Goal: Task Accomplishment & Management: Manage account settings

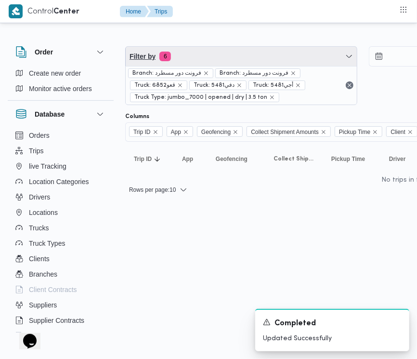
click at [209, 51] on span "Filter by 6" at bounding box center [241, 56] width 231 height 19
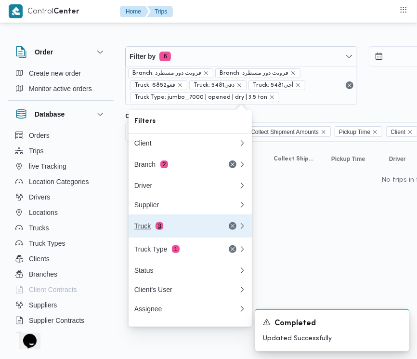
click at [189, 237] on button "Truck 3" at bounding box center [190, 225] width 123 height 23
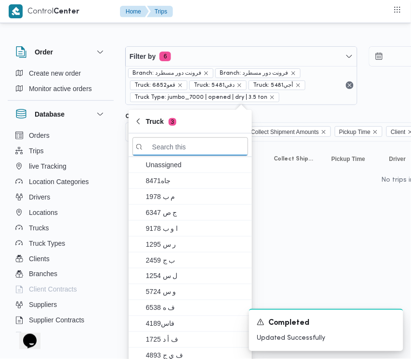
paste input "6121"
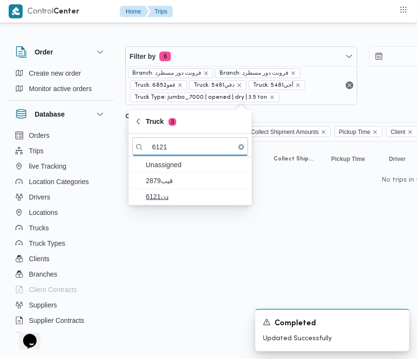
type input "6121"
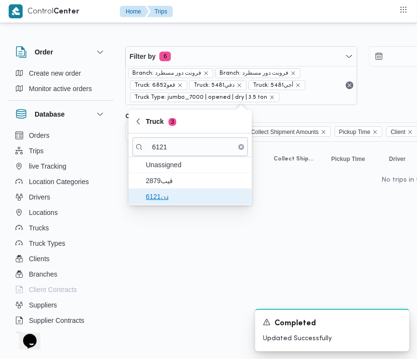
click at [160, 194] on span "دن6121" at bounding box center [196, 197] width 100 height 12
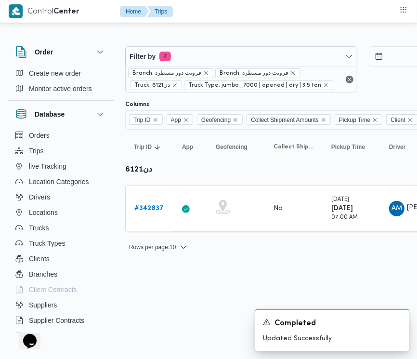
click at [158, 291] on html "Control Center Home Trips Order Create new order Monitor active orders Database…" at bounding box center [208, 179] width 417 height 359
click at [142, 210] on b "# 342837" at bounding box center [148, 208] width 29 height 6
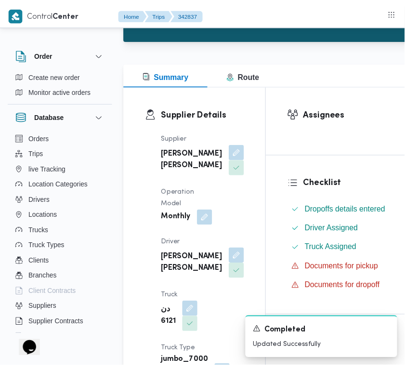
scroll to position [117, 0]
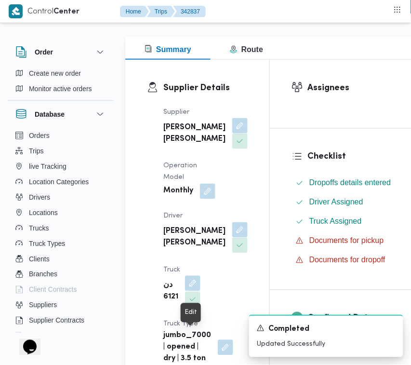
click at [189, 291] on button "button" at bounding box center [192, 283] width 15 height 15
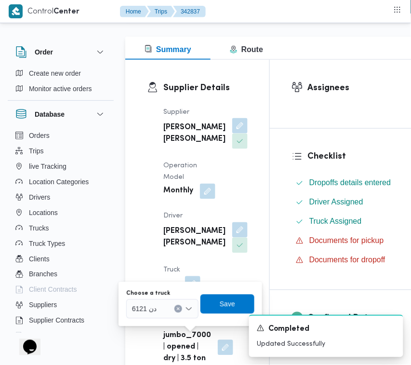
click at [168, 304] on div "دن 6121" at bounding box center [162, 308] width 72 height 19
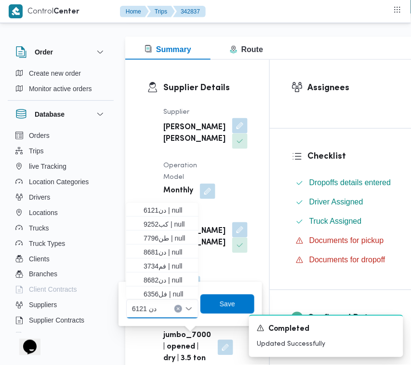
paste input "9252"
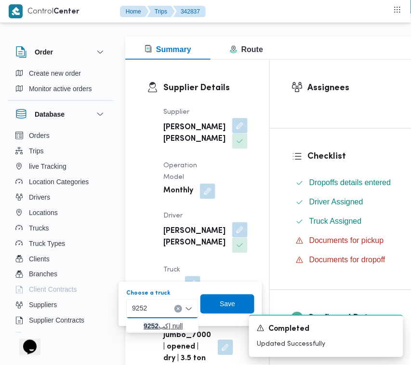
type input "9252"
click at [145, 320] on span "كب 9252 | null" at bounding box center [168, 326] width 49 height 12
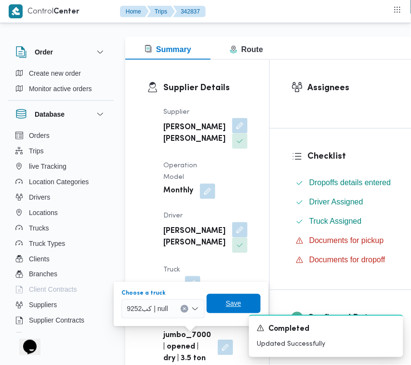
drag, startPoint x: 223, startPoint y: 298, endPoint x: 137, endPoint y: 304, distance: 86.0
click at [223, 299] on span "Save" at bounding box center [234, 303] width 54 height 19
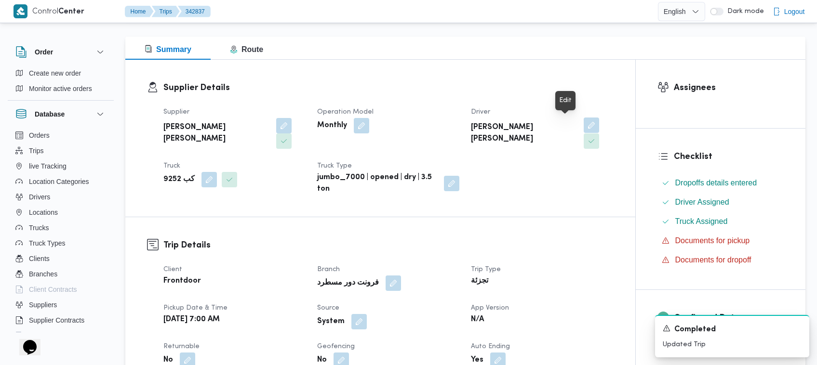
click at [417, 124] on button "button" at bounding box center [590, 125] width 15 height 15
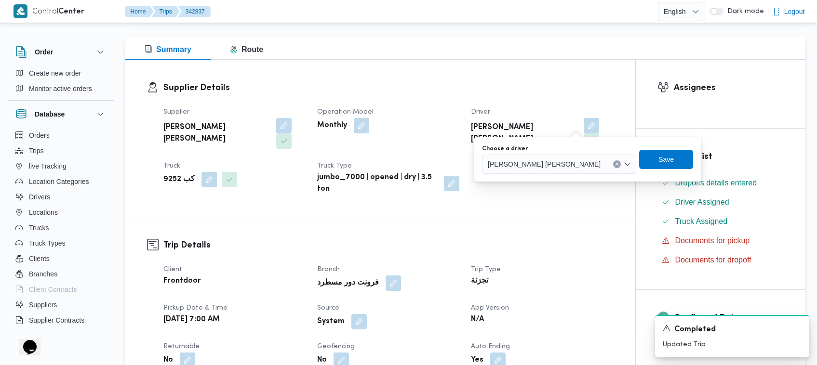
click at [417, 171] on div "[PERSON_NAME] [PERSON_NAME]" at bounding box center [559, 164] width 155 height 19
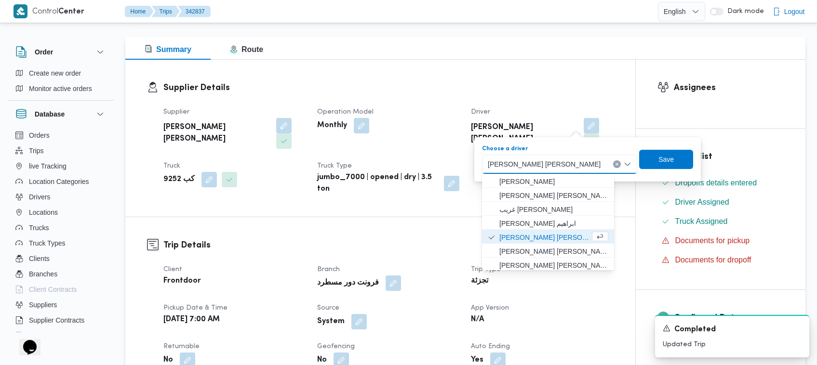
paste input "[PERSON_NAME] [PERSON_NAME]"
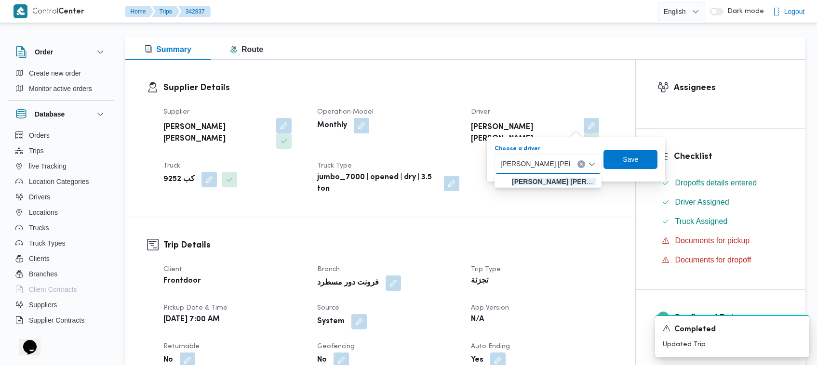
type input "[PERSON_NAME] [PERSON_NAME]"
click at [417, 182] on mark "[PERSON_NAME] [PERSON_NAME]" at bounding box center [569, 182] width 115 height 8
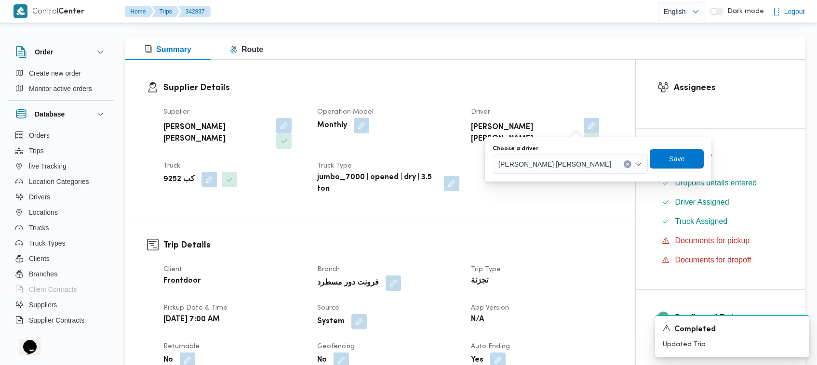
click at [417, 159] on span "Save" at bounding box center [676, 158] width 54 height 19
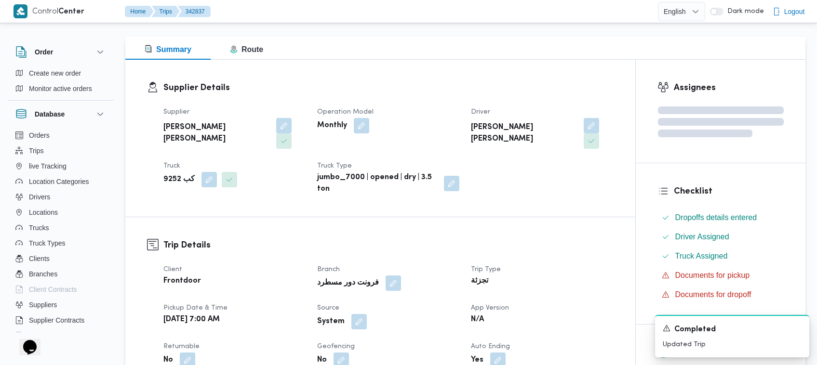
click at [417, 171] on div "Supplier [PERSON_NAME] [PERSON_NAME] Operation Model Monthly Driver [PERSON_NAM…" at bounding box center [389, 151] width 462 height 100
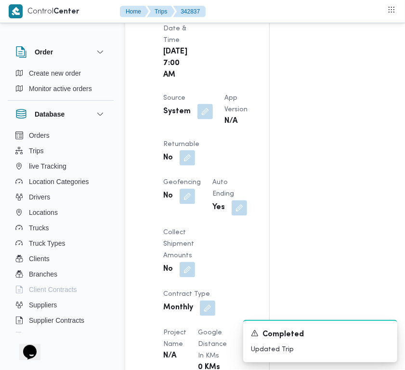
scroll to position [646, 0]
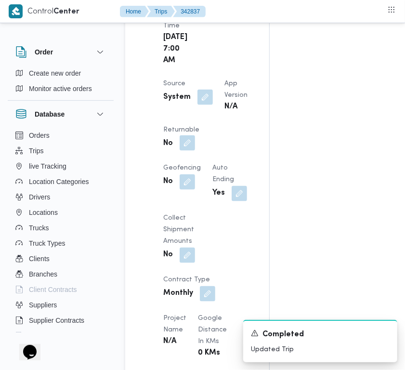
click at [195, 151] on button "button" at bounding box center [187, 142] width 15 height 15
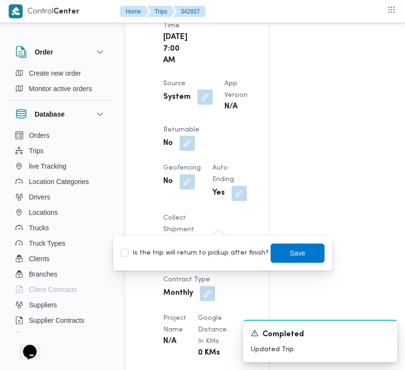
drag, startPoint x: 206, startPoint y: 252, endPoint x: 231, endPoint y: 250, distance: 25.6
click at [208, 250] on label "Is the trip will return to pickup after finish?" at bounding box center [195, 254] width 148 height 12
click at [235, 248] on label "Is the trip will return to pickup after finish?" at bounding box center [195, 254] width 148 height 12
checkbox input "true"
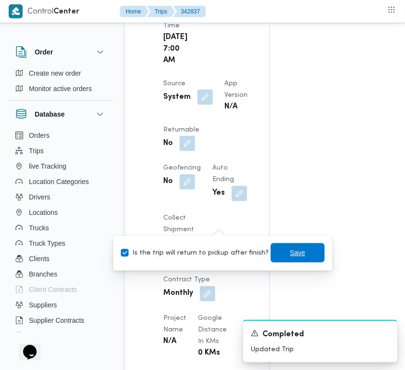
click at [290, 247] on span "Save" at bounding box center [297, 253] width 15 height 12
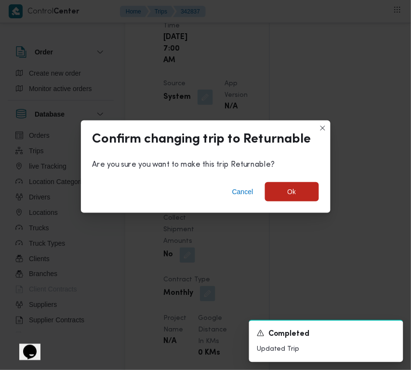
click at [301, 178] on div "Cancel Ok" at bounding box center [206, 193] width 250 height 39
click at [302, 193] on span "Ok" at bounding box center [292, 191] width 54 height 19
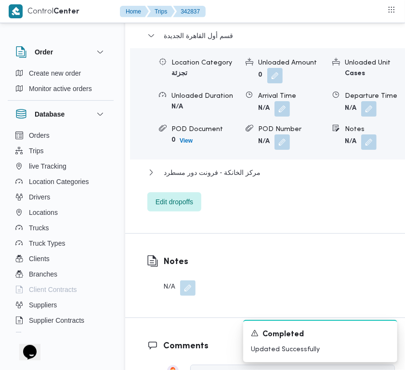
scroll to position [1954, 0]
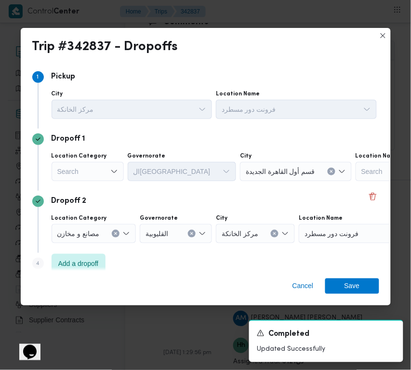
click at [93, 170] on div "Search" at bounding box center [88, 171] width 72 height 19
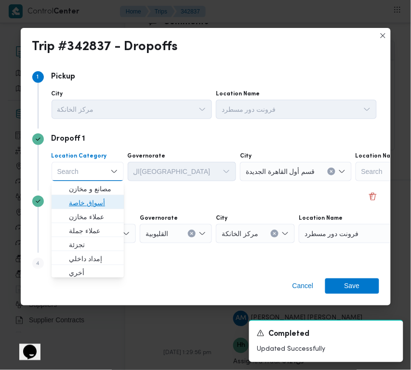
click at [104, 199] on span "أسواق خاصة" at bounding box center [93, 203] width 49 height 12
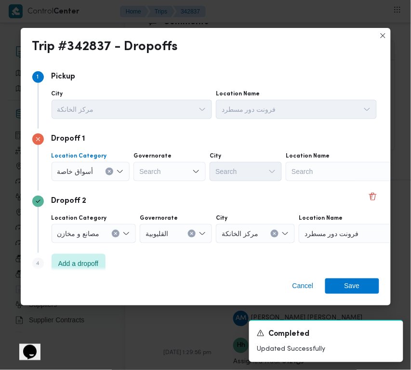
click at [375, 160] on div "Location Name Search" at bounding box center [346, 166] width 120 height 29
click at [369, 165] on div "Search" at bounding box center [346, 171] width 120 height 19
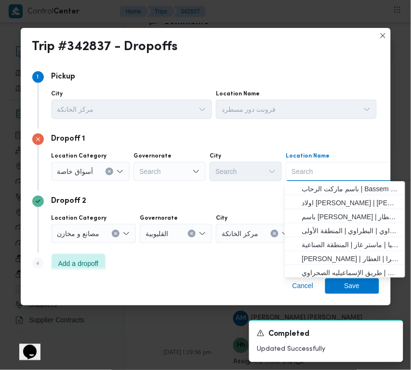
paste input "Hyper One"
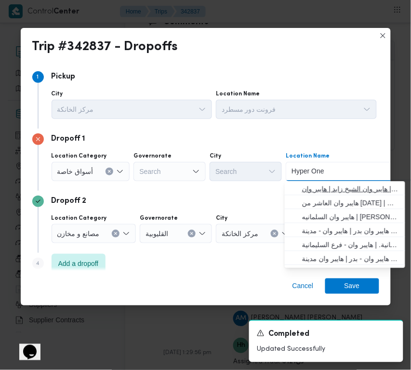
type input "Hyper One"
click at [316, 186] on span "هايبر وان الشيخ زايد | هايبر وان | null" at bounding box center [350, 189] width 97 height 12
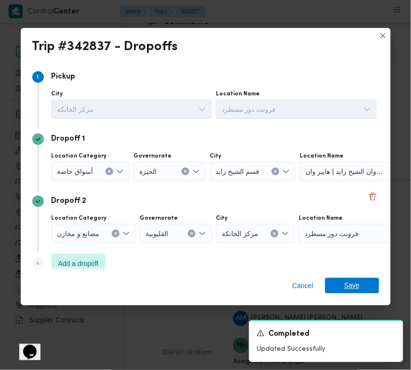
click at [354, 290] on span "Save" at bounding box center [351, 285] width 15 height 15
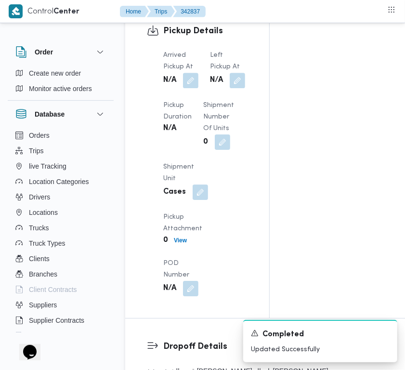
scroll to position [1400, 0]
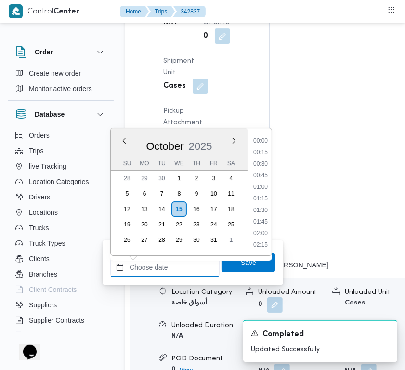
click at [179, 266] on input "Left Pickup At" at bounding box center [164, 267] width 109 height 19
paste input "[DATE] 7:30:00 AM"
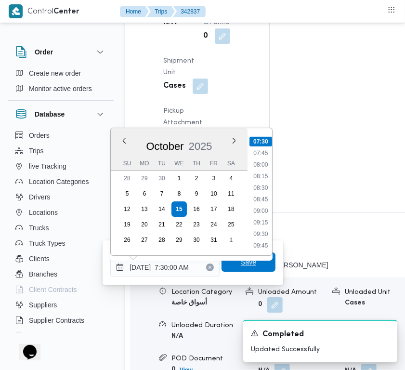
type input "[DATE] 07:30"
click at [247, 260] on span "Save" at bounding box center [248, 262] width 15 height 12
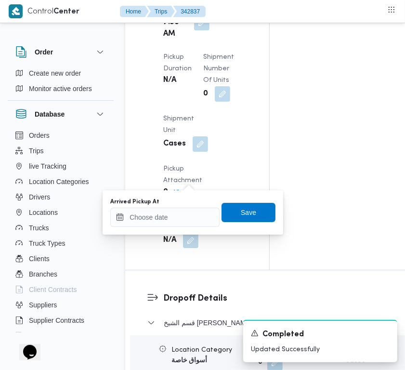
click at [190, 228] on div "You are in a dialog. To close this dialog, hit escape. Arrived Pickup At Save" at bounding box center [193, 212] width 181 height 44
click at [173, 223] on input "Arrived Pickup At" at bounding box center [164, 217] width 109 height 19
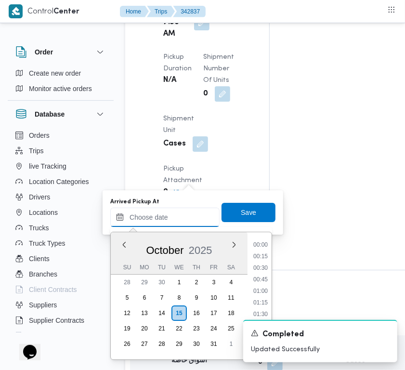
paste input "[DATE] 7:30:00 AM"
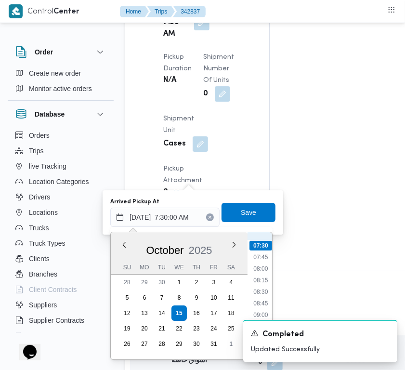
scroll to position [251, 0]
click at [259, 308] on li "06:45" at bounding box center [261, 306] width 22 height 10
type input "[DATE] 06:45"
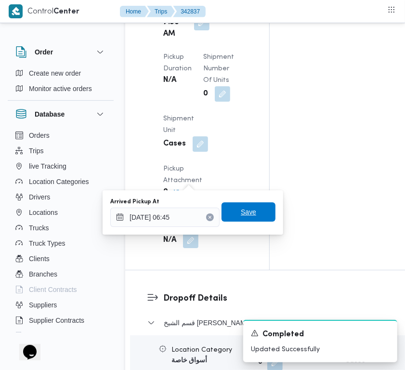
click at [243, 210] on span "Save" at bounding box center [248, 212] width 15 height 12
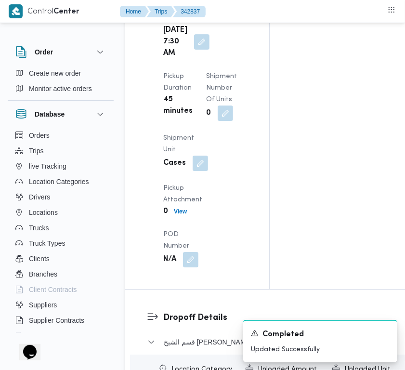
click at [243, 181] on div "Pickup Details Arrived Pickup At [DATE] 6:45 AM Left Pickup At [DATE] 7:30 AM P…" at bounding box center [197, 93] width 144 height 392
drag, startPoint x: 243, startPoint y: 167, endPoint x: 248, endPoint y: 158, distance: 10.3
click at [247, 167] on div "Pickup Details Arrived Pickup At [DATE] 6:45 AM Left Pickup At [DATE] 7:30 AM P…" at bounding box center [197, 93] width 144 height 392
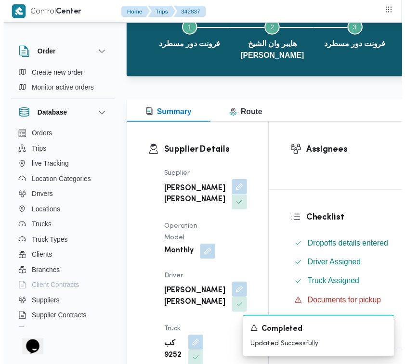
scroll to position [0, 0]
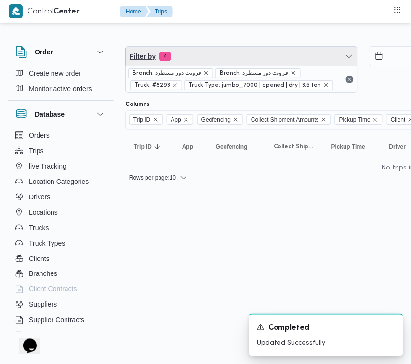
click at [242, 51] on span "Filter by 4" at bounding box center [241, 56] width 231 height 19
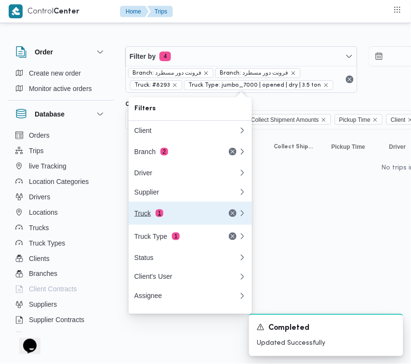
click at [178, 212] on div "Truck 1" at bounding box center [187, 213] width 116 height 23
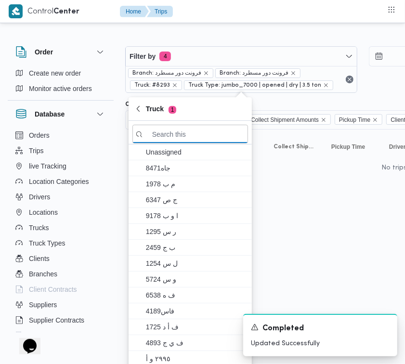
paste input "9879"
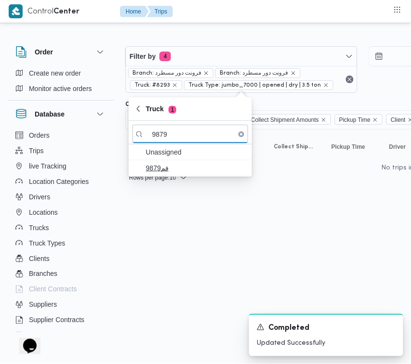
type input "9879"
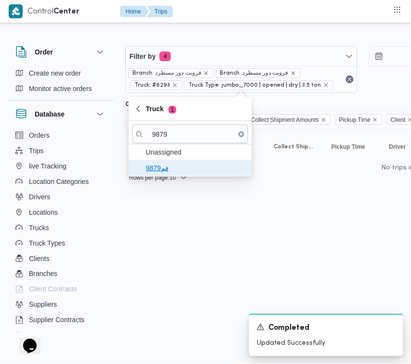
click at [148, 162] on span "فم9879" at bounding box center [190, 167] width 116 height 15
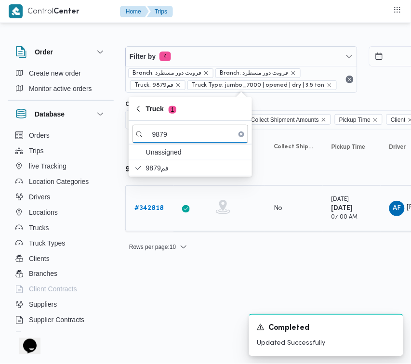
click at [147, 211] on b "# 342818" at bounding box center [148, 208] width 29 height 6
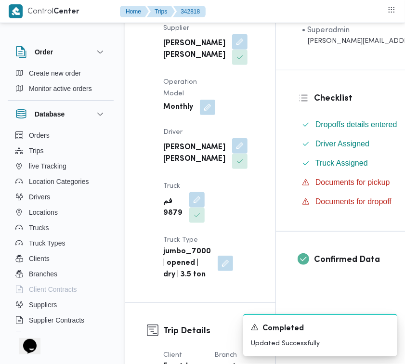
scroll to position [210, 0]
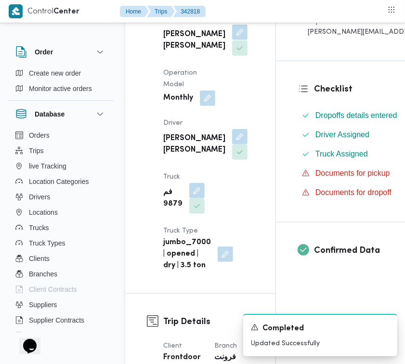
click at [232, 35] on button "button" at bounding box center [239, 32] width 15 height 15
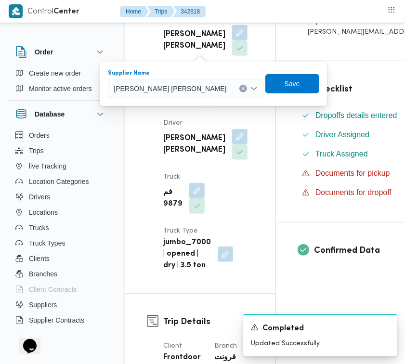
click at [185, 85] on span "[PERSON_NAME] [PERSON_NAME]" at bounding box center [170, 88] width 113 height 11
paste input "ربيع"
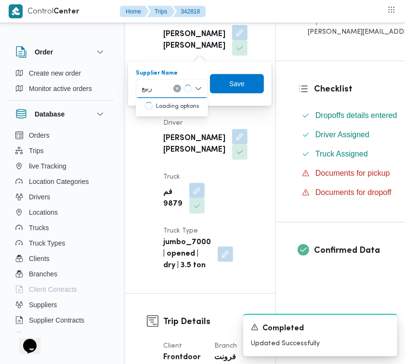
type input "[PERSON_NAME]"
click at [181, 105] on span "ربيع عيد قطب هلال" at bounding box center [177, 106] width 49 height 12
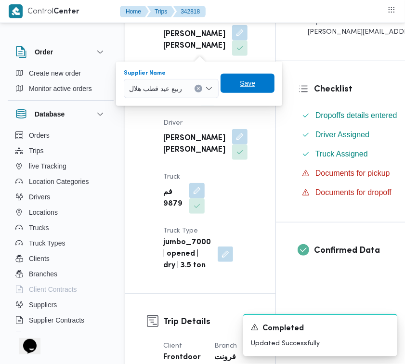
click at [248, 82] on span "Save" at bounding box center [247, 84] width 15 height 12
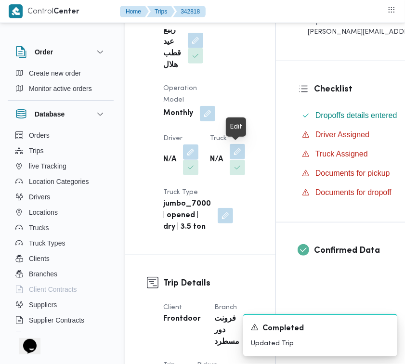
click at [242, 153] on button "button" at bounding box center [237, 151] width 15 height 15
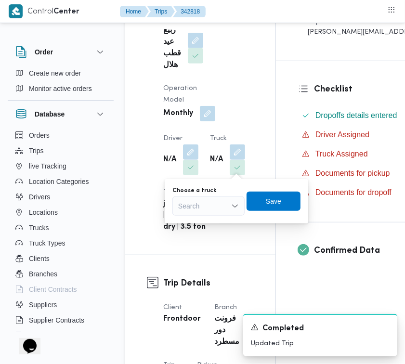
click at [216, 209] on div "Search" at bounding box center [208, 206] width 72 height 19
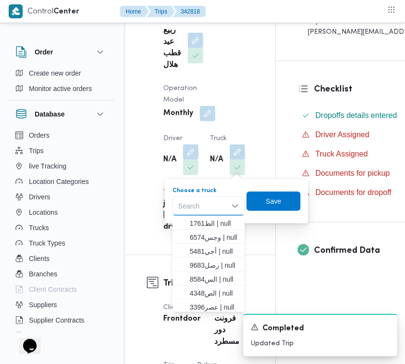
paste input "5481"
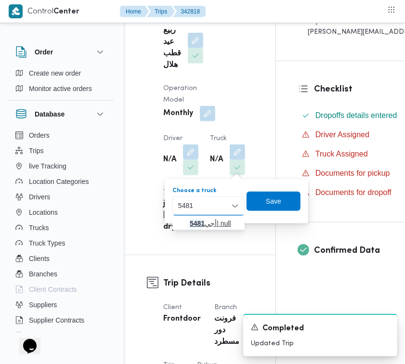
type input "5481"
click at [213, 217] on span "أجي 5481 | null" at bounding box center [208, 223] width 65 height 15
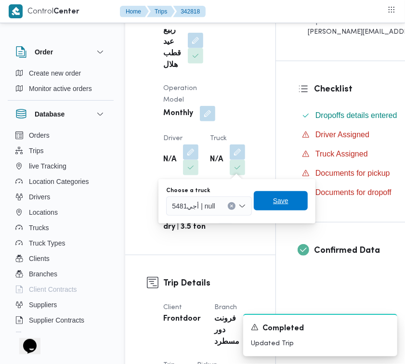
click at [281, 201] on span "Save" at bounding box center [280, 201] width 15 height 12
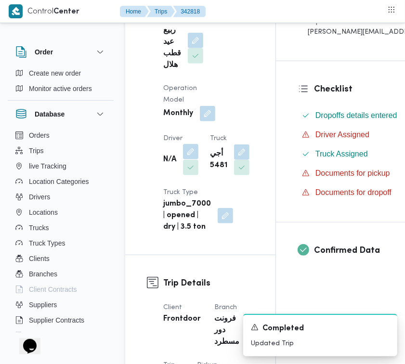
click at [194, 147] on button "button" at bounding box center [190, 151] width 15 height 15
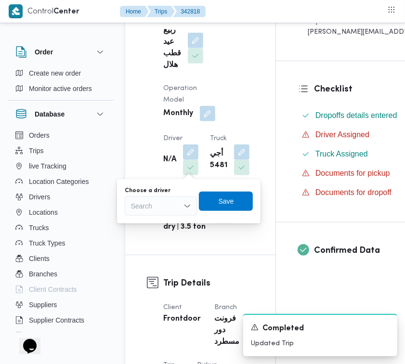
click at [177, 204] on div "Search" at bounding box center [161, 206] width 72 height 19
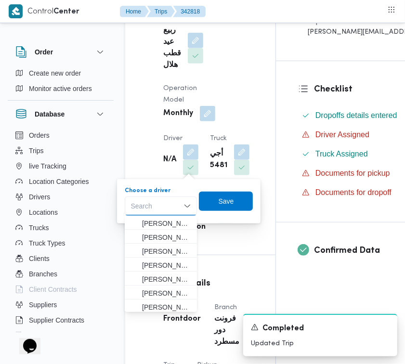
paste input "عمر"
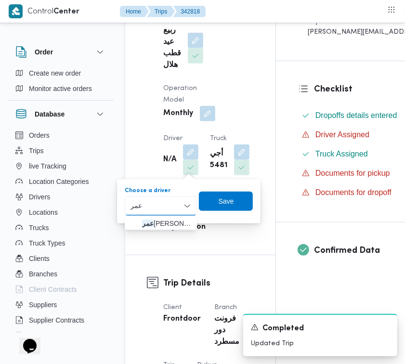
type input "[PERSON_NAME]"
click at [158, 215] on div "[PERSON_NAME] [PERSON_NAME] Combo box. Selected. [PERSON_NAME]. Selected. Combo…" at bounding box center [161, 206] width 72 height 19
click at [158, 220] on span "[PERSON_NAME]" at bounding box center [166, 224] width 49 height 12
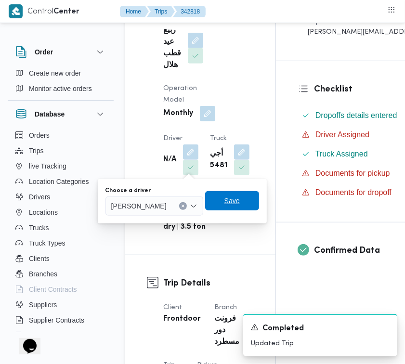
click at [248, 192] on div "Save" at bounding box center [232, 201] width 54 height 19
click at [240, 200] on span "Save" at bounding box center [232, 201] width 15 height 12
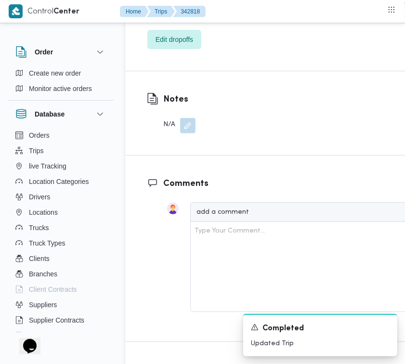
scroll to position [1668, 0]
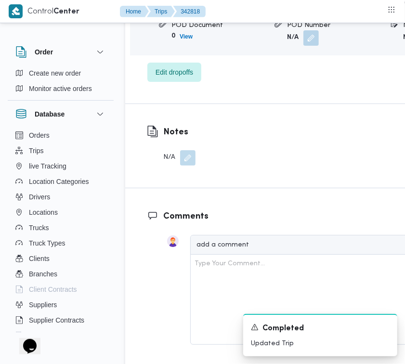
click at [185, 150] on button "button" at bounding box center [187, 157] width 15 height 15
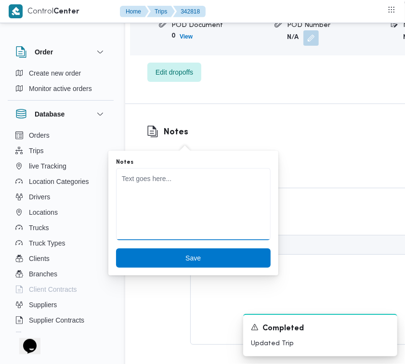
click at [153, 202] on textarea "Notes" at bounding box center [193, 204] width 155 height 72
paste textarea "5481 تعديل فواتير الشروق"
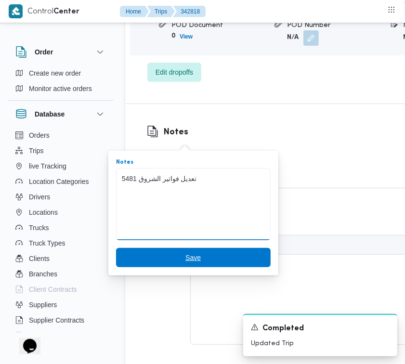
type textarea "5481 تعديل فواتير الشروق"
click at [200, 248] on span "Save" at bounding box center [193, 257] width 155 height 19
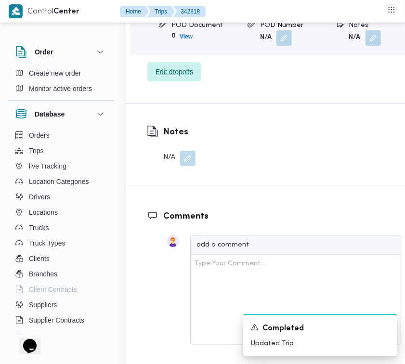
click at [159, 66] on span "Edit dropoffs" at bounding box center [175, 72] width 38 height 12
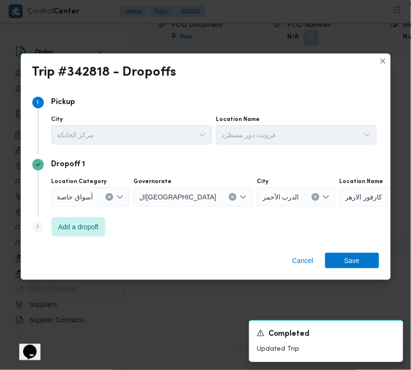
click at [149, 193] on span "ال[GEOGRAPHIC_DATA]" at bounding box center [177, 196] width 77 height 11
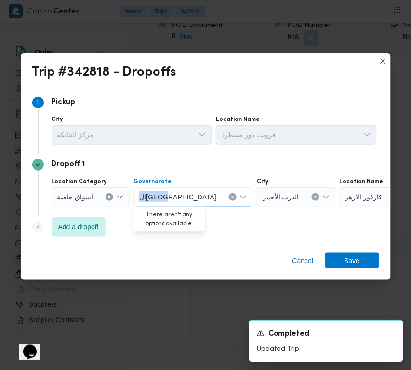
copy span "ال[GEOGRAPHIC_DATA]"
click at [149, 193] on span "ال[GEOGRAPHIC_DATA]" at bounding box center [177, 196] width 77 height 11
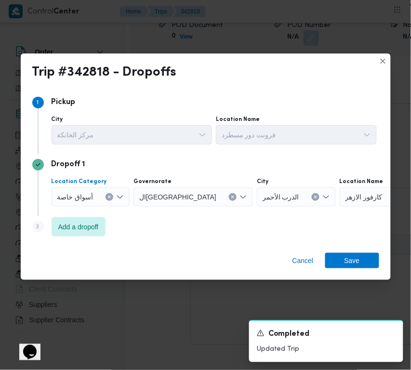
click at [104, 189] on div "أسواق خاصة" at bounding box center [91, 196] width 79 height 19
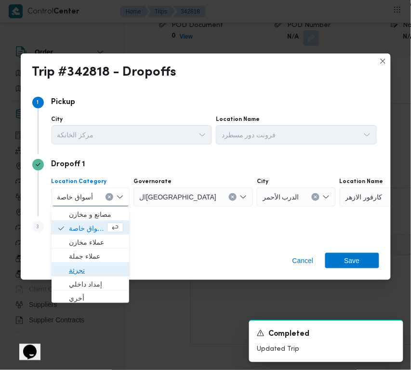
click at [89, 271] on span "تجزئة" at bounding box center [96, 271] width 54 height 12
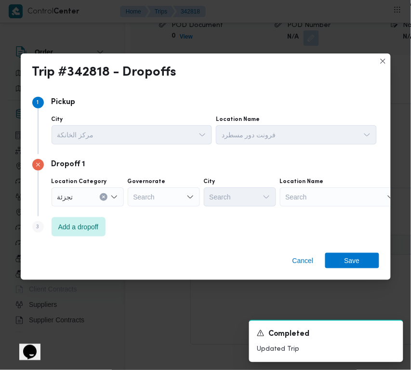
click at [151, 181] on label "Governorate" at bounding box center [147, 182] width 38 height 8
click at [134, 191] on input "Governorate" at bounding box center [133, 197] width 1 height 12
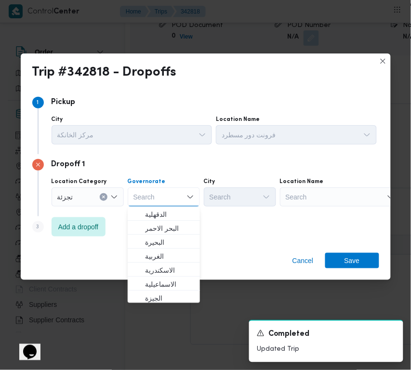
click at [152, 191] on div "Search" at bounding box center [164, 196] width 72 height 19
paste input "ال[GEOGRAPHIC_DATA]"
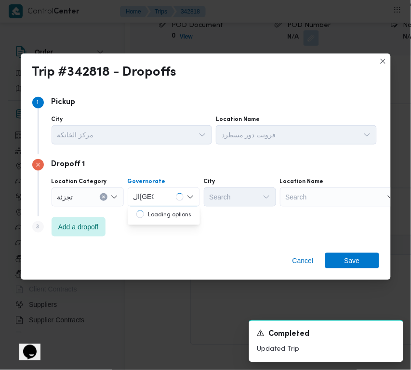
type input "ال[GEOGRAPHIC_DATA]"
click at [214, 208] on div "Location Category تجزئة Governorate ال[GEOGRAPHIC_DATA] City Search Location Na…" at bounding box center [214, 192] width 329 height 33
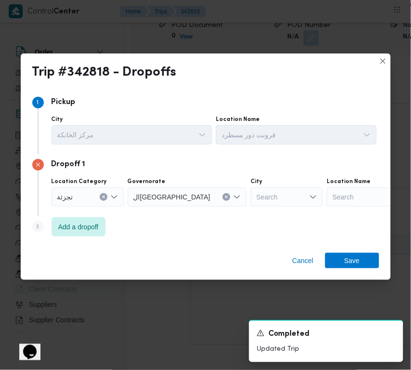
click at [183, 195] on div "ال[GEOGRAPHIC_DATA]" at bounding box center [187, 196] width 119 height 19
click at [251, 199] on div "Search" at bounding box center [287, 196] width 72 height 19
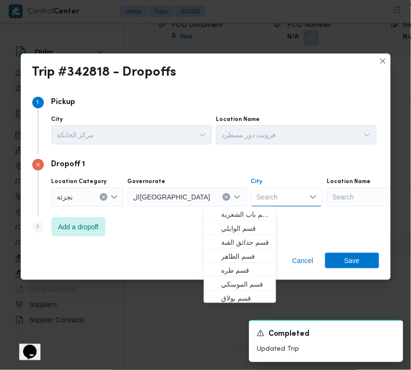
paste input "الشروق"
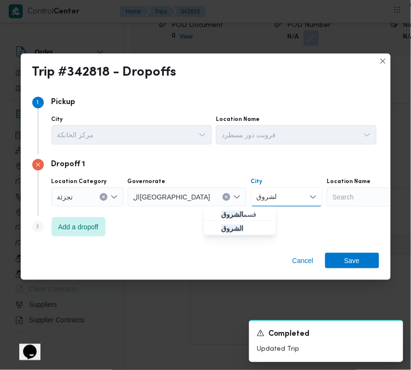
type input "الشروق"
click at [229, 217] on mark "الشروق" at bounding box center [232, 215] width 22 height 8
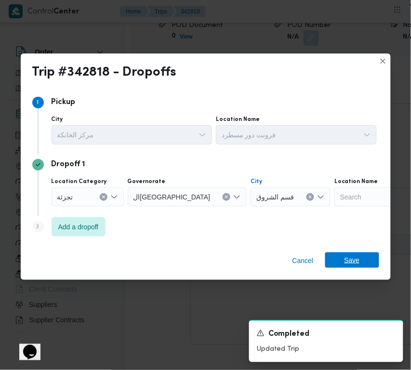
click at [350, 256] on span "Save" at bounding box center [351, 259] width 15 height 15
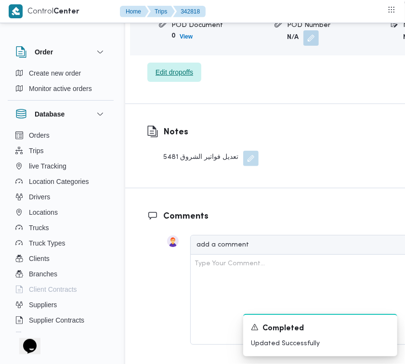
scroll to position [1350, 0]
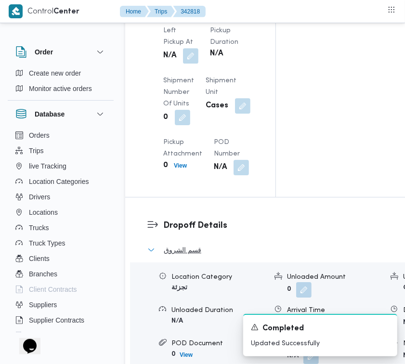
click at [191, 244] on span "قسم الشروق" at bounding box center [183, 250] width 38 height 12
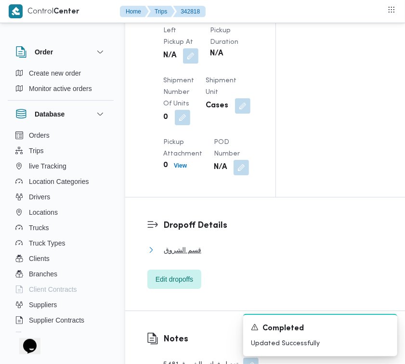
scroll to position [1031, 0]
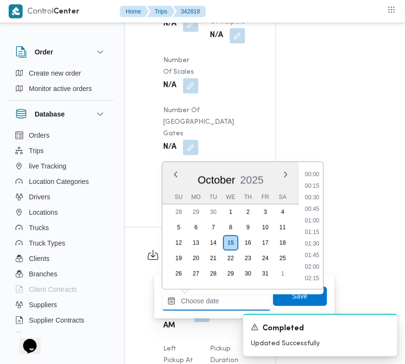
click at [230, 299] on input "Left Pickup At" at bounding box center [216, 300] width 109 height 19
click at [321, 206] on li "10:15" at bounding box center [312, 210] width 22 height 10
type input "[DATE] 10:15"
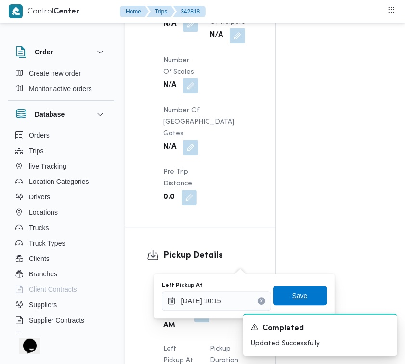
click at [295, 296] on span "Save" at bounding box center [299, 296] width 15 height 12
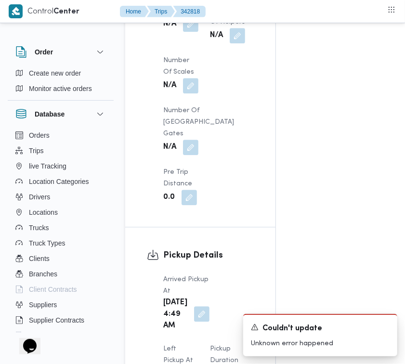
click at [196, 306] on button "button" at bounding box center [201, 313] width 15 height 15
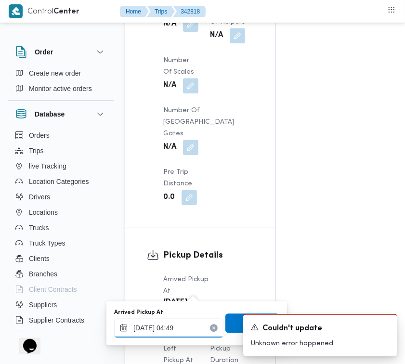
click at [185, 328] on input "[DATE] 04:49" at bounding box center [168, 327] width 109 height 19
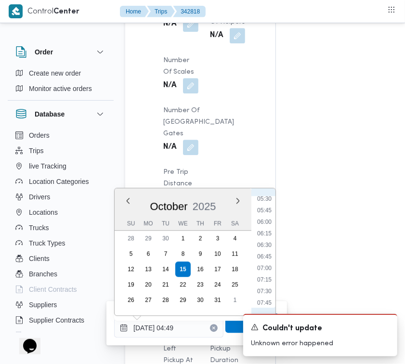
scroll to position [352, 0]
click at [270, 207] on li "07:45" at bounding box center [264, 208] width 22 height 10
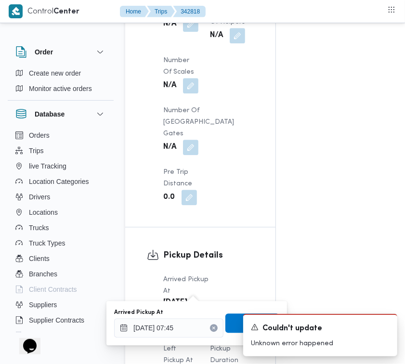
type input "[DATE] 04:49"
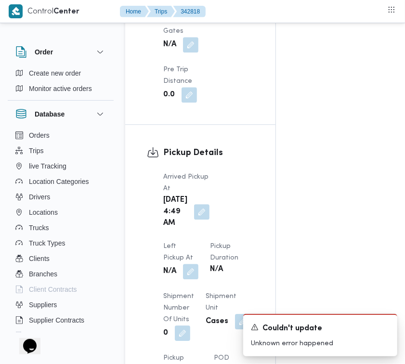
scroll to position [1169, 0]
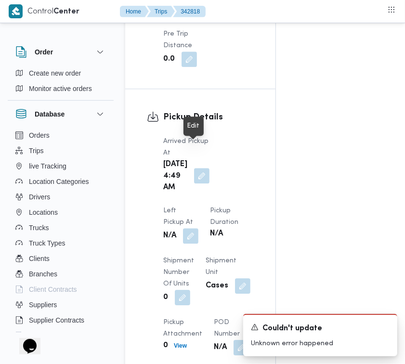
click at [200, 168] on button "button" at bounding box center [201, 175] width 15 height 15
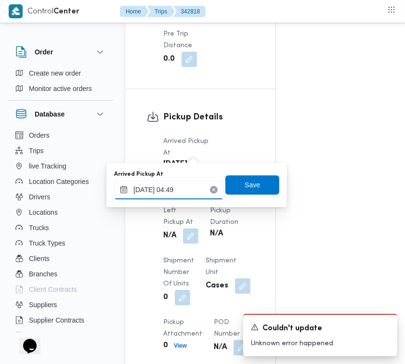
click at [177, 188] on input "[DATE] 04:49" at bounding box center [168, 189] width 109 height 19
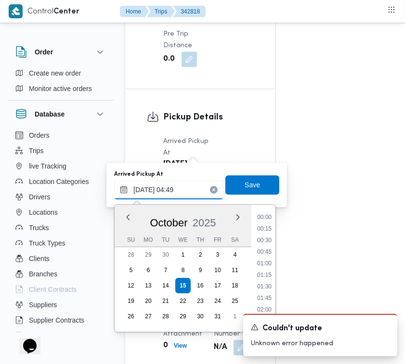
click at [177, 188] on input "[DATE] 04:49" at bounding box center [168, 189] width 109 height 19
drag, startPoint x: 177, startPoint y: 188, endPoint x: 182, endPoint y: 186, distance: 5.2
click at [182, 186] on input "[DATE] 04:49" at bounding box center [168, 189] width 109 height 19
paste input "7:30:00 AM"
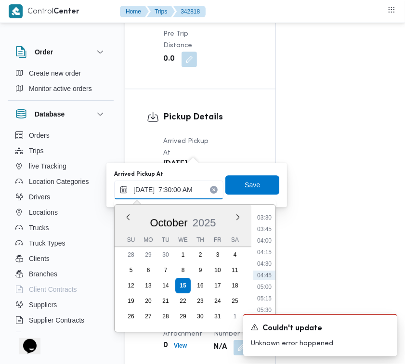
scroll to position [246, 0]
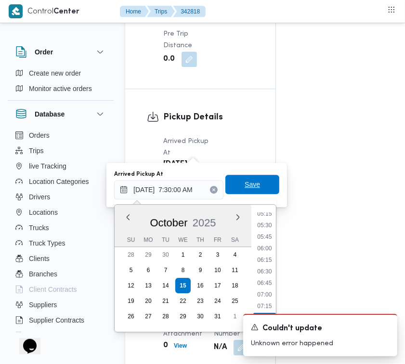
type input "[DATE] 07:30"
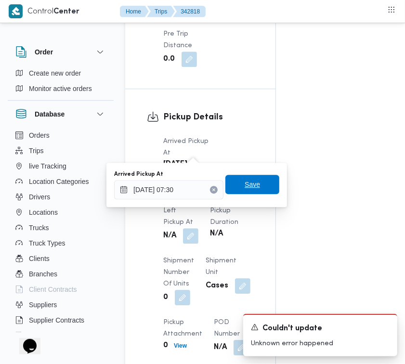
click at [245, 188] on span "Save" at bounding box center [252, 185] width 15 height 12
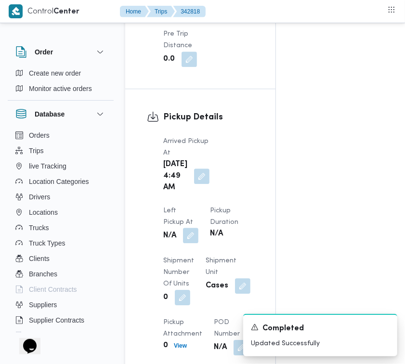
click at [199, 228] on button "button" at bounding box center [190, 235] width 15 height 15
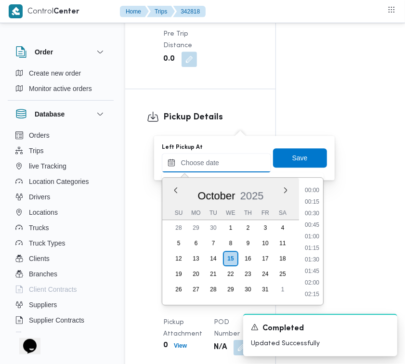
drag, startPoint x: 232, startPoint y: 163, endPoint x: 249, endPoint y: 172, distance: 19.2
click at [232, 163] on input "Left Pickup At" at bounding box center [216, 162] width 109 height 19
click at [320, 246] on li "10:45" at bounding box center [312, 249] width 22 height 10
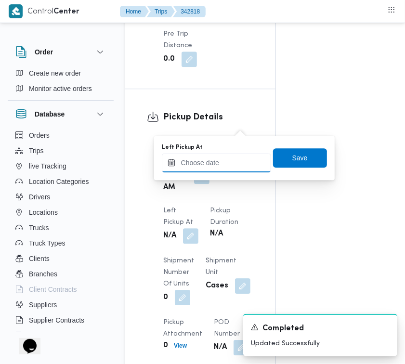
click at [235, 155] on input "Left Pickup At" at bounding box center [216, 162] width 109 height 19
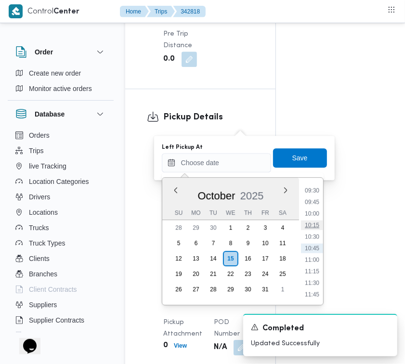
click at [321, 225] on li "10:15" at bounding box center [312, 226] width 22 height 10
type input "[DATE] 10:15"
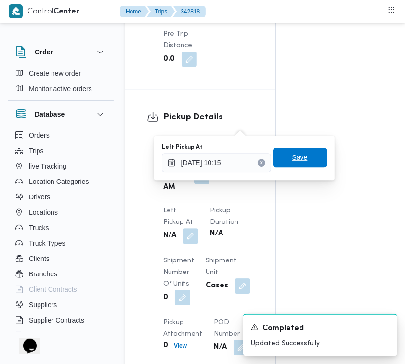
click at [296, 155] on span "Save" at bounding box center [299, 158] width 15 height 12
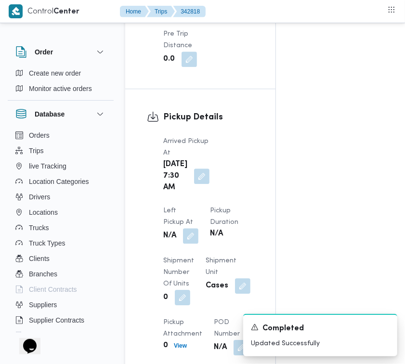
scroll to position [851, 0]
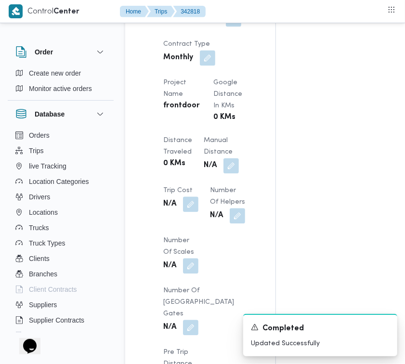
click at [237, 26] on button "button" at bounding box center [233, 18] width 15 height 15
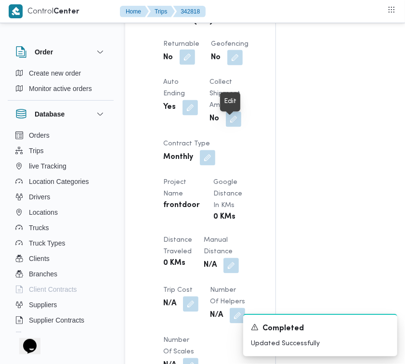
click at [187, 65] on button "button" at bounding box center [187, 57] width 15 height 15
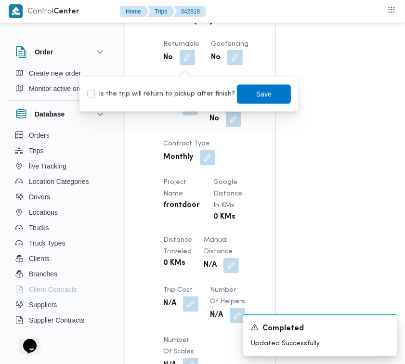
click at [184, 102] on div "Is the trip will return to pickup after finish? Save" at bounding box center [189, 94] width 206 height 21
click at [176, 96] on label "Is the trip will return to pickup after finish?" at bounding box center [161, 95] width 148 height 12
checkbox input "true"
click at [259, 95] on span "Save" at bounding box center [263, 94] width 15 height 12
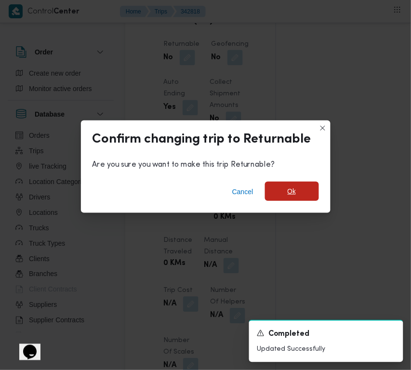
click at [290, 185] on span "Ok" at bounding box center [292, 191] width 54 height 19
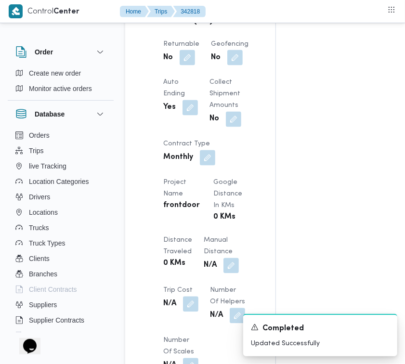
click at [311, 95] on div "Assignees Checklist Dropoffs details entered Driver Assigned Truck Assigned Doc…" at bounding box center [349, 121] width 147 height 1390
click at [273, 125] on div "Trip Details Client Frontdoor Branch فرونت دور مسطرد Trip Type تجزئة Pickup dat…" at bounding box center [200, 137] width 150 height 739
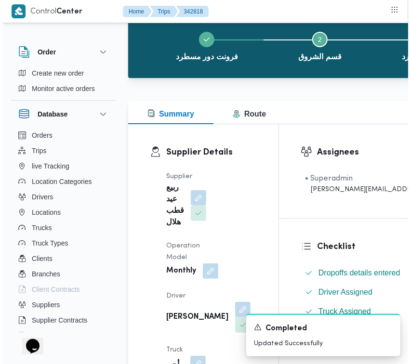
scroll to position [0, 0]
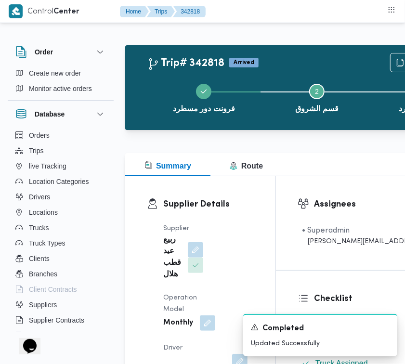
click at [169, 261] on b "ربيع عيد قطب هلال" at bounding box center [172, 258] width 18 height 46
copy div "ربيع عيد قطب هلال"
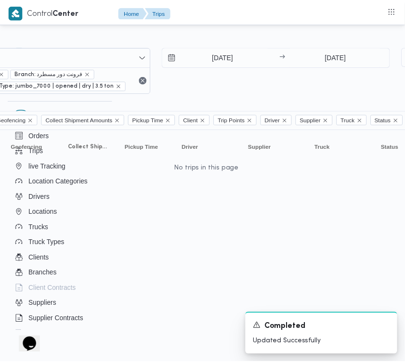
scroll to position [0, 212]
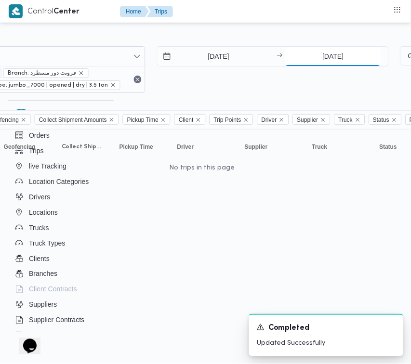
click at [328, 53] on input "[DATE]" at bounding box center [333, 56] width 96 height 19
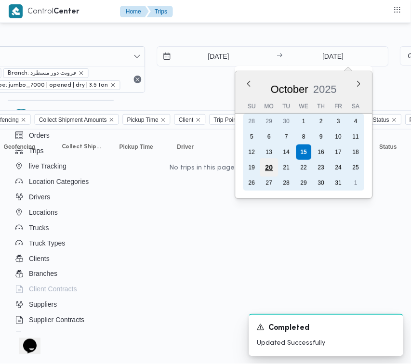
click at [271, 170] on div "20" at bounding box center [269, 168] width 18 height 18
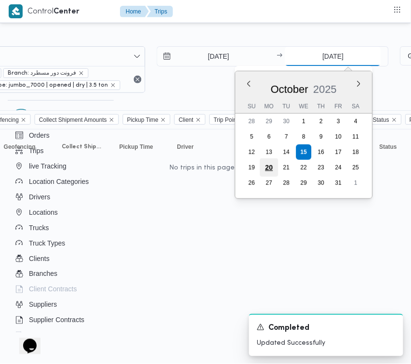
type input "[DATE]"
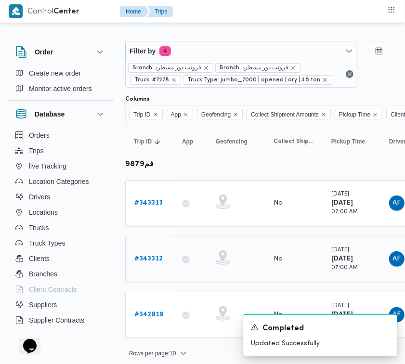
scroll to position [10, 0]
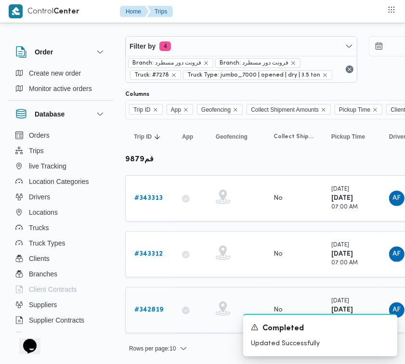
click at [145, 307] on b "# 342819" at bounding box center [148, 310] width 29 height 6
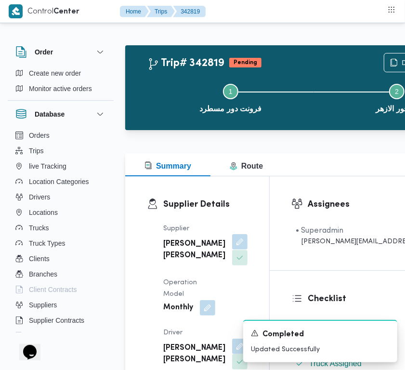
click at [232, 239] on button "button" at bounding box center [239, 241] width 15 height 15
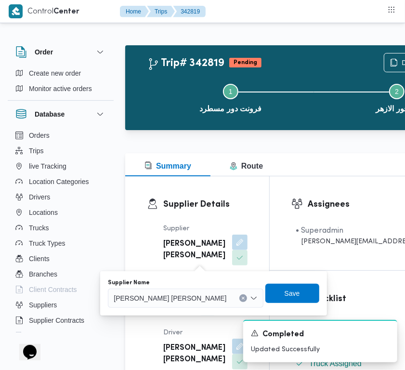
click at [176, 307] on div "[PERSON_NAME] [PERSON_NAME]" at bounding box center [185, 298] width 155 height 19
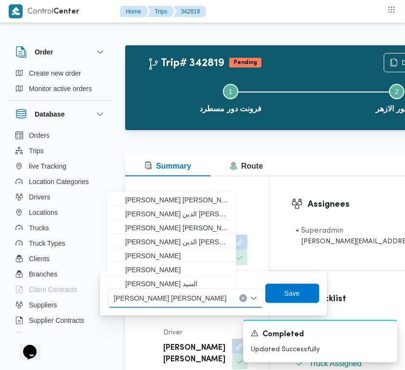
paste input "ربيع عيد قطب هلال"
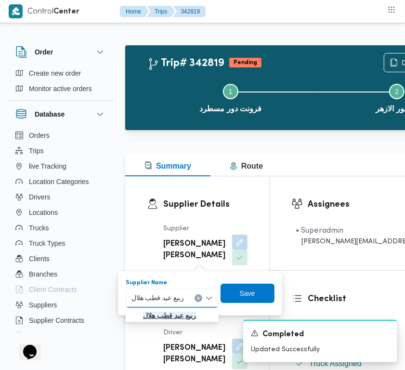
type input "ربيع عيد قطب هلال"
click at [191, 316] on mark "ربيع عيد قطب هلال" at bounding box center [169, 316] width 53 height 8
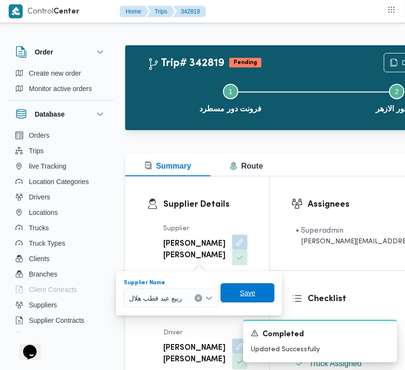
click at [251, 297] on span "Save" at bounding box center [247, 293] width 15 height 12
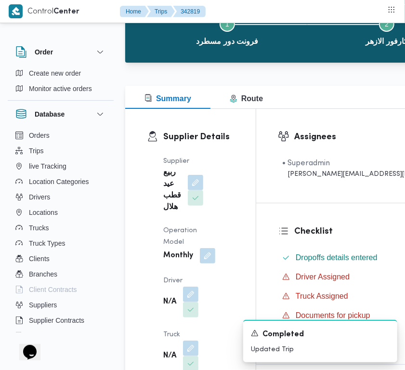
scroll to position [87, 0]
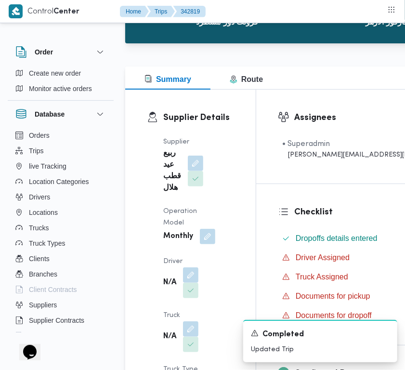
click at [166, 160] on b "ربيع عيد قطب هلال" at bounding box center [172, 171] width 18 height 46
copy div "ربيع عيد قطب هلال"
click at [191, 322] on button "button" at bounding box center [190, 328] width 15 height 15
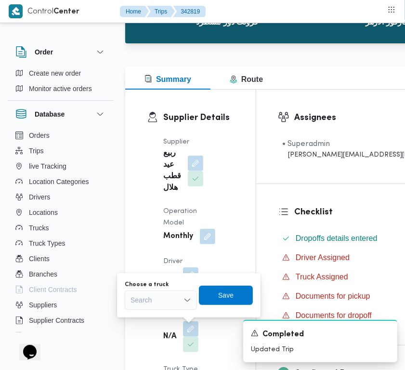
click at [173, 310] on div "Choose a truck Search Save" at bounding box center [189, 295] width 130 height 31
click at [169, 299] on div "Search" at bounding box center [161, 300] width 72 height 19
paste input "5481"
type input "5481"
click at [138, 319] on icon "button" at bounding box center [135, 318] width 8 height 8
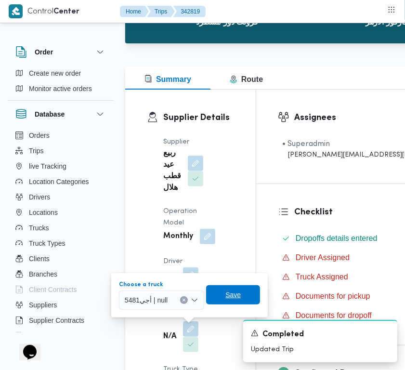
click at [234, 292] on span "Save" at bounding box center [232, 295] width 15 height 12
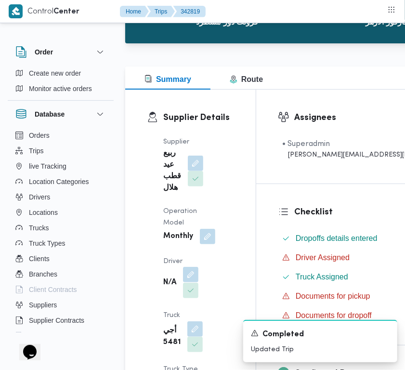
click at [193, 267] on button "button" at bounding box center [190, 274] width 15 height 15
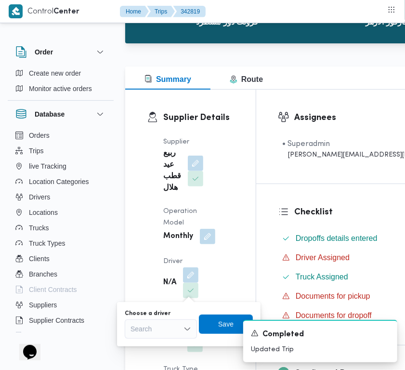
click at [188, 315] on div "Choose a driver" at bounding box center [161, 314] width 72 height 8
click at [175, 323] on div "Search" at bounding box center [161, 328] width 72 height 19
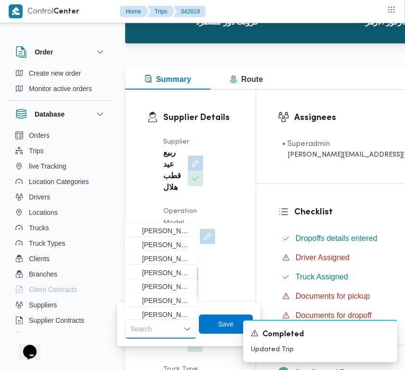
paste input "عمر"
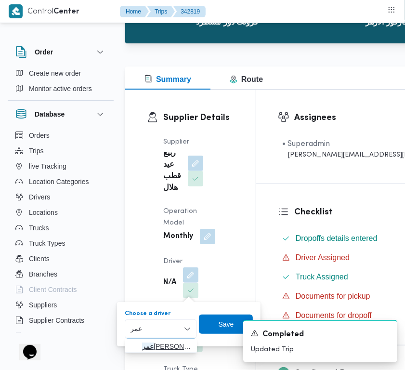
type input "عمر"
click at [141, 341] on span "[PERSON_NAME]" at bounding box center [161, 346] width 65 height 15
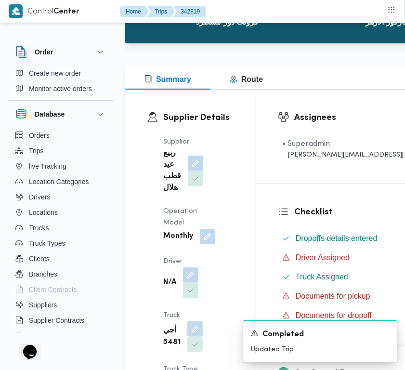
click at [225, 322] on div "A new notification appears Completed Updated Trip" at bounding box center [308, 341] width 193 height 58
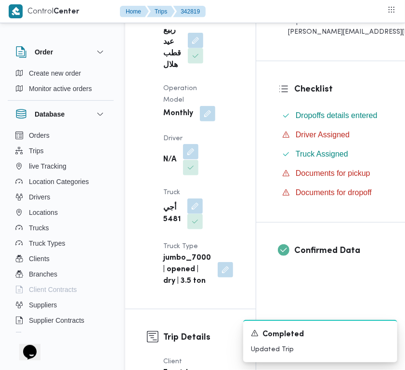
click at [189, 152] on button "button" at bounding box center [190, 151] width 15 height 15
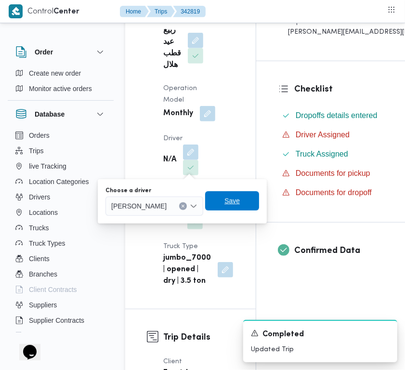
click at [240, 204] on span "Save" at bounding box center [232, 201] width 15 height 12
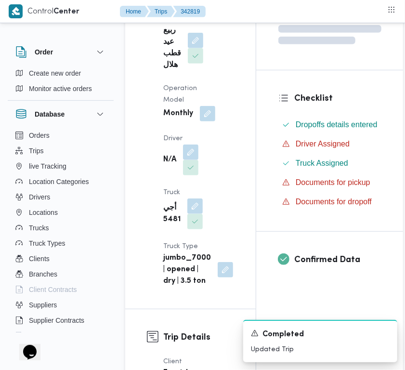
click at [165, 44] on b "ربيع عيد قطب هلال" at bounding box center [172, 48] width 18 height 46
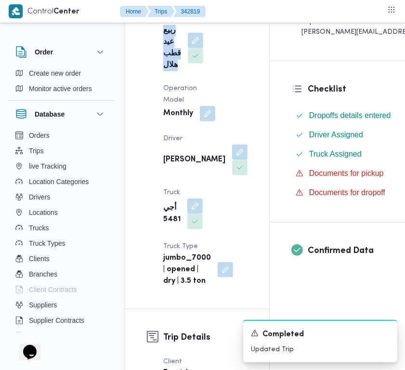
click at [165, 44] on b "ربيع عيد قطب هلال" at bounding box center [172, 48] width 18 height 46
copy div "ربيع عيد قطب هلال"
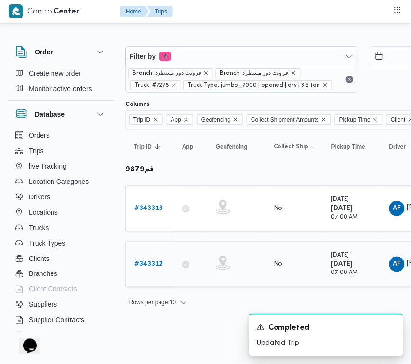
click at [145, 268] on link "# 343312" at bounding box center [148, 265] width 28 height 12
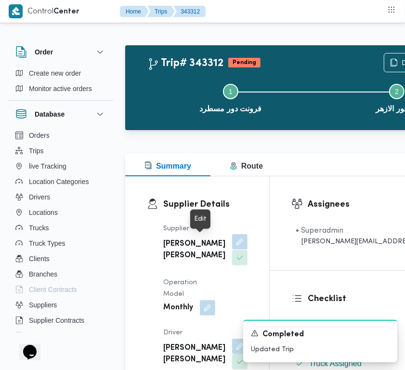
click at [232, 245] on button "button" at bounding box center [239, 241] width 15 height 15
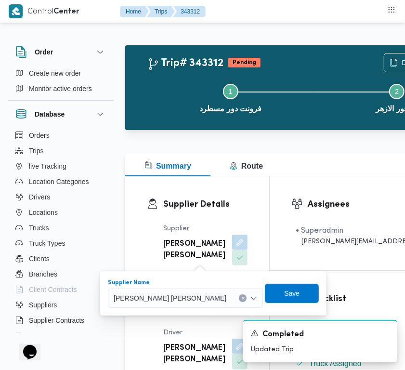
click at [182, 296] on span "[PERSON_NAME] [PERSON_NAME]" at bounding box center [170, 297] width 113 height 11
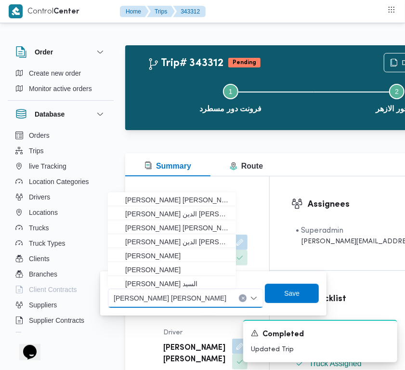
paste input "ربيع عيد قطب هلال"
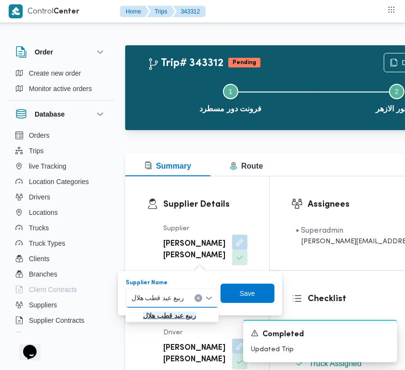
type input "ربيع عيد قطب هلال"
click at [155, 316] on mark "ربيع عيد قطب هلال" at bounding box center [169, 316] width 53 height 8
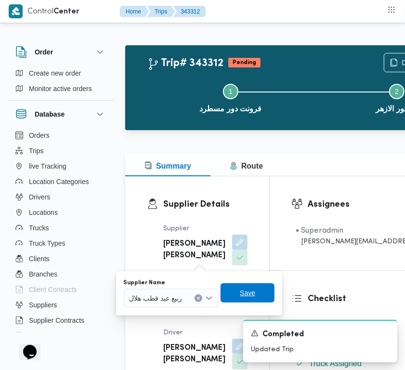
click at [273, 291] on span "Save" at bounding box center [248, 292] width 54 height 19
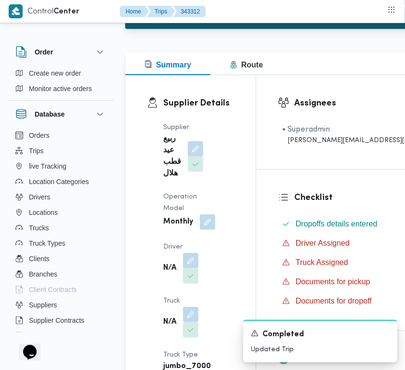
scroll to position [135, 0]
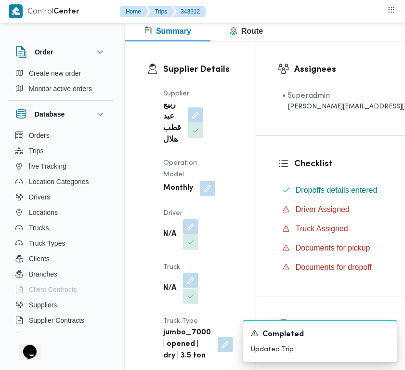
click at [194, 280] on button "button" at bounding box center [190, 280] width 15 height 15
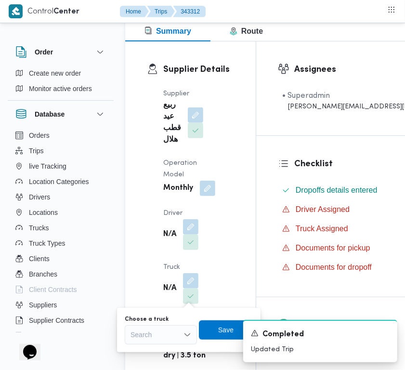
click at [165, 321] on div "Choose a truck" at bounding box center [161, 320] width 72 height 8
click at [165, 332] on div "Search" at bounding box center [161, 334] width 72 height 19
paste input "5481"
type input "5481"
click at [152, 350] on mark "5481" at bounding box center [149, 352] width 15 height 8
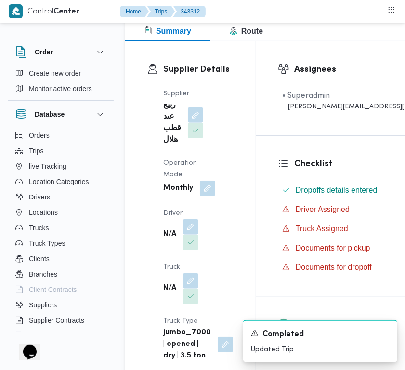
click at [217, 329] on div "A new notification appears Completed Updated Trip" at bounding box center [308, 341] width 193 height 58
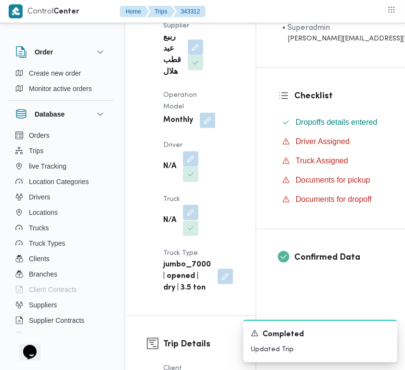
click at [188, 213] on button "button" at bounding box center [190, 212] width 15 height 15
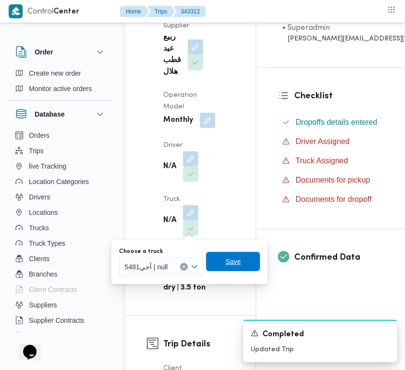
click at [224, 263] on span "Save" at bounding box center [233, 261] width 54 height 19
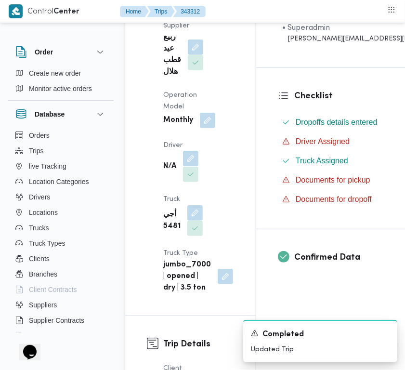
click at [197, 153] on button "button" at bounding box center [190, 158] width 15 height 15
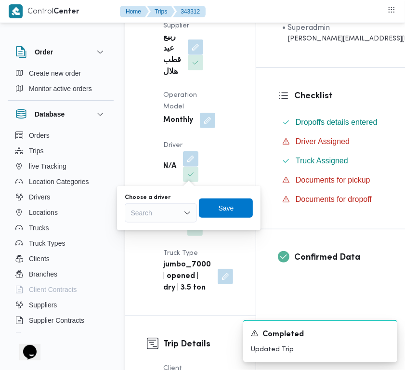
click at [179, 212] on div "Search" at bounding box center [161, 212] width 72 height 19
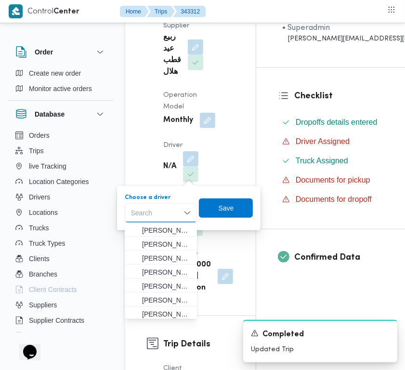
paste input "عمر"
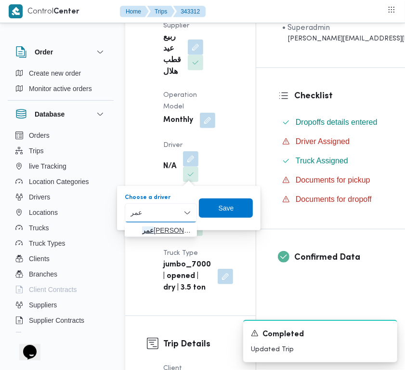
type input "عمر"
click at [142, 225] on span "[PERSON_NAME]" at bounding box center [166, 231] width 49 height 12
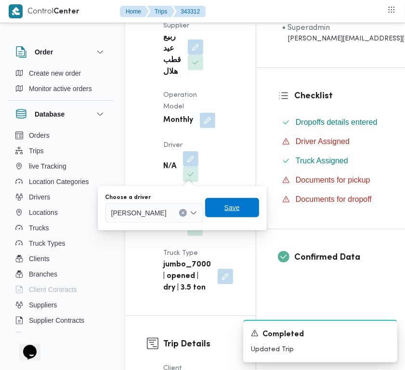
click at [259, 203] on span "Save" at bounding box center [232, 207] width 54 height 19
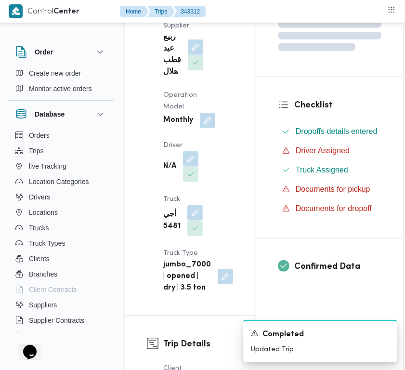
click at [167, 29] on dt "Supplier" at bounding box center [183, 26] width 40 height 12
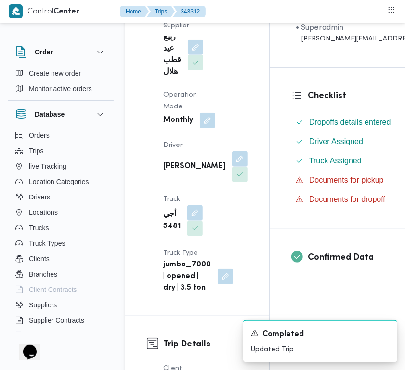
click at [167, 46] on b "ربيع عيد قطب هلال" at bounding box center [172, 55] width 18 height 46
copy div "ربيع عيد قطب هلال"
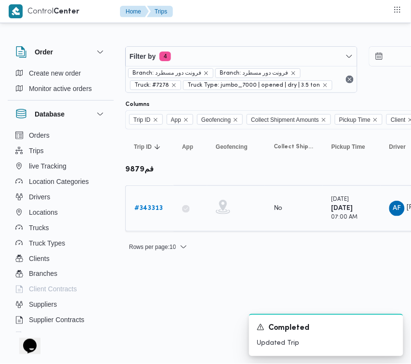
click at [155, 210] on b "# 343313" at bounding box center [148, 208] width 28 height 6
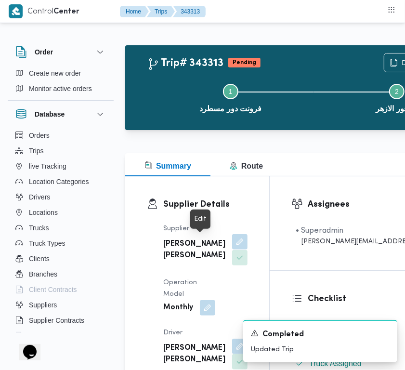
click at [232, 239] on button "button" at bounding box center [239, 241] width 15 height 15
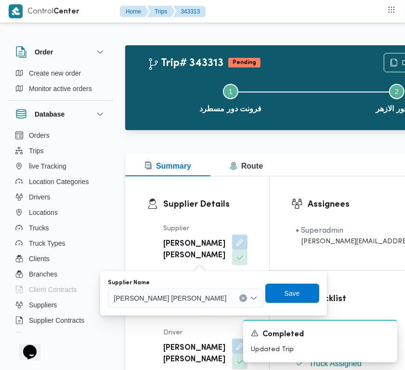
click at [179, 294] on span "[PERSON_NAME] [PERSON_NAME]" at bounding box center [170, 297] width 113 height 11
paste input "ربيع عيد قطب هلال"
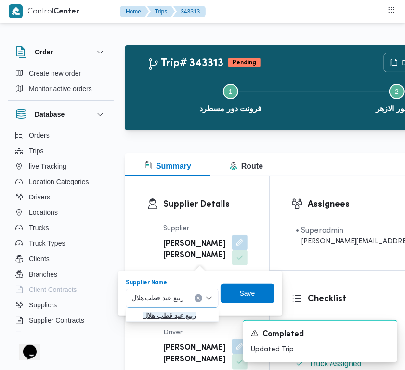
type input "ربيع عيد قطب هلال"
click at [177, 316] on mark "ربيع عيد قطب هلال" at bounding box center [169, 316] width 53 height 8
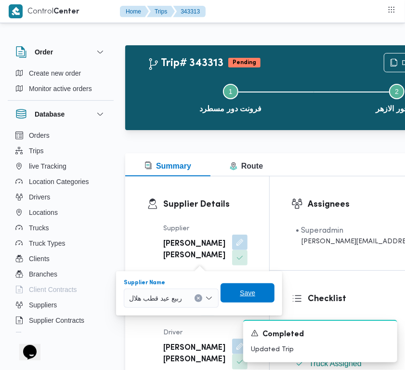
click at [275, 295] on span "Save" at bounding box center [248, 292] width 54 height 19
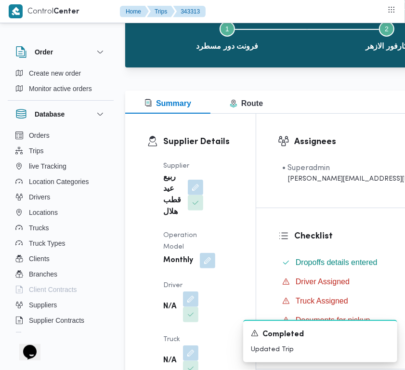
scroll to position [212, 0]
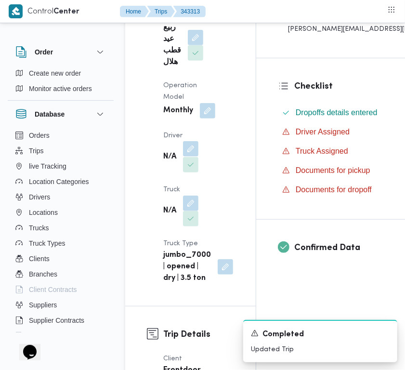
click at [199, 146] on div "N/A" at bounding box center [180, 157] width 37 height 33
click at [196, 148] on button "button" at bounding box center [190, 148] width 15 height 15
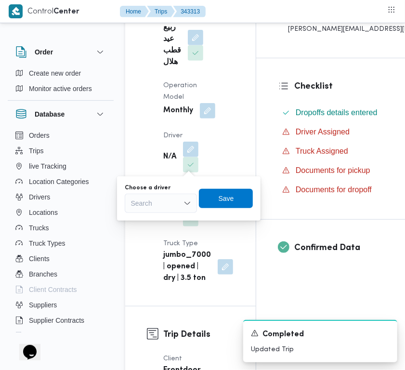
click at [169, 211] on div "Search" at bounding box center [161, 203] width 72 height 19
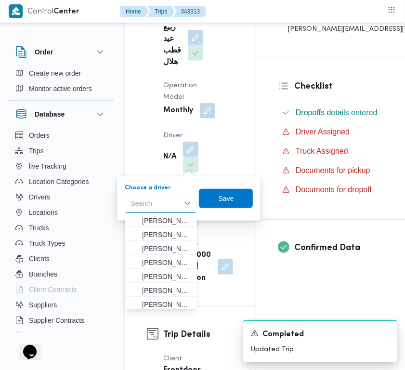
paste input "عمر"
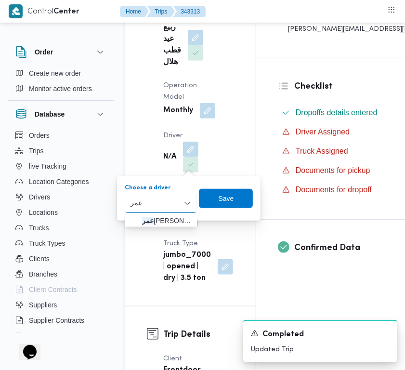
type input "عمر"
drag, startPoint x: 172, startPoint y: 198, endPoint x: 169, endPoint y: 203, distance: 5.6
click at [172, 198] on div "[PERSON_NAME]" at bounding box center [161, 203] width 72 height 19
click at [160, 203] on div "[PERSON_NAME]" at bounding box center [161, 203] width 72 height 19
click at [160, 216] on span "[PERSON_NAME]" at bounding box center [166, 221] width 49 height 12
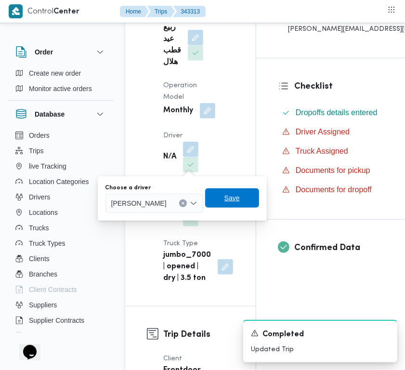
click at [240, 202] on span "Save" at bounding box center [232, 198] width 15 height 12
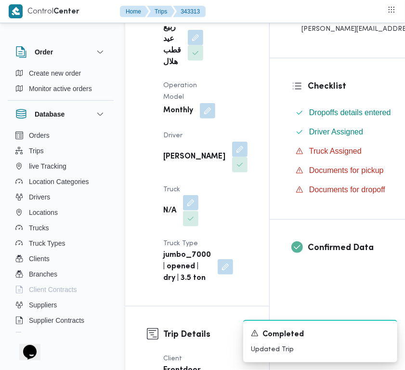
click at [189, 211] on button "button" at bounding box center [190, 202] width 15 height 15
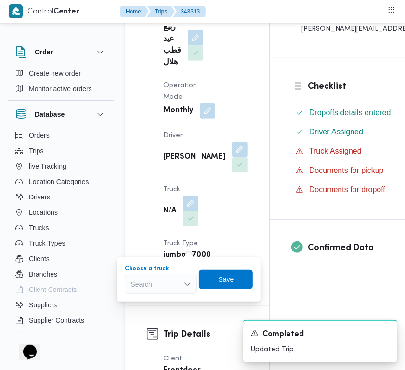
click at [164, 287] on div "Search" at bounding box center [161, 284] width 72 height 19
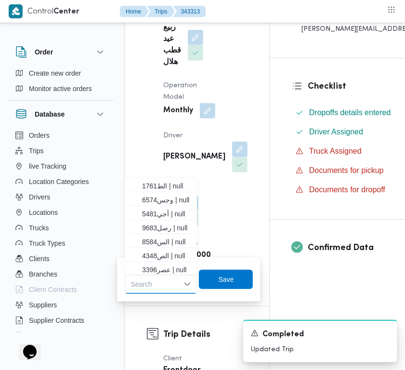
paste input "5481"
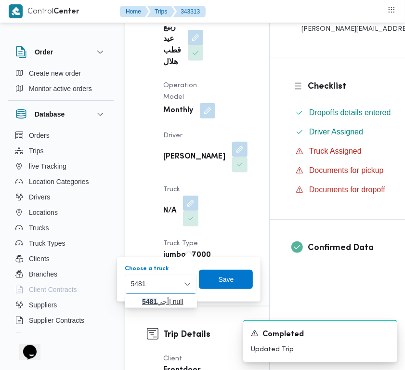
type input "5481"
click at [127, 302] on button "أجي 5481 | null" at bounding box center [161, 301] width 72 height 14
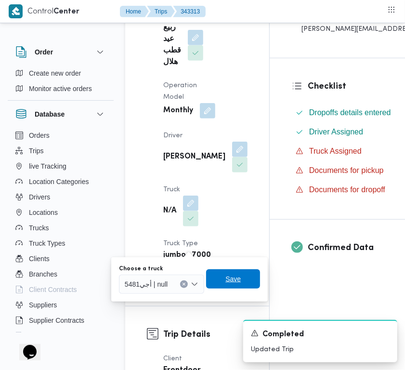
click at [241, 276] on span "Save" at bounding box center [233, 278] width 54 height 19
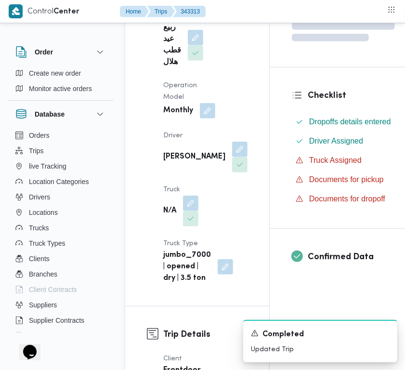
click at [237, 133] on div "Supplier ربيع عيد قطب هلال Operation Model Monthly Driver [PERSON_NAME] N/A Tru…" at bounding box center [206, 147] width 96 height 285
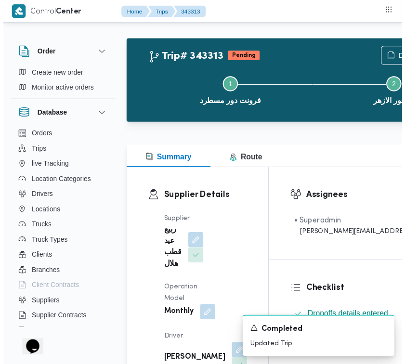
scroll to position [0, 0]
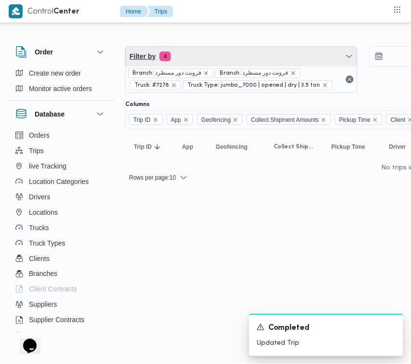
click at [249, 65] on span "Filter by 4" at bounding box center [241, 56] width 231 height 19
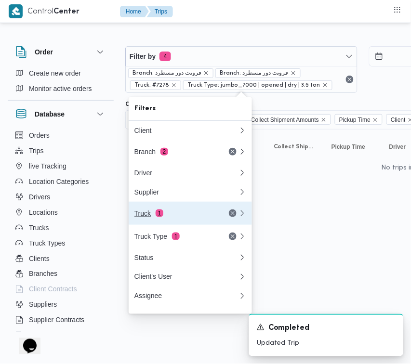
click at [183, 217] on div "Truck 1" at bounding box center [174, 214] width 81 height 8
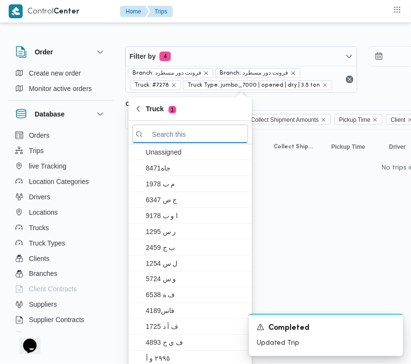
paste input "6827"
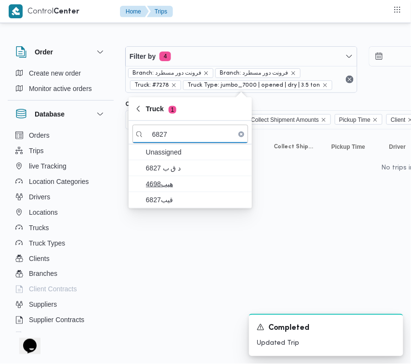
type input "6827"
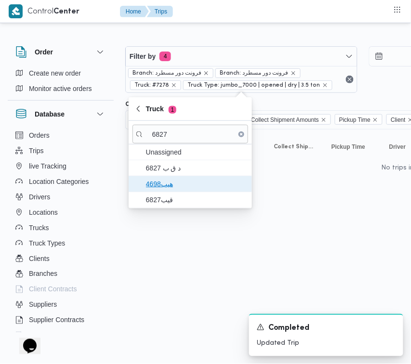
click at [164, 185] on span "هيب4698" at bounding box center [196, 184] width 100 height 12
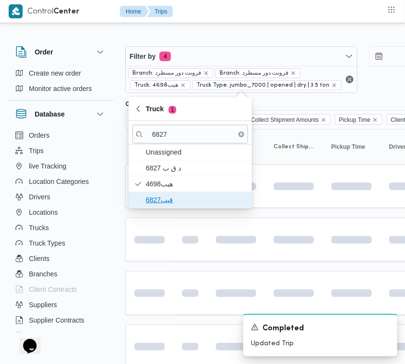
click at [164, 196] on span "قيب6827" at bounding box center [196, 200] width 100 height 12
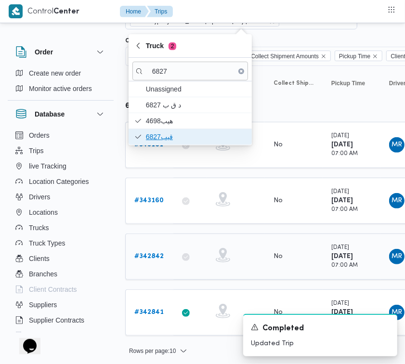
scroll to position [78, 0]
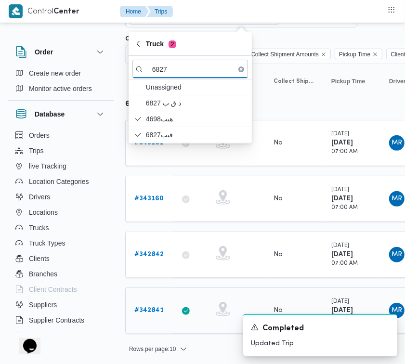
click at [157, 309] on b "# 342841" at bounding box center [148, 310] width 29 height 6
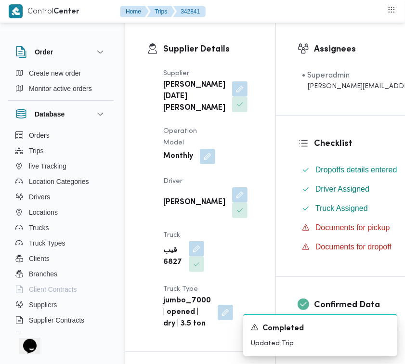
scroll to position [196, 0]
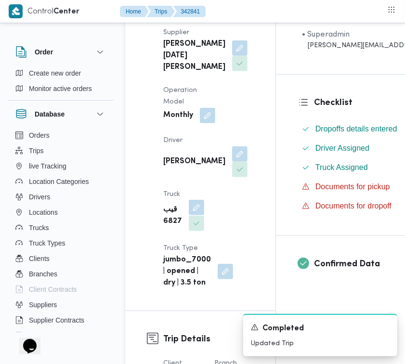
click at [189, 215] on button "button" at bounding box center [196, 207] width 15 height 15
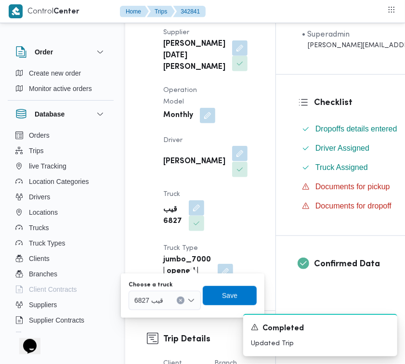
click at [232, 161] on button "button" at bounding box center [239, 153] width 15 height 15
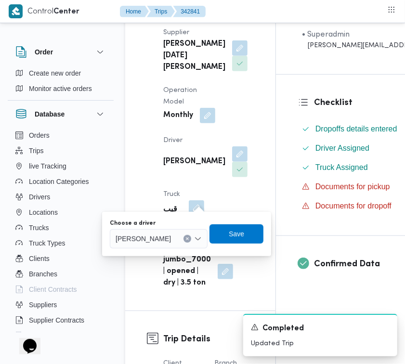
click at [174, 248] on div "[PERSON_NAME]" at bounding box center [159, 238] width 98 height 19
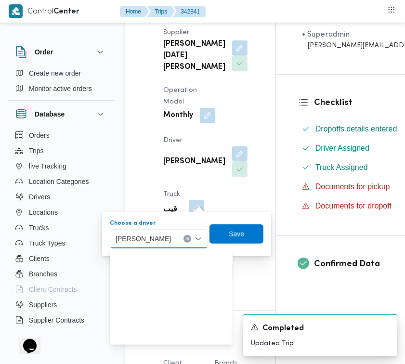
scroll to position [141, 0]
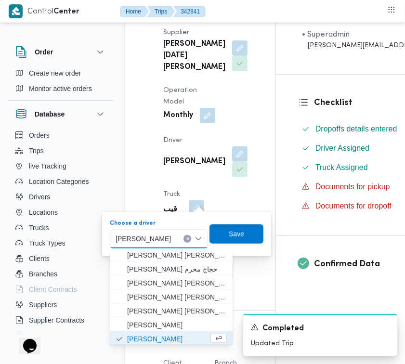
click at [170, 243] on span "[PERSON_NAME]" at bounding box center [143, 238] width 55 height 11
paste input "مود اشرف"
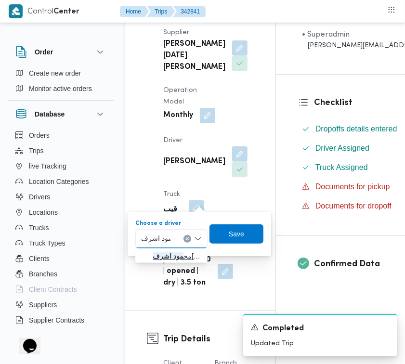
type input "مود اشرف"
click at [165, 253] on span "مح مود [PERSON_NAME]" at bounding box center [177, 257] width 49 height 12
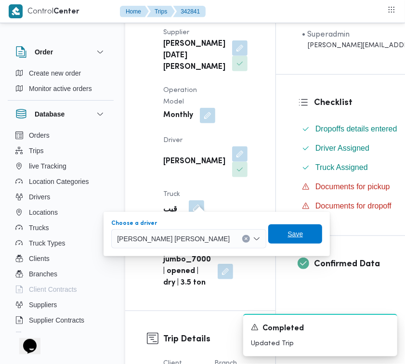
click at [288, 235] on span "Save" at bounding box center [295, 234] width 15 height 12
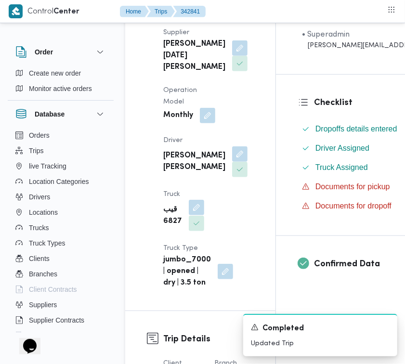
click at [195, 215] on button "button" at bounding box center [196, 207] width 15 height 15
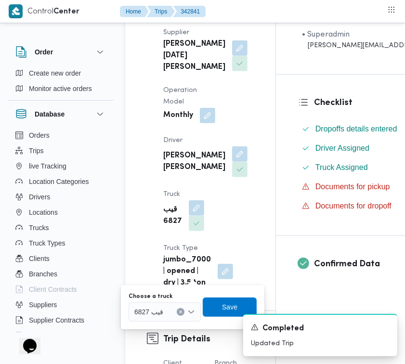
click at [160, 309] on span "قيب 6827" at bounding box center [148, 311] width 29 height 11
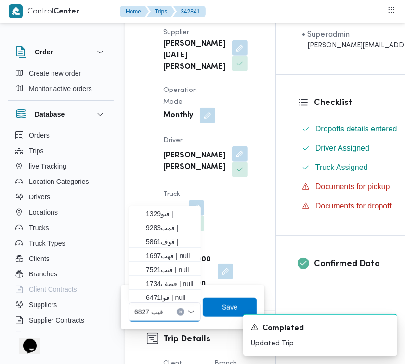
paste input "1697"
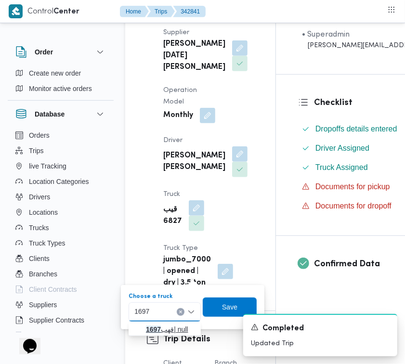
type input "1697"
click at [146, 331] on span "قهب 1697 | null" at bounding box center [170, 330] width 49 height 12
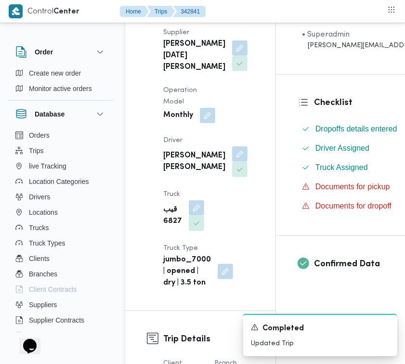
click at [228, 311] on div "A new notification appears Completed Updated Trip" at bounding box center [308, 335] width 193 height 58
click at [165, 173] on b "[PERSON_NAME] [PERSON_NAME]" at bounding box center [194, 161] width 62 height 23
copy div "[PERSON_NAME] [PERSON_NAME]"
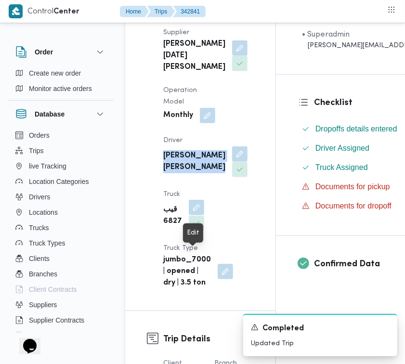
click at [198, 215] on button "button" at bounding box center [196, 207] width 15 height 15
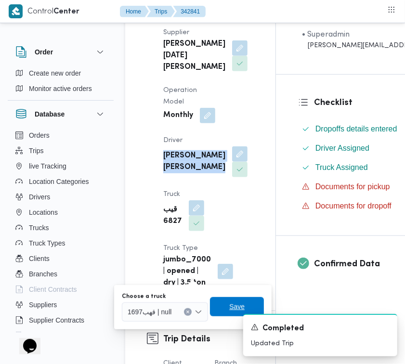
click at [250, 304] on span "Save" at bounding box center [237, 306] width 54 height 19
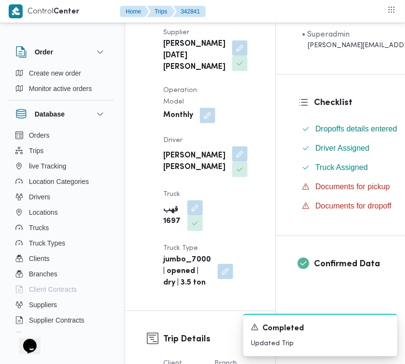
click at [246, 247] on div "Supplier [PERSON_NAME][DATE] [PERSON_NAME] Operation Model Monthly Driver [PERS…" at bounding box center [209, 158] width 102 height 274
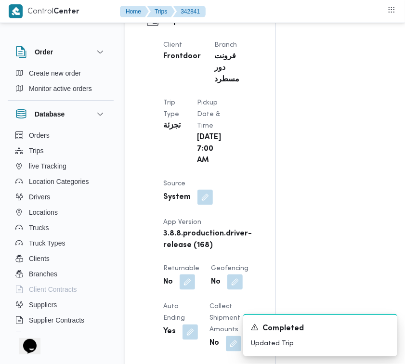
scroll to position [834, 0]
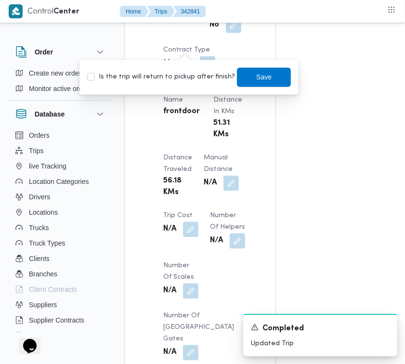
click at [181, 83] on div "Is the trip will return to pickup after finish? Save" at bounding box center [189, 76] width 206 height 21
click at [176, 79] on label "Is the trip will return to pickup after finish?" at bounding box center [161, 77] width 148 height 12
checkbox input "true"
click at [258, 78] on span "Save" at bounding box center [263, 77] width 15 height 12
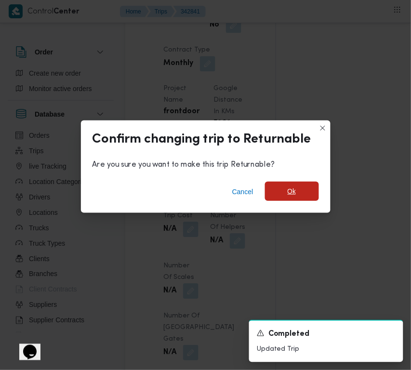
click at [281, 194] on span "Ok" at bounding box center [292, 191] width 54 height 19
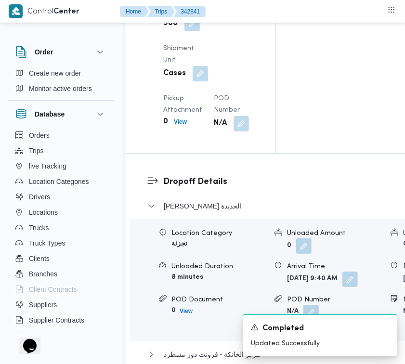
scroll to position [1789, 0]
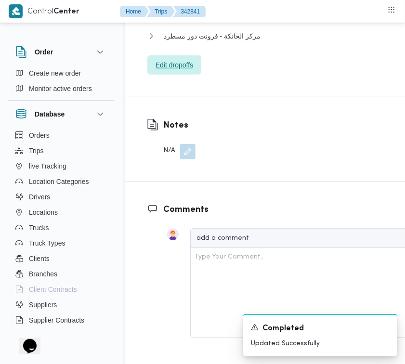
click at [189, 71] on span "Edit dropoffs" at bounding box center [175, 65] width 38 height 12
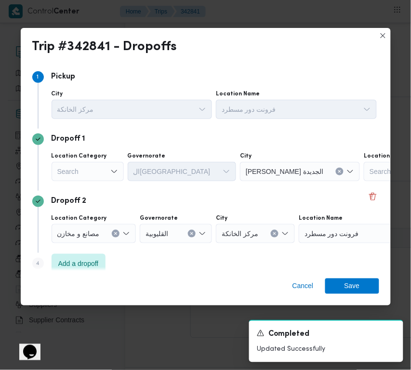
click at [87, 166] on div "Search" at bounding box center [88, 171] width 72 height 19
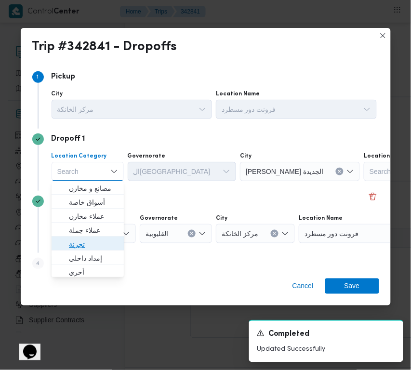
click at [99, 245] on span "تجزئة" at bounding box center [93, 245] width 49 height 12
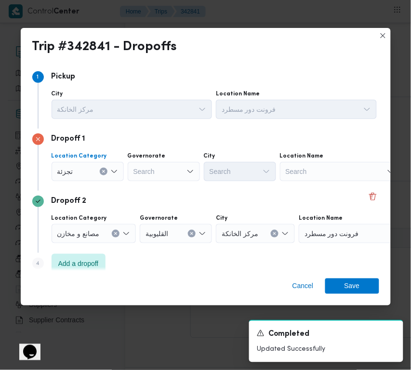
click at [160, 175] on div "Search" at bounding box center [164, 171] width 72 height 19
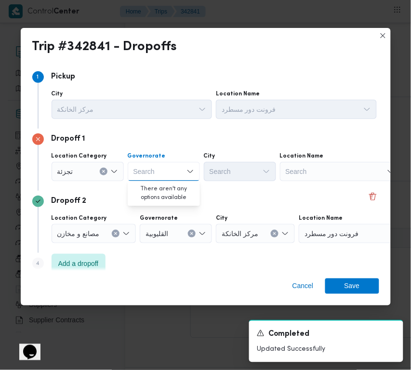
paste input "[GEOGRAPHIC_DATA]"
type input "[GEOGRAPHIC_DATA]"
click at [164, 172] on div "[GEOGRAPHIC_DATA] [GEOGRAPHIC_DATA]" at bounding box center [164, 171] width 72 height 19
click at [163, 189] on span "ال[GEOGRAPHIC_DATA]" at bounding box center [169, 189] width 49 height 12
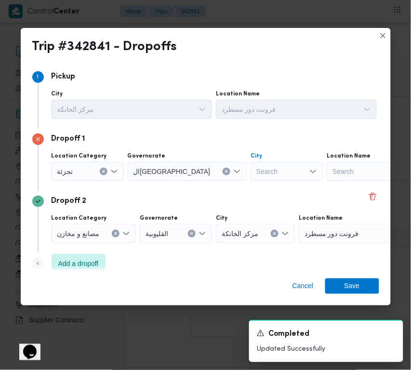
click at [251, 172] on div "Search" at bounding box center [287, 171] width 72 height 19
paste input "المقطم"
type input "المقطم"
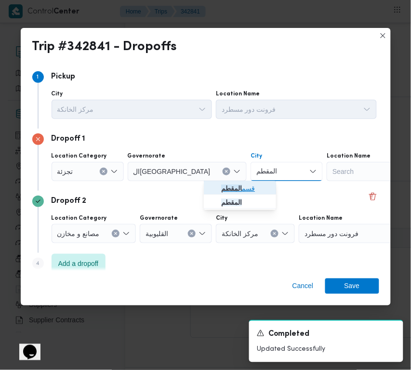
click at [218, 191] on span "قسم المقطم" at bounding box center [240, 188] width 65 height 15
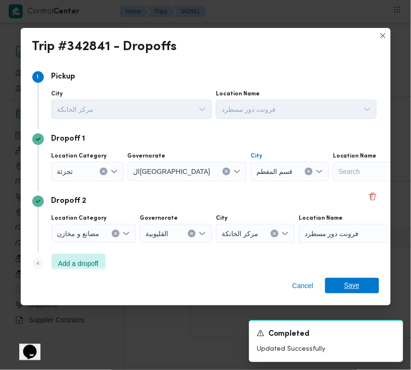
drag, startPoint x: 341, startPoint y: 273, endPoint x: 344, endPoint y: 280, distance: 7.8
click at [343, 280] on div "Cancel Save" at bounding box center [206, 288] width 370 height 35
click at [347, 282] on span "Save" at bounding box center [351, 285] width 15 height 15
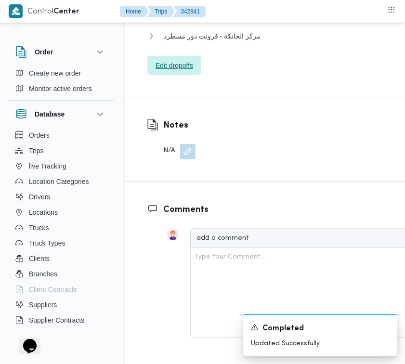
scroll to position [1470, 0]
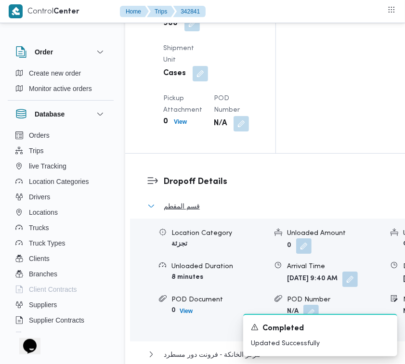
click at [159, 212] on button "قسم المقطم" at bounding box center [314, 206] width 335 height 12
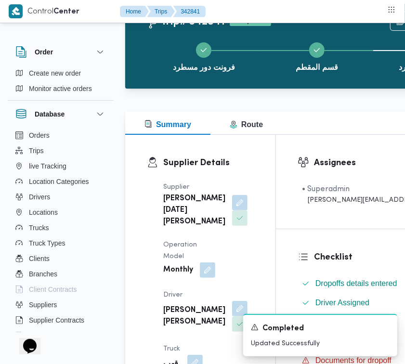
scroll to position [0, 0]
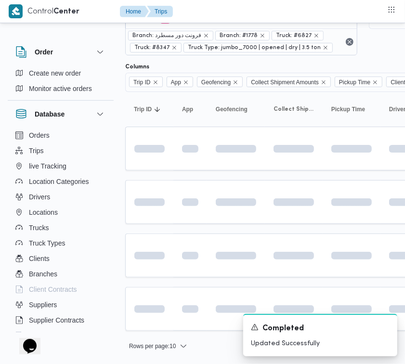
scroll to position [23, 0]
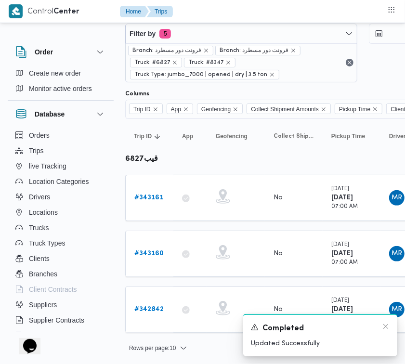
click at [390, 326] on div "A new notification appears Completed Updated Successfully" at bounding box center [320, 335] width 154 height 42
click at [380, 331] on div "Completed" at bounding box center [320, 329] width 139 height 12
click at [380, 330] on div "Completed" at bounding box center [320, 329] width 139 height 12
click at [381, 328] on div "Completed" at bounding box center [320, 329] width 139 height 12
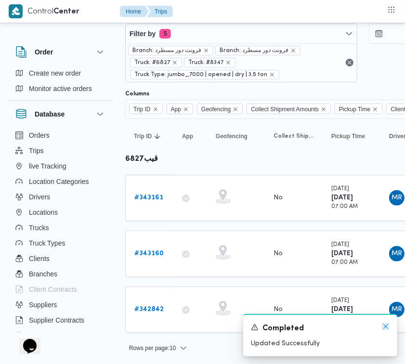
click at [389, 324] on icon "Dismiss toast" at bounding box center [386, 327] width 8 height 8
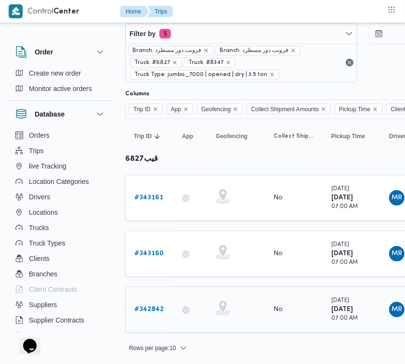
click at [155, 306] on b "# 342842" at bounding box center [148, 309] width 29 height 6
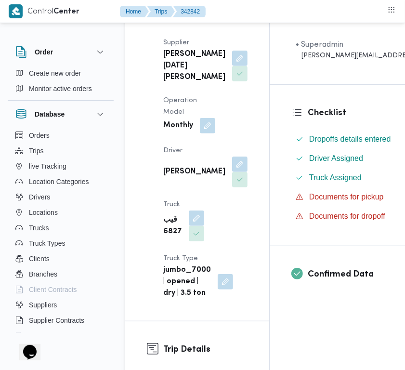
scroll to position [206, 0]
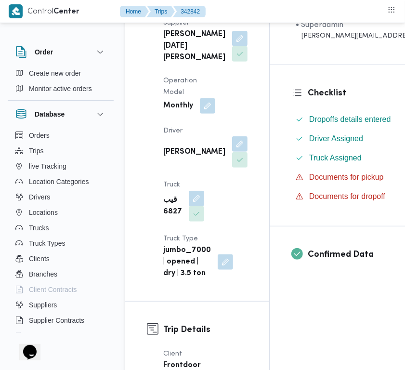
click at [232, 152] on button "button" at bounding box center [239, 143] width 15 height 15
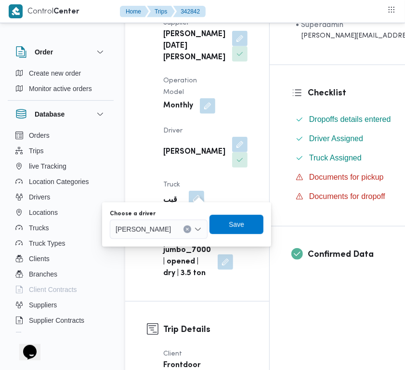
click at [175, 234] on div "[PERSON_NAME]" at bounding box center [159, 229] width 98 height 19
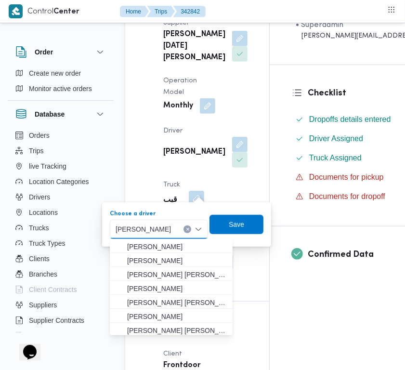
paste input ""[PERSON_NAME] [PERSON_NAME] ""
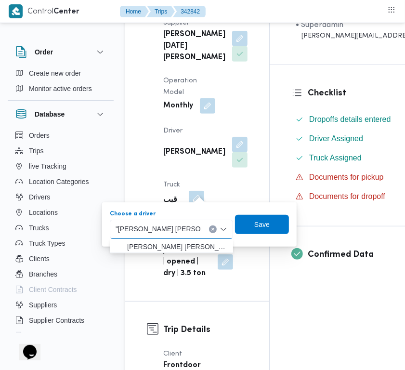
type input ""[PERSON_NAME] [PERSON_NAME] ""
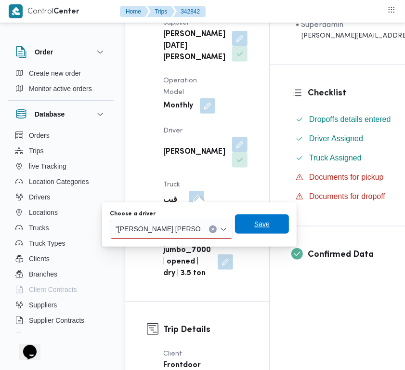
drag, startPoint x: 258, startPoint y: 228, endPoint x: 227, endPoint y: 205, distance: 38.6
click at [258, 228] on span "Save" at bounding box center [261, 225] width 15 height 12
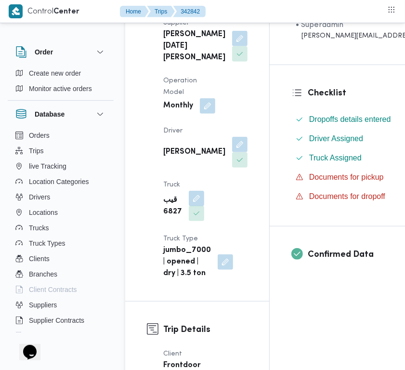
drag, startPoint x: 195, startPoint y: 232, endPoint x: 190, endPoint y: 256, distance: 25.0
click at [195, 206] on button "button" at bounding box center [196, 198] width 15 height 15
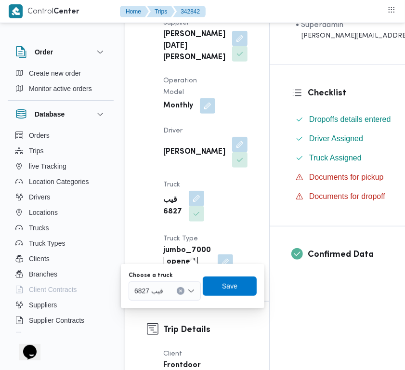
click at [169, 288] on div at bounding box center [167, 290] width 5 height 15
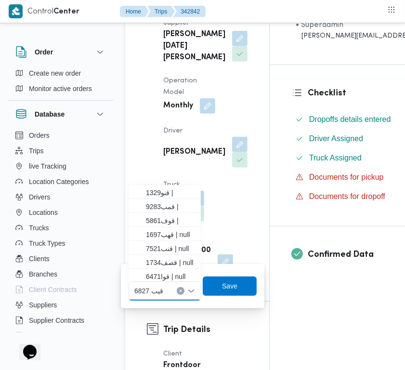
paste input "1697"
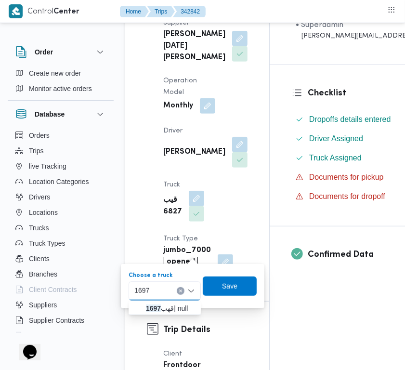
type input "1697"
click at [140, 305] on icon "button" at bounding box center [138, 309] width 8 height 8
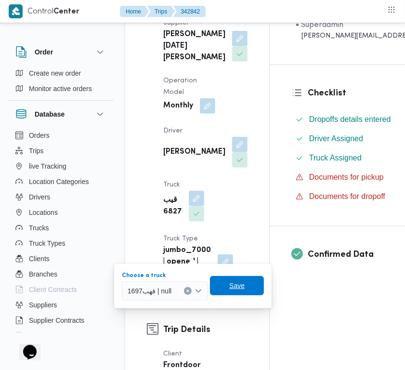
click at [229, 291] on span "Save" at bounding box center [237, 285] width 54 height 19
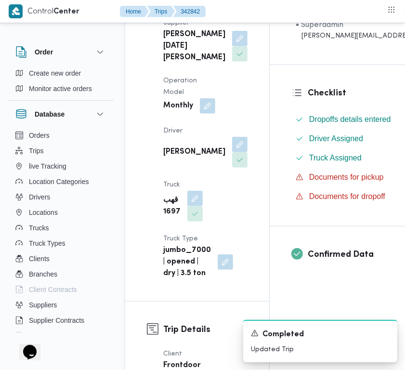
click at [172, 158] on b "[PERSON_NAME]" at bounding box center [194, 152] width 62 height 12
copy div "[PERSON_NAME]"
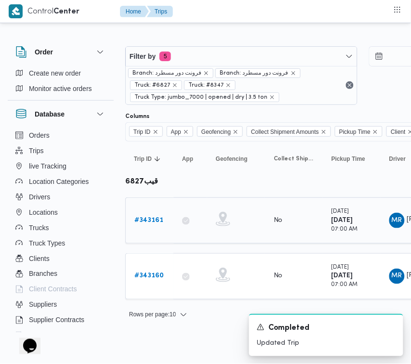
click at [154, 222] on b "# 343161" at bounding box center [148, 220] width 29 height 6
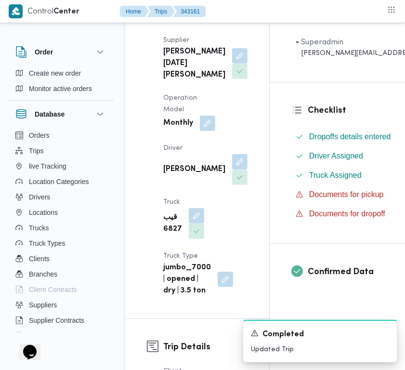
scroll to position [203, 0]
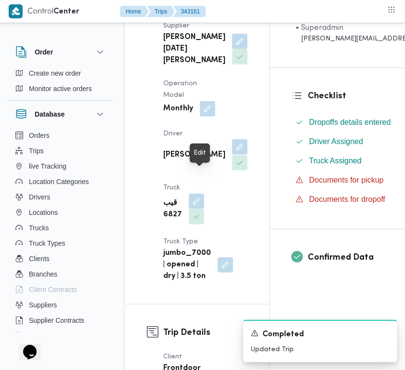
click at [232, 155] on button "button" at bounding box center [239, 146] width 15 height 15
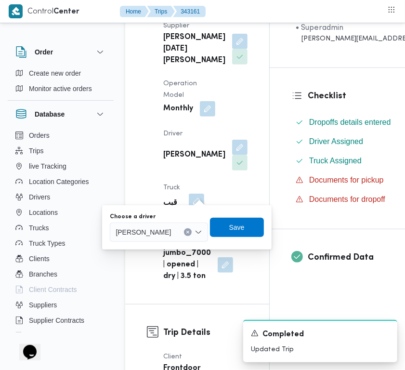
click at [171, 235] on span "[PERSON_NAME]" at bounding box center [143, 231] width 55 height 11
paste input "[PERSON_NAME]"
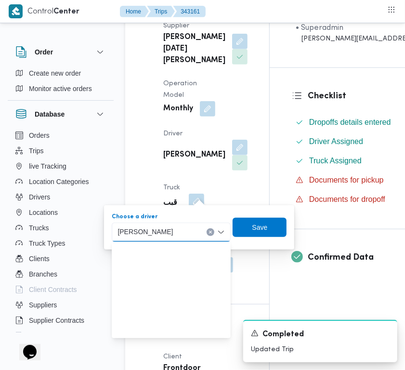
scroll to position [141, 0]
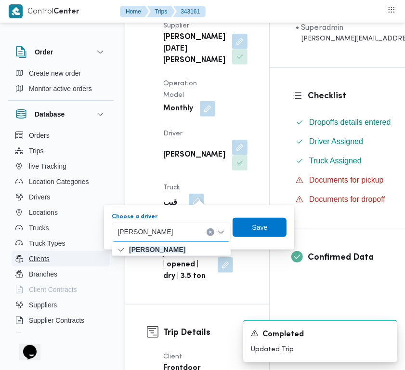
type input "[PERSON_NAME]"
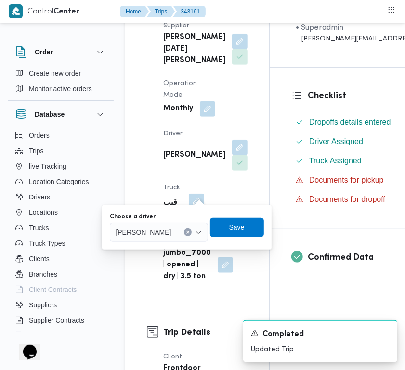
click at [171, 232] on span "[PERSON_NAME]" at bounding box center [143, 231] width 55 height 11
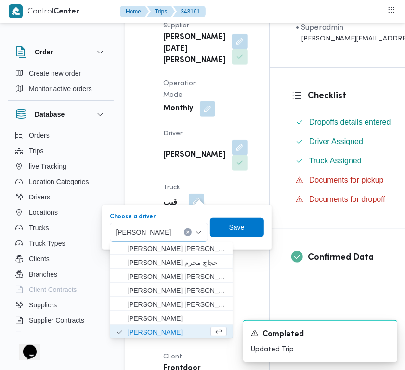
paste input "[PERSON_NAME] [PERSON_NAME]"
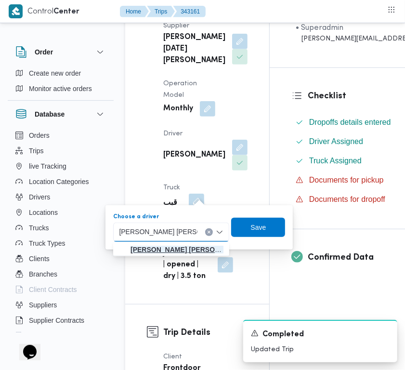
type input "[PERSON_NAME] [PERSON_NAME]"
click at [182, 246] on mark "[PERSON_NAME] [PERSON_NAME]" at bounding box center [188, 250] width 115 height 8
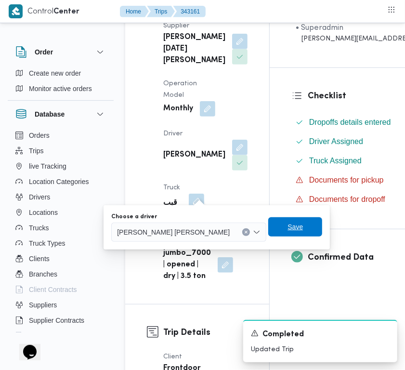
click at [288, 231] on span "Save" at bounding box center [295, 227] width 15 height 12
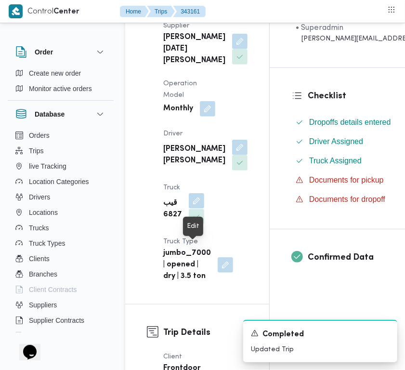
click at [194, 209] on button "button" at bounding box center [196, 200] width 15 height 15
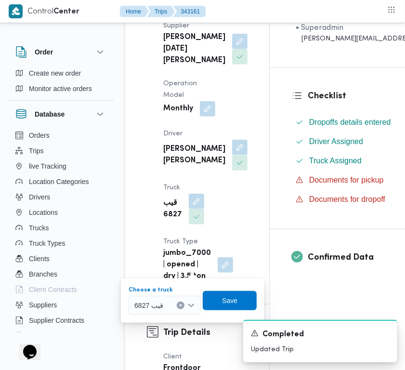
click at [172, 300] on div "قيب 6827" at bounding box center [165, 305] width 72 height 19
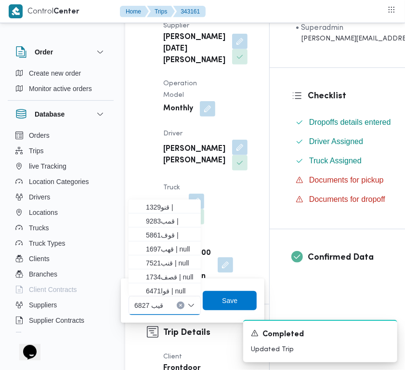
paste input "1697"
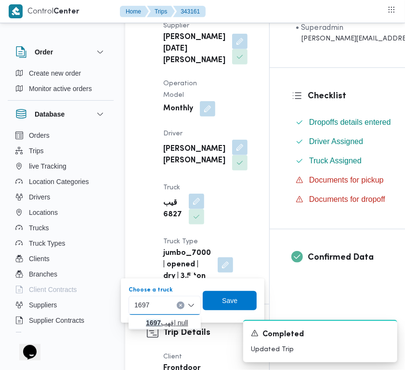
type input "1697"
click at [148, 324] on mark "1697" at bounding box center [153, 323] width 15 height 8
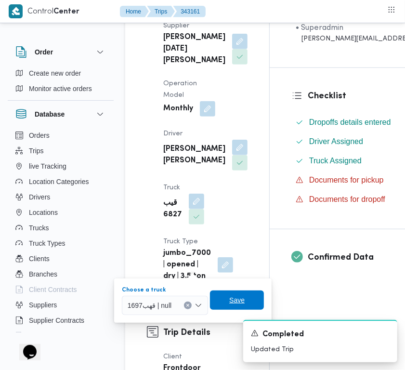
click at [230, 302] on span "Save" at bounding box center [236, 300] width 15 height 12
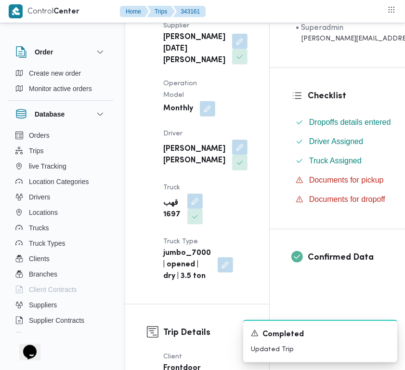
click at [208, 164] on div "Supplier [PERSON_NAME][DATE] [PERSON_NAME] Operation Model Monthly Driver [PERS…" at bounding box center [206, 151] width 96 height 274
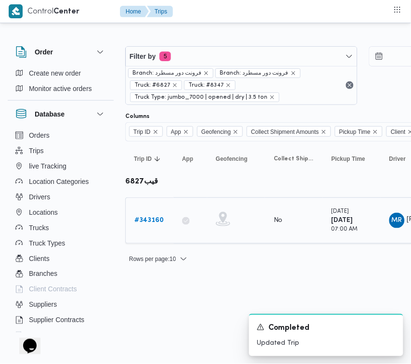
click at [145, 225] on link "# 343160" at bounding box center [148, 221] width 29 height 12
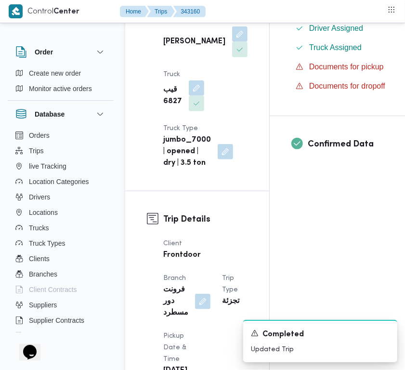
scroll to position [358, 0]
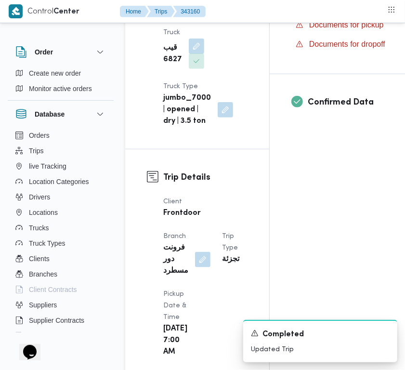
drag, startPoint x: 196, startPoint y: 87, endPoint x: 196, endPoint y: 93, distance: 5.3
click at [196, 54] on button "button" at bounding box center [196, 46] width 15 height 15
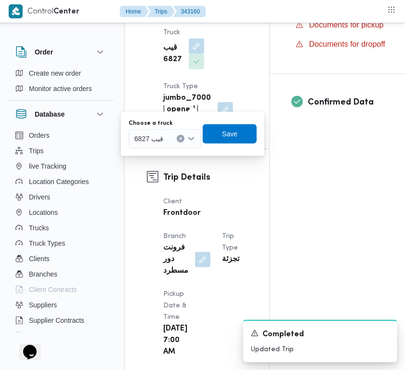
click at [157, 135] on span "قيب 6827" at bounding box center [148, 138] width 29 height 11
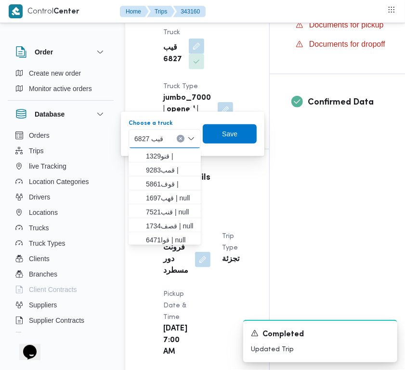
paste input "1697"
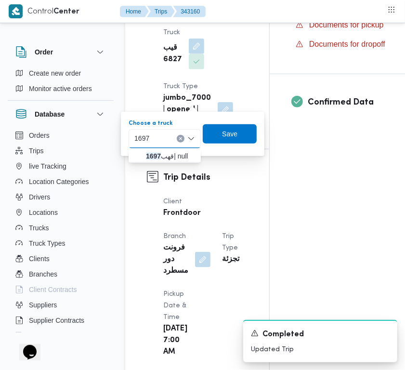
type input "1697"
drag, startPoint x: 174, startPoint y: 139, endPoint x: 167, endPoint y: 139, distance: 7.2
click at [174, 139] on div "1697 1697" at bounding box center [165, 138] width 72 height 19
click at [157, 152] on mark "1697" at bounding box center [153, 156] width 15 height 8
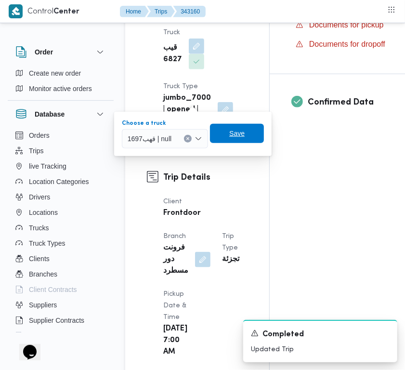
click at [232, 136] on span "Save" at bounding box center [236, 134] width 15 height 12
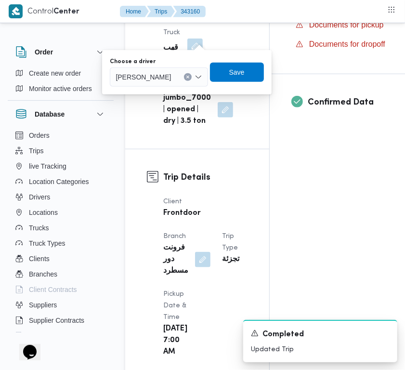
click at [171, 74] on span "[PERSON_NAME]" at bounding box center [143, 76] width 55 height 11
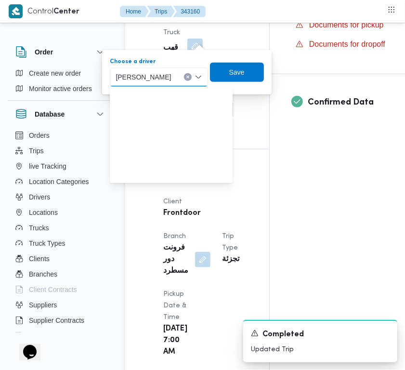
paste input ""[PERSON_NAME] [PERSON_NAME] ""
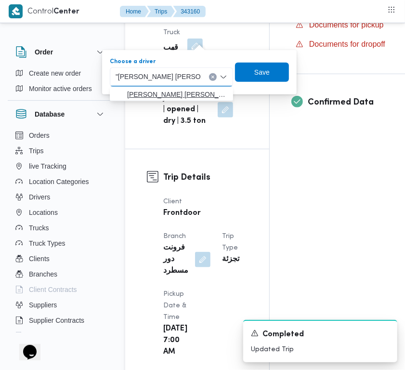
type input ""[PERSON_NAME] [PERSON_NAME] ""
click at [182, 89] on span "[PERSON_NAME] [PERSON_NAME]" at bounding box center [177, 95] width 100 height 12
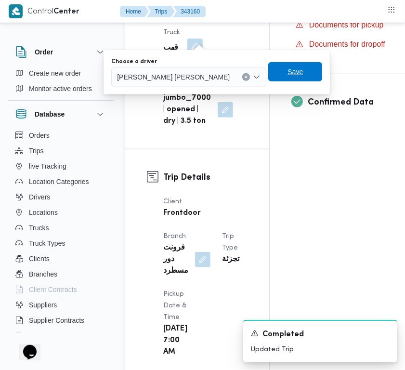
click at [268, 68] on span "Save" at bounding box center [295, 71] width 54 height 19
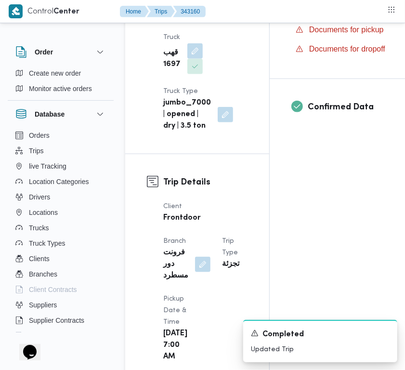
scroll to position [240, 0]
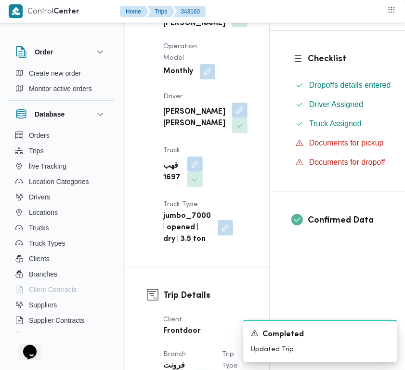
click at [167, 184] on b "قهب 1697" at bounding box center [171, 171] width 17 height 23
copy b "1697"
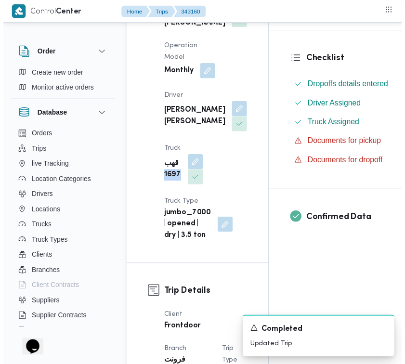
scroll to position [0, 0]
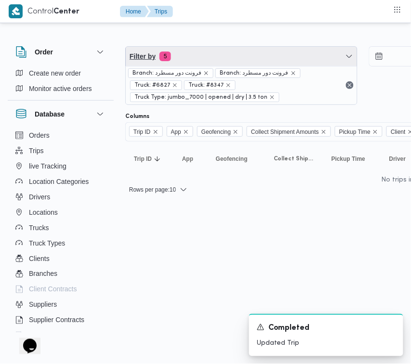
click at [205, 51] on span "Filter by 5" at bounding box center [241, 56] width 231 height 19
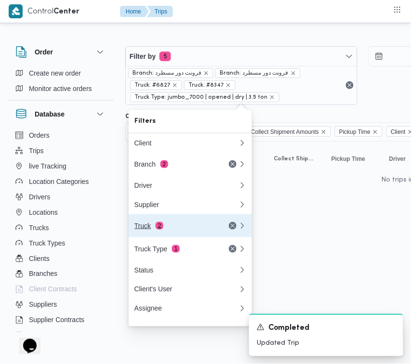
click at [167, 229] on div "Truck 2" at bounding box center [174, 226] width 81 height 8
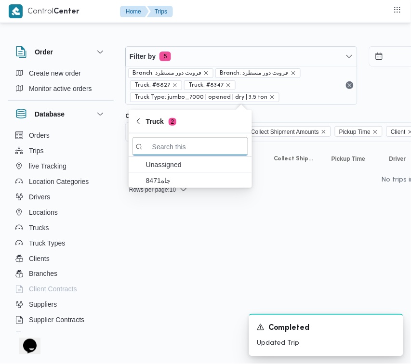
paste input "1697"
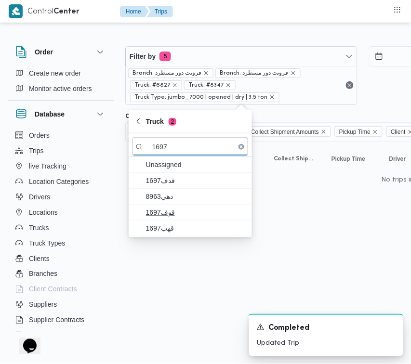
type input "1697"
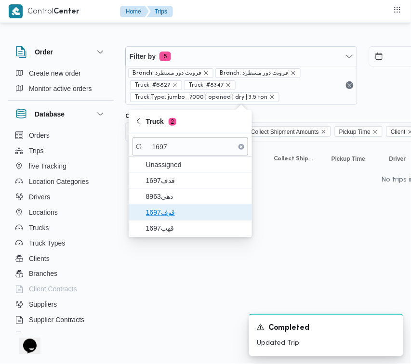
click at [165, 207] on span "قوف1697" at bounding box center [196, 213] width 100 height 12
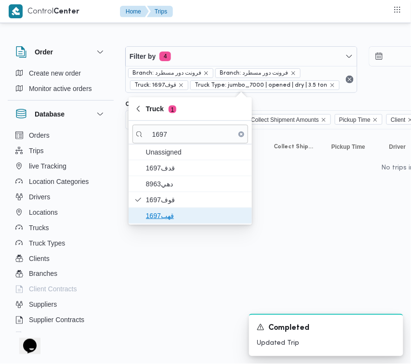
click at [162, 215] on span "قهب1697" at bounding box center [196, 216] width 100 height 12
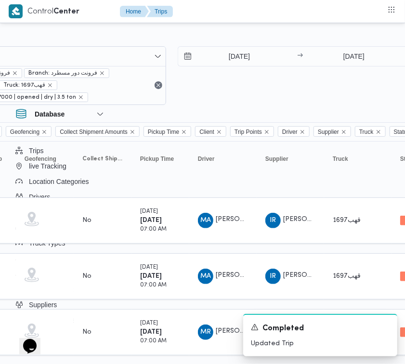
scroll to position [0, 194]
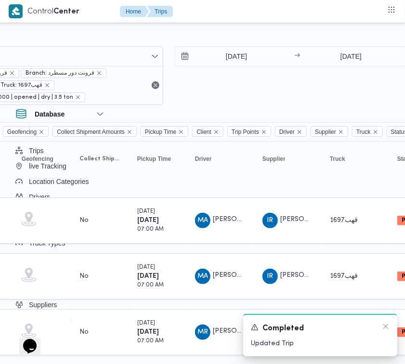
click at [386, 321] on div "A new notification appears Completed Updated Trip" at bounding box center [320, 335] width 154 height 42
drag, startPoint x: 406, startPoint y: 160, endPoint x: 398, endPoint y: 226, distance: 66.4
click at [398, 226] on table "Trip ID Click to sort in ascending order App Click to sort in ascending order G…" at bounding box center [220, 281] width 578 height 279
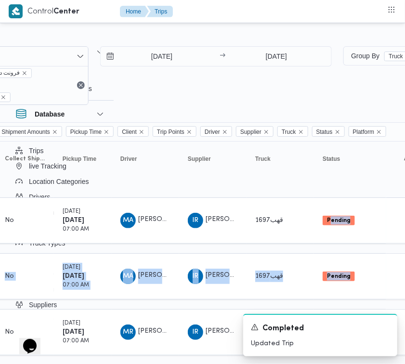
scroll to position [0, 304]
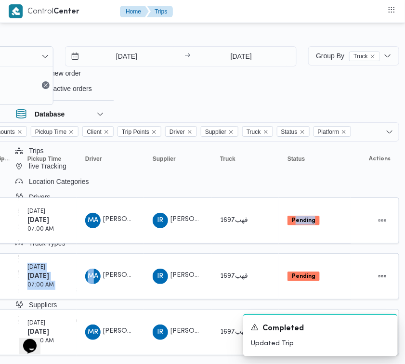
drag, startPoint x: 405, startPoint y: 233, endPoint x: 400, endPoint y: 271, distance: 38.9
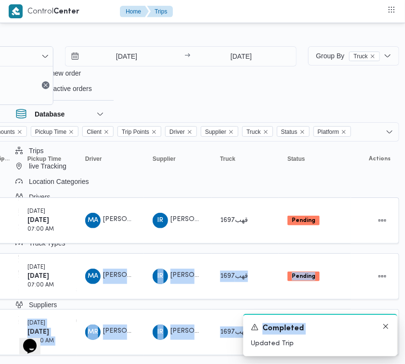
drag, startPoint x: 404, startPoint y: 271, endPoint x: 388, endPoint y: 330, distance: 60.9
click at [388, 330] on icon "Dismiss toast" at bounding box center [386, 327] width 8 height 8
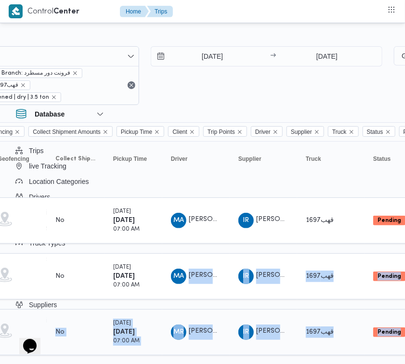
scroll to position [0, 213]
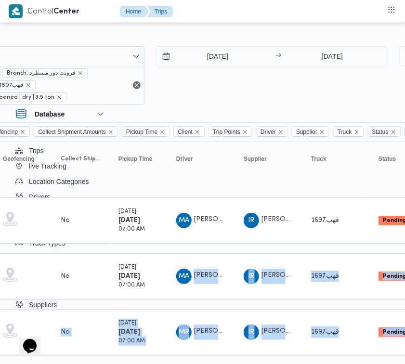
click at [241, 302] on table "Trip ID Click to sort in ascending order App Click to sort in ascending order G…" at bounding box center [201, 281] width 578 height 279
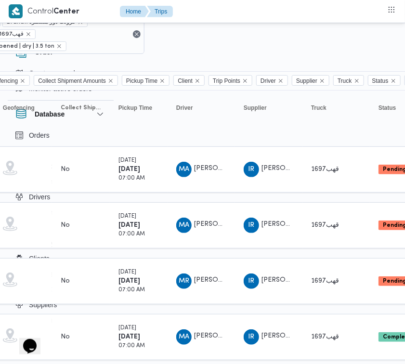
scroll to position [78, 213]
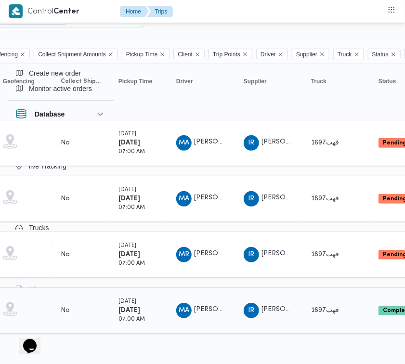
click at [218, 307] on span "[PERSON_NAME] [PERSON_NAME]" at bounding box center [250, 310] width 112 height 6
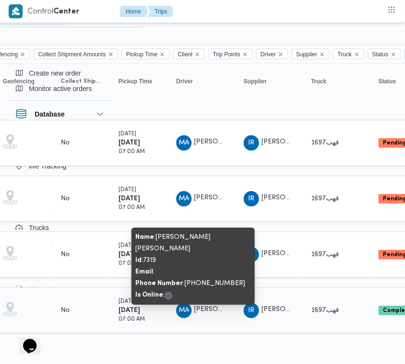
click at [218, 307] on span "[PERSON_NAME] [PERSON_NAME]" at bounding box center [250, 310] width 112 height 6
copy tr "[PERSON_NAME] [PERSON_NAME] Supplier"
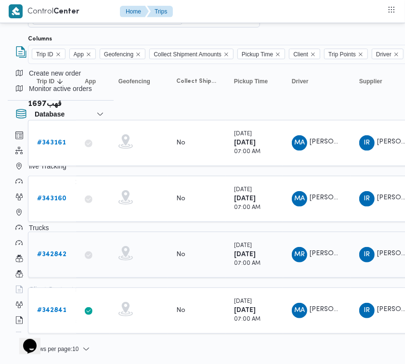
click at [55, 252] on b "# 342842" at bounding box center [51, 255] width 29 height 6
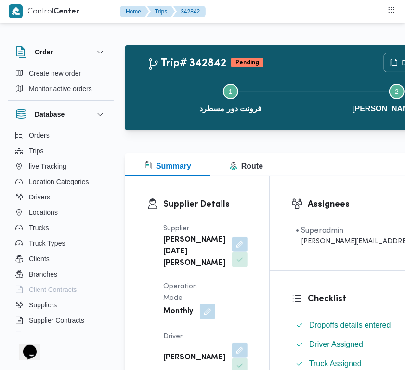
scroll to position [324, 0]
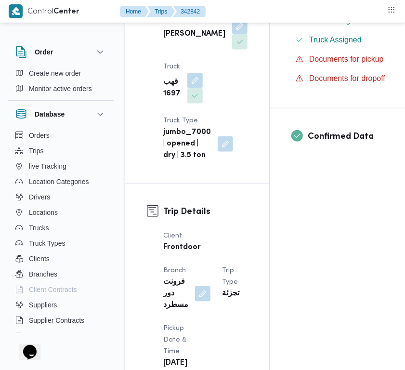
drag, startPoint x: 205, startPoint y: 50, endPoint x: 177, endPoint y: 82, distance: 43.4
click at [232, 34] on button "button" at bounding box center [239, 26] width 15 height 15
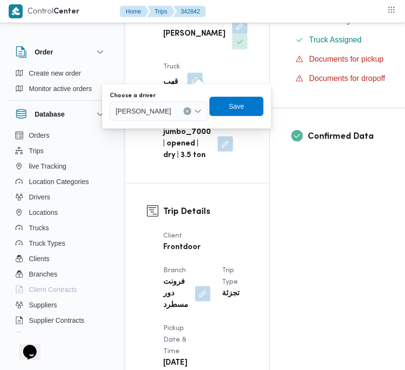
click at [165, 110] on span "[PERSON_NAME]" at bounding box center [143, 111] width 55 height 11
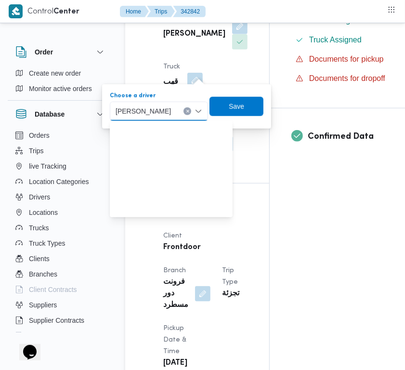
paste input "[PERSON_NAME] [PERSON_NAME]"
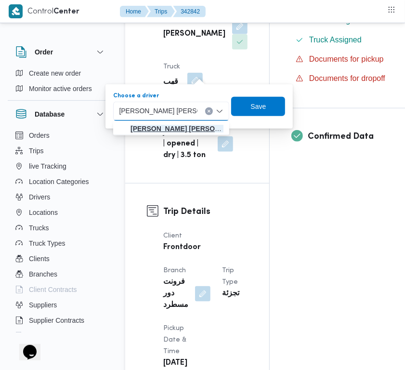
type input "[PERSON_NAME] [PERSON_NAME]"
click at [162, 130] on mark "[PERSON_NAME] [PERSON_NAME]" at bounding box center [188, 129] width 115 height 8
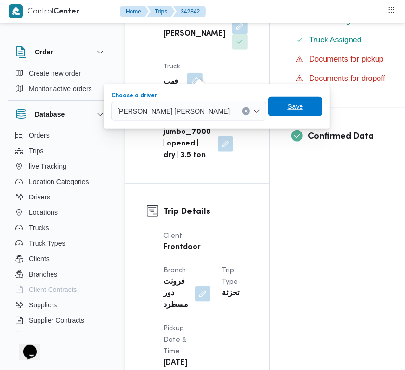
click at [268, 110] on span "Save" at bounding box center [295, 106] width 54 height 19
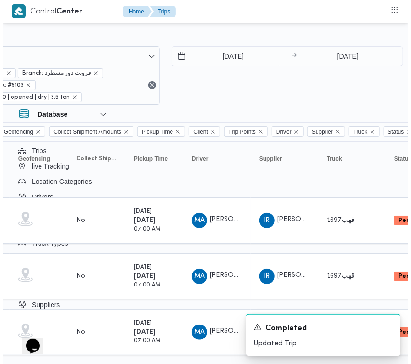
scroll to position [0, 212]
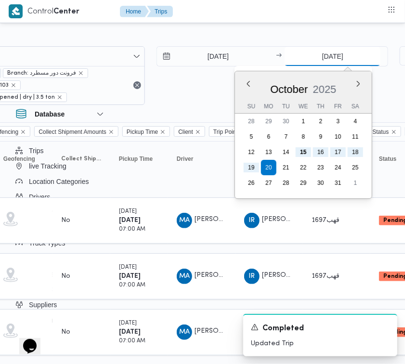
click at [314, 60] on input "[DATE]" at bounding box center [333, 56] width 96 height 19
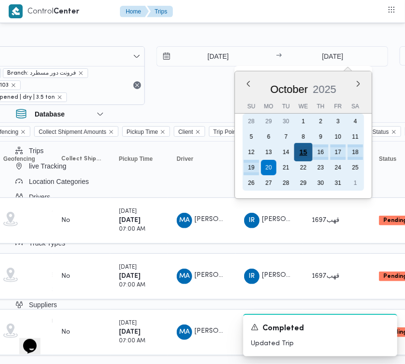
click at [303, 148] on div "15" at bounding box center [303, 152] width 18 height 18
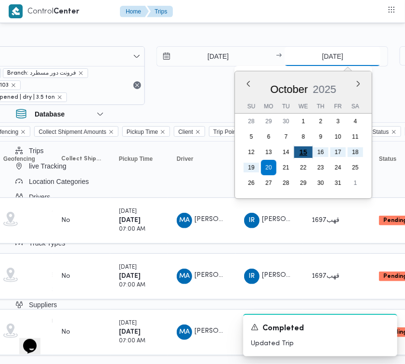
type input "[DATE]"
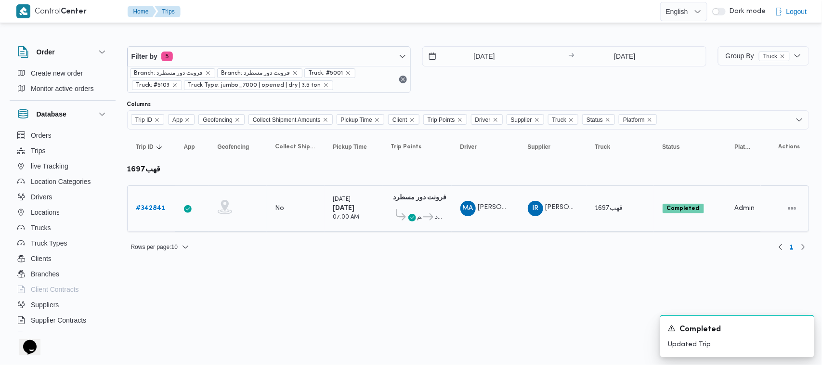
click at [417, 218] on icon at bounding box center [429, 216] width 10 height 7
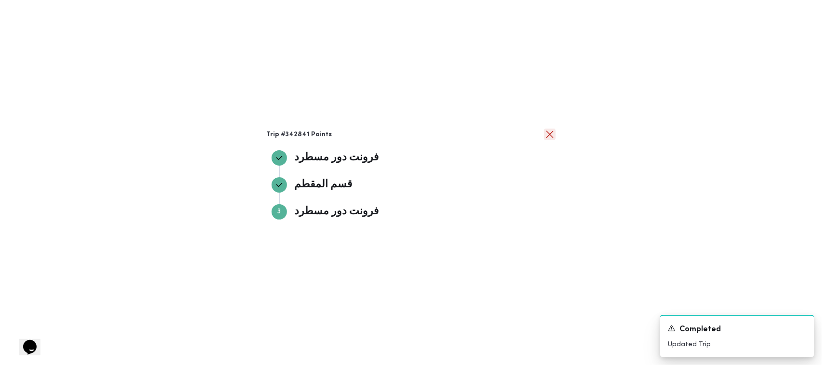
click at [417, 134] on button "close" at bounding box center [550, 135] width 12 height 12
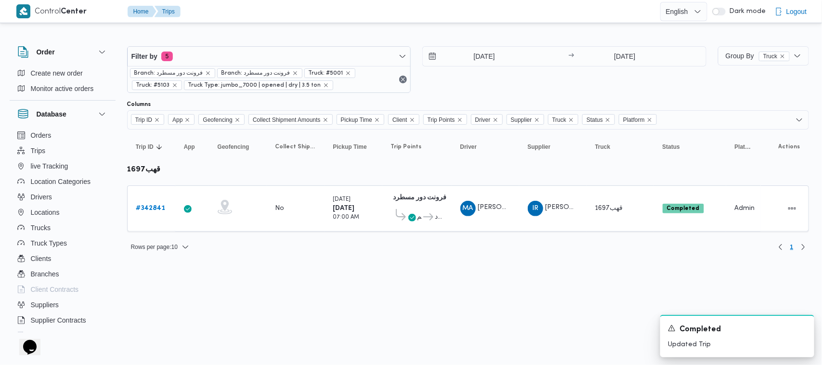
click at [417, 68] on div "[DATE] → [DATE]" at bounding box center [565, 69] width 284 height 47
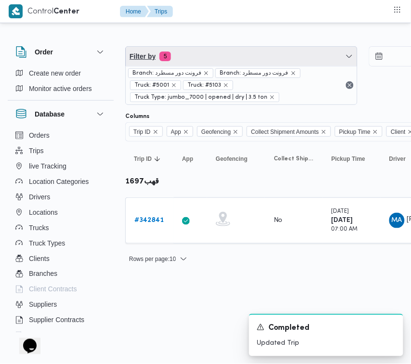
click at [181, 55] on span "Filter by 5" at bounding box center [241, 56] width 231 height 19
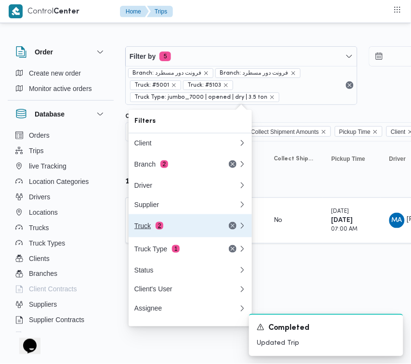
click at [165, 226] on div "Truck 2" at bounding box center [174, 226] width 81 height 8
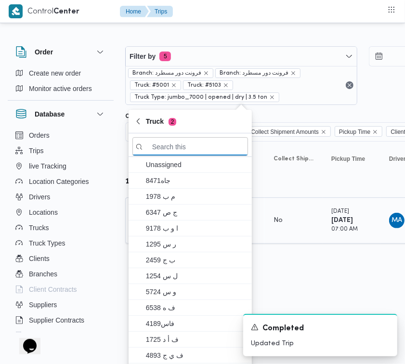
paste input "9465"
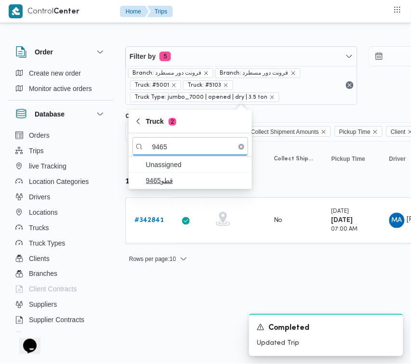
type input "9465"
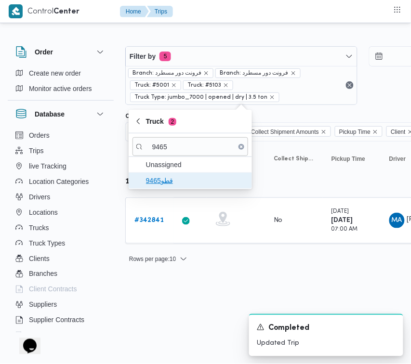
click at [169, 185] on span "قطو9465" at bounding box center [196, 181] width 100 height 12
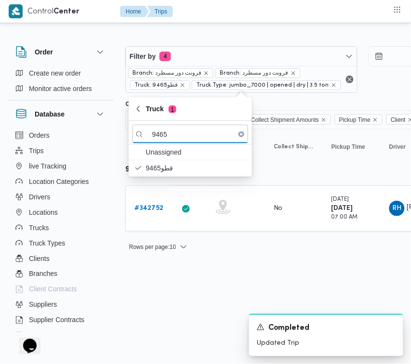
click at [167, 275] on html "Control Center Home Trips Order Create new order Monitor active orders Database…" at bounding box center [205, 182] width 411 height 364
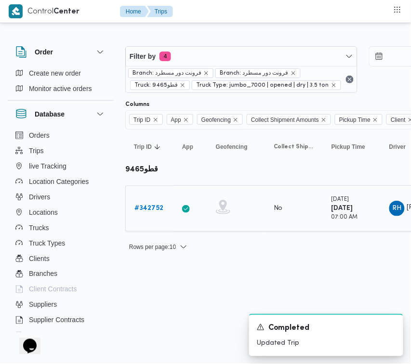
click at [148, 205] on b "# 342752" at bounding box center [148, 208] width 29 height 6
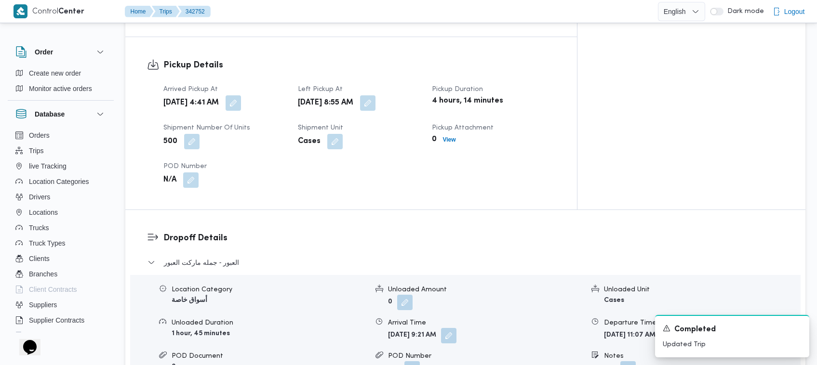
scroll to position [959, 0]
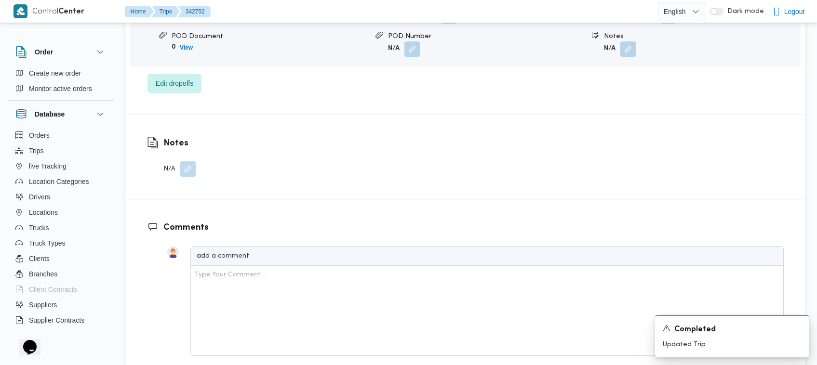
click at [191, 161] on button "button" at bounding box center [187, 168] width 15 height 15
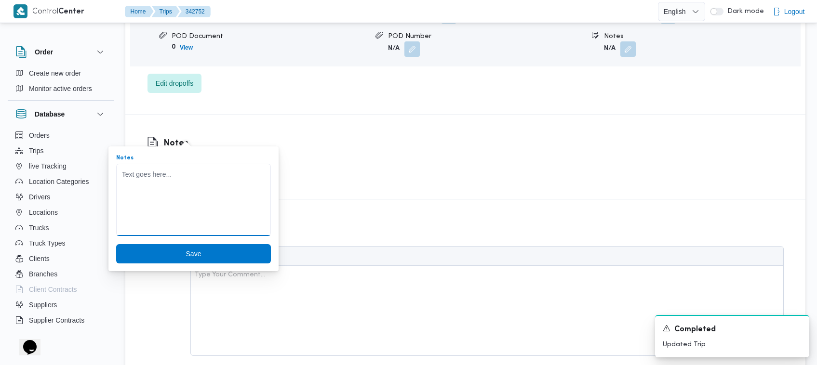
click at [200, 181] on textarea "Notes" at bounding box center [193, 200] width 155 height 72
paste textarea "9465 تعديل فواتير القريه الزكيه"
type textarea "9465 تعديل فواتير القريه الزكيه"
click at [220, 247] on span "Save" at bounding box center [193, 253] width 155 height 19
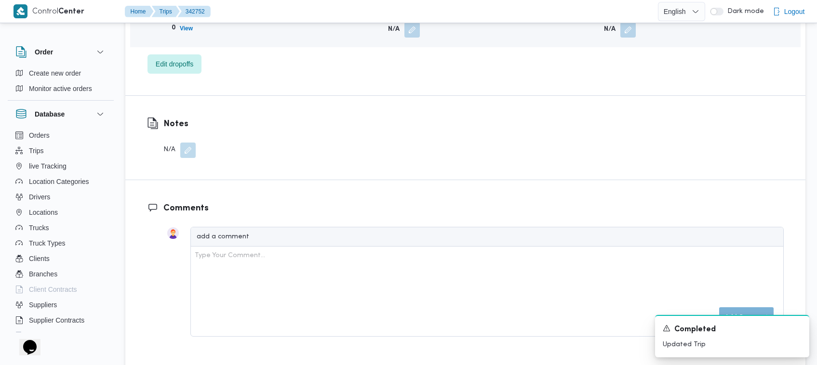
scroll to position [962, 0]
drag, startPoint x: 191, startPoint y: 130, endPoint x: 196, endPoint y: 143, distance: 14.0
click at [189, 140] on button "button" at bounding box center [187, 147] width 15 height 15
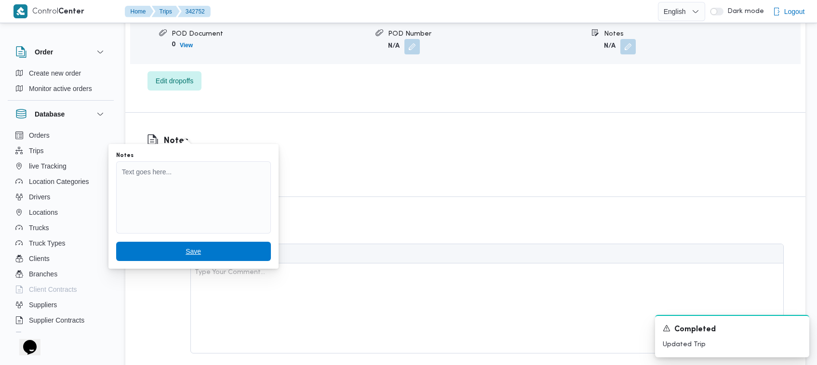
click at [216, 244] on span "Save" at bounding box center [193, 251] width 155 height 19
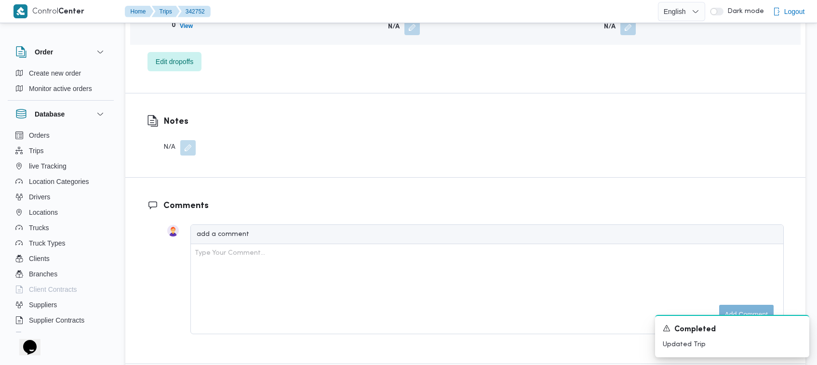
scroll to position [964, 0]
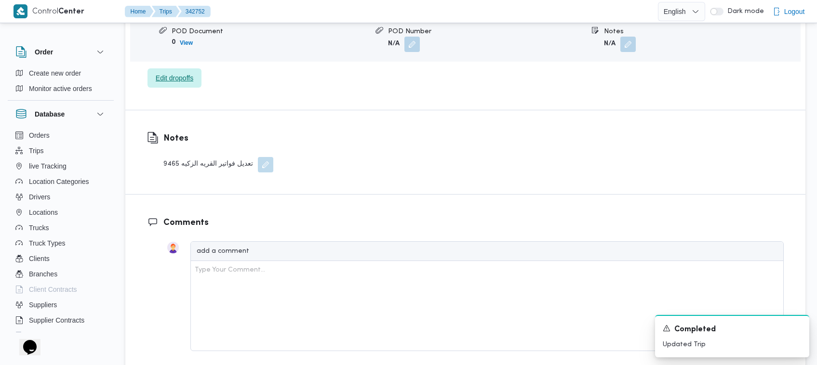
click at [193, 72] on span "Edit dropoffs" at bounding box center [175, 78] width 38 height 12
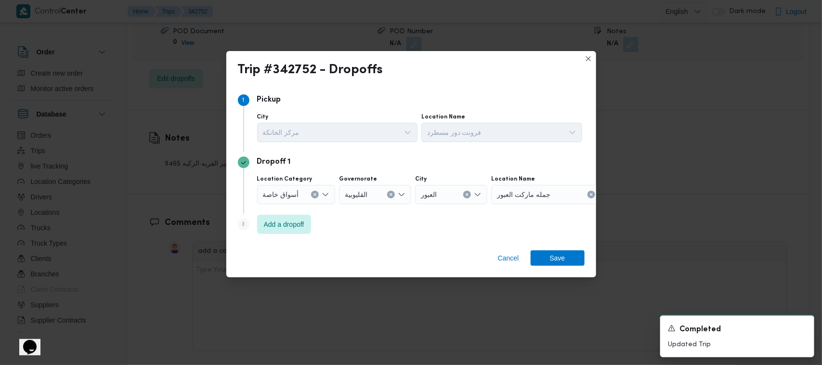
click at [301, 189] on div at bounding box center [303, 194] width 5 height 15
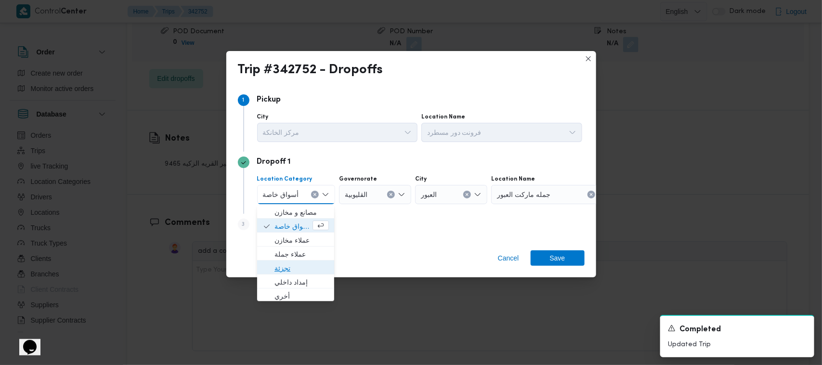
drag, startPoint x: 288, startPoint y: 264, endPoint x: 323, endPoint y: 227, distance: 50.8
click at [288, 265] on span "تجزئة" at bounding box center [302, 269] width 54 height 12
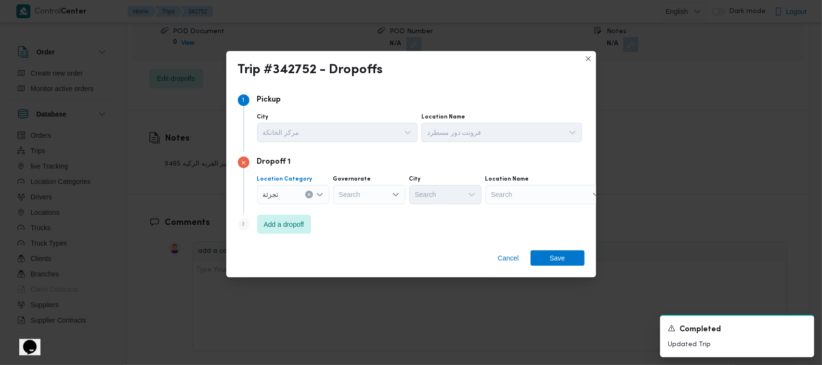
click at [351, 191] on div "Search" at bounding box center [369, 194] width 72 height 19
type input "جي"
click at [372, 209] on span "ال جي زة" at bounding box center [375, 213] width 49 height 12
click at [417, 194] on div "Search" at bounding box center [446, 194] width 72 height 19
type input "ظهير"
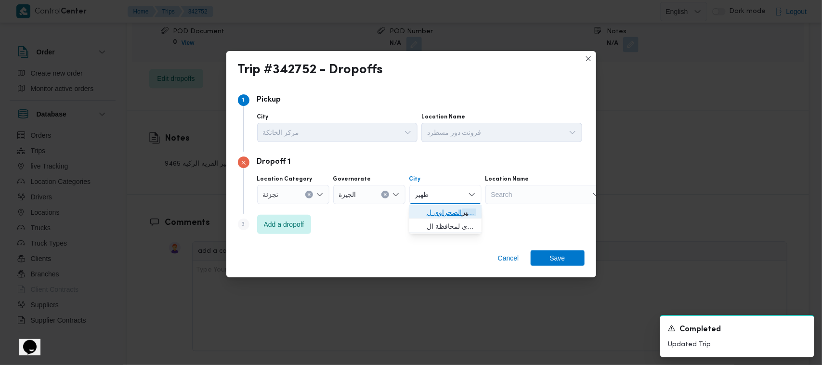
click at [417, 213] on span "ال ظهير الصحراوى ل[GEOGRAPHIC_DATA]" at bounding box center [451, 213] width 49 height 12
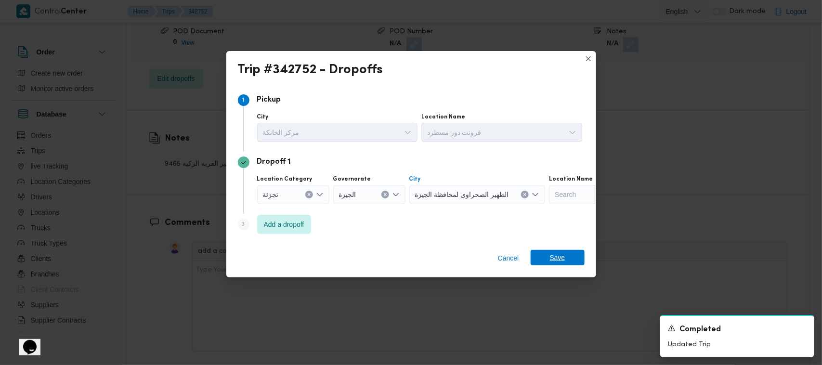
click at [417, 261] on span "Save" at bounding box center [558, 257] width 54 height 15
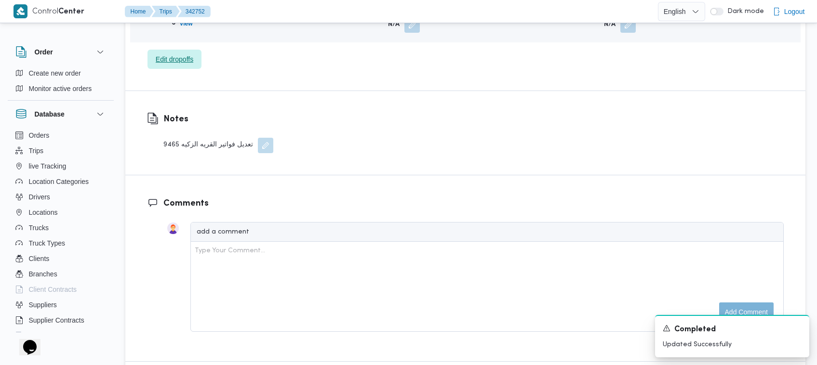
scroll to position [644, 0]
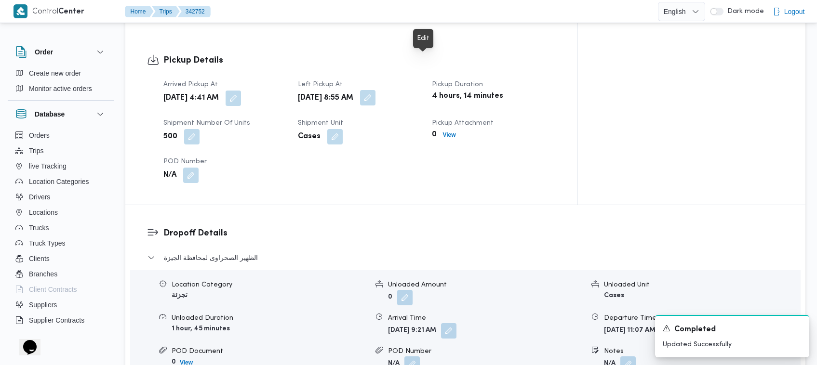
click at [375, 90] on button "button" at bounding box center [367, 97] width 15 height 15
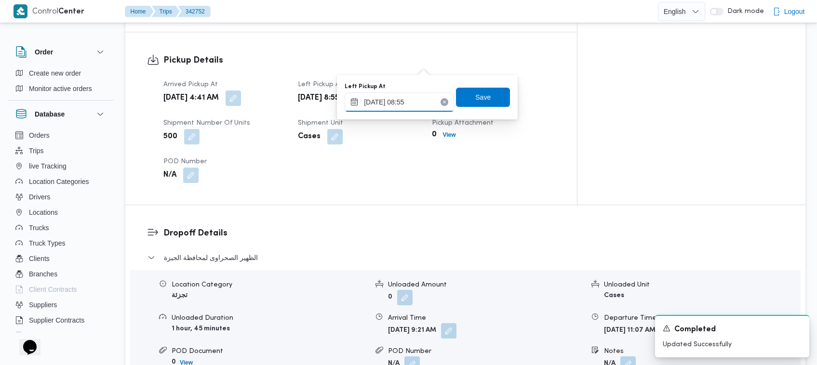
click at [417, 105] on input "[DATE] 08:55" at bounding box center [398, 102] width 109 height 19
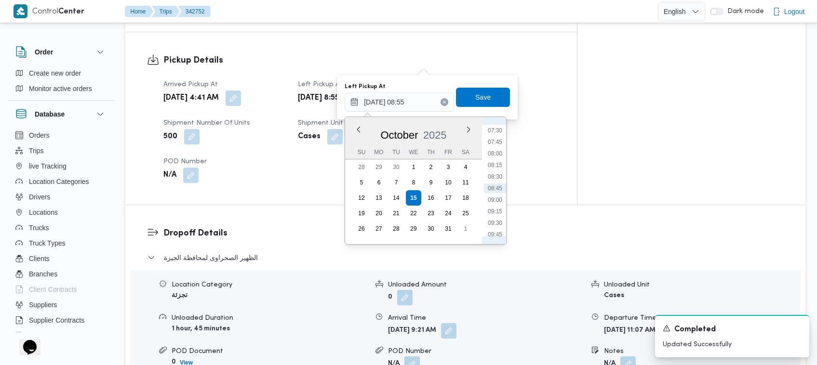
scroll to position [441, 0]
click at [417, 152] on li "10:00" at bounding box center [495, 151] width 22 height 10
type input "[DATE] 10:00"
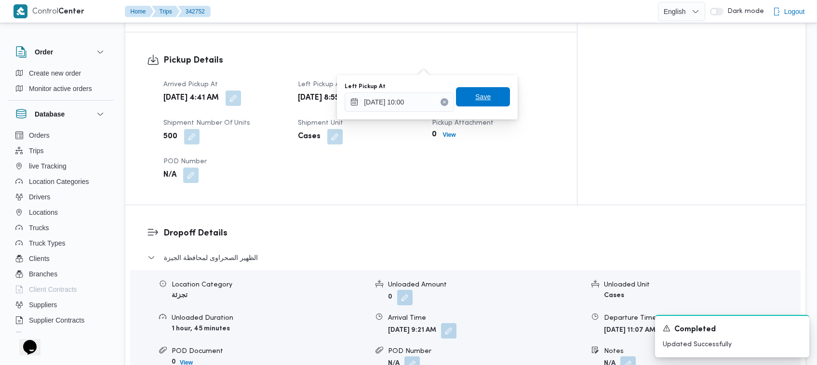
click at [417, 92] on span "Save" at bounding box center [483, 96] width 54 height 19
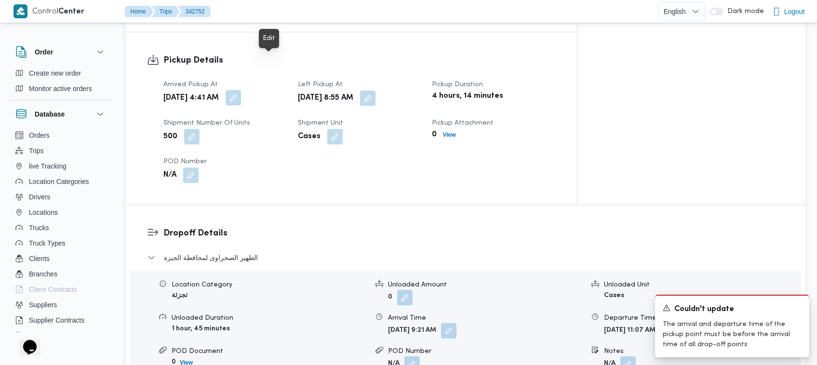
click at [241, 90] on button "button" at bounding box center [232, 97] width 15 height 15
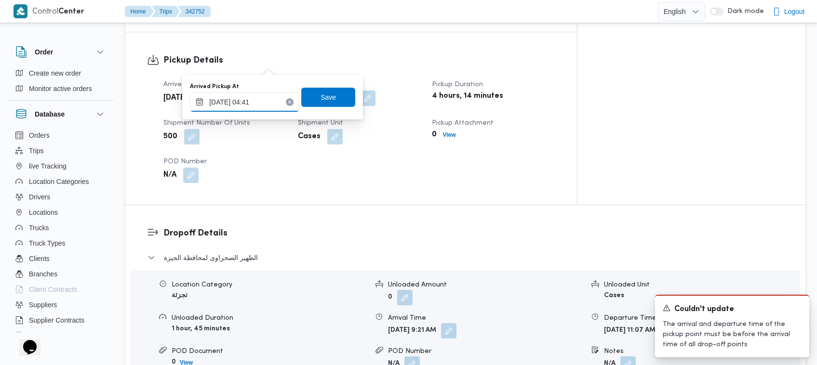
click at [269, 101] on input "[DATE] 04:41" at bounding box center [244, 102] width 109 height 19
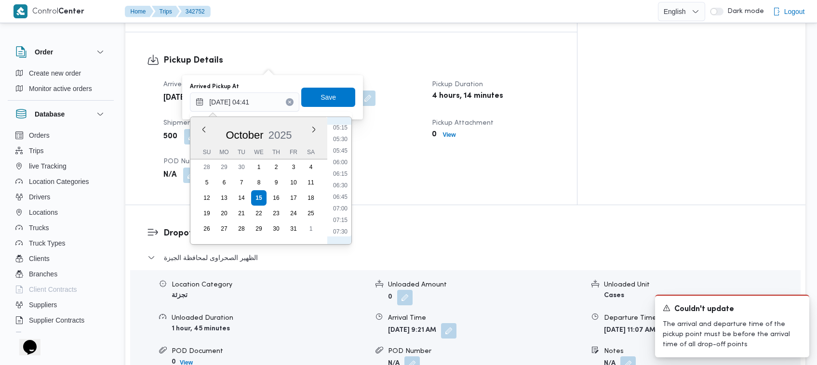
scroll to position [340, 0]
click at [417, 323] on button "button" at bounding box center [448, 330] width 15 height 15
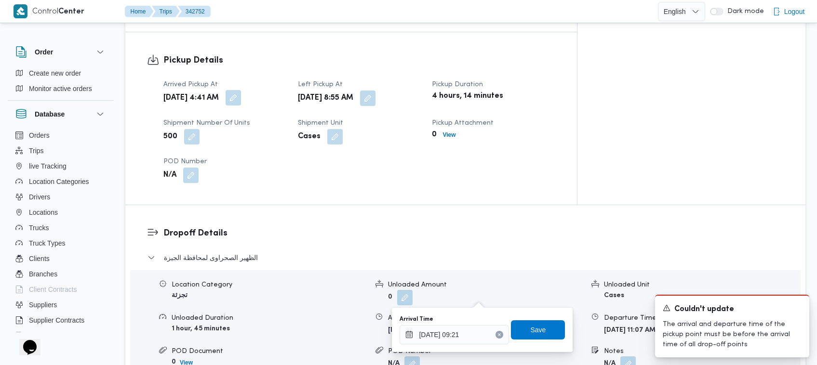
click at [241, 90] on button "button" at bounding box center [232, 97] width 15 height 15
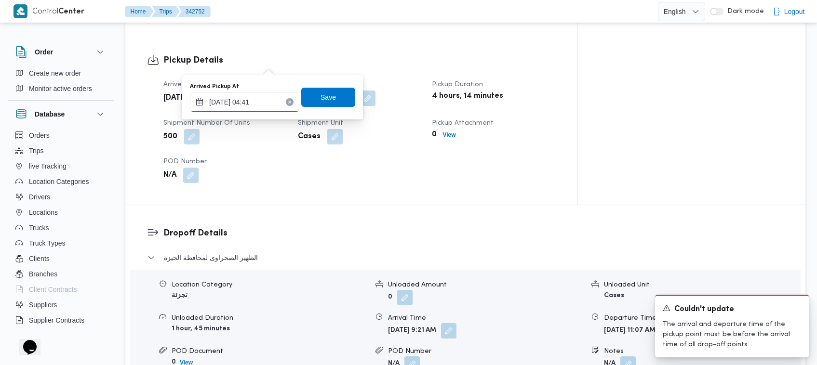
click at [260, 111] on div "[DATE] 04:41" at bounding box center [244, 102] width 109 height 19
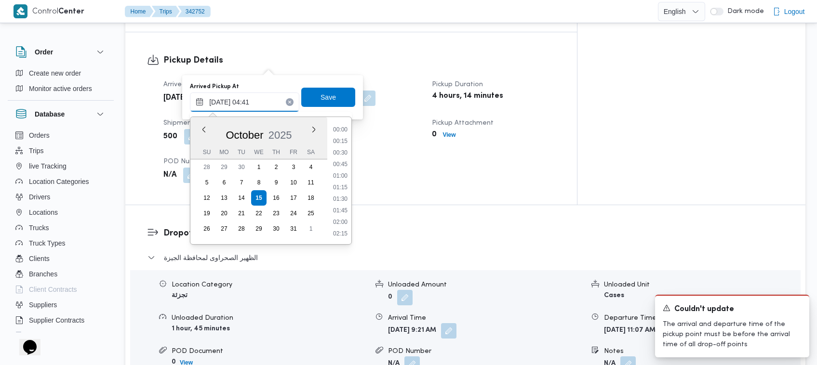
scroll to position [150, 0]
click at [266, 96] on input "[DATE] 04:41" at bounding box center [244, 102] width 109 height 19
click at [344, 219] on li "07:15" at bounding box center [340, 220] width 22 height 10
type input "[DATE] 07:15"
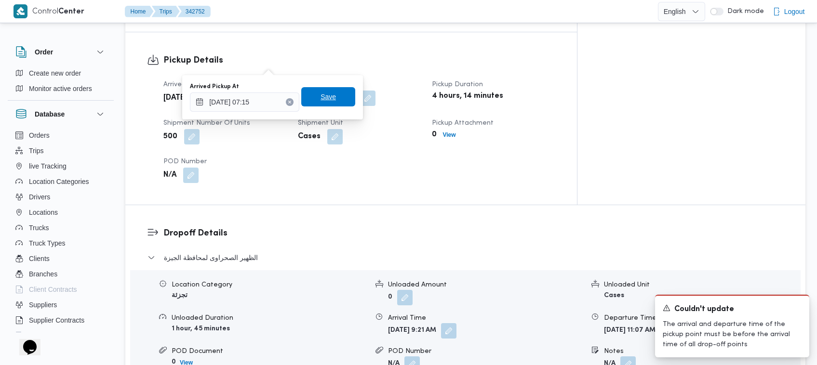
click at [314, 91] on span "Save" at bounding box center [328, 96] width 54 height 19
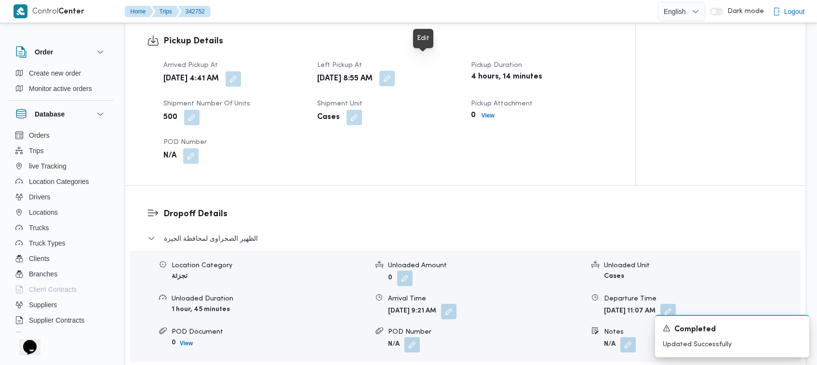
click at [395, 71] on button "button" at bounding box center [386, 78] width 15 height 15
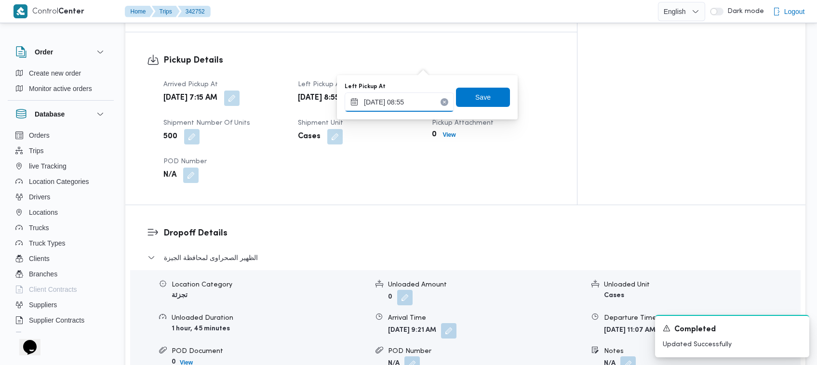
click at [417, 104] on input "[DATE] 08:55" at bounding box center [398, 102] width 109 height 19
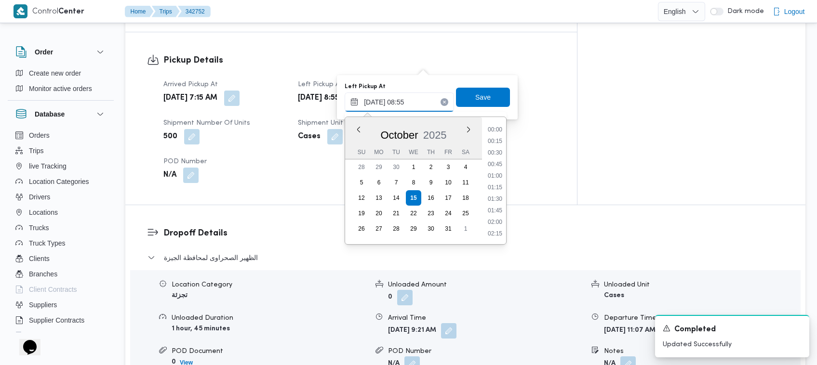
scroll to position [346, 0]
click at [417, 207] on li "09:15" at bounding box center [495, 212] width 22 height 10
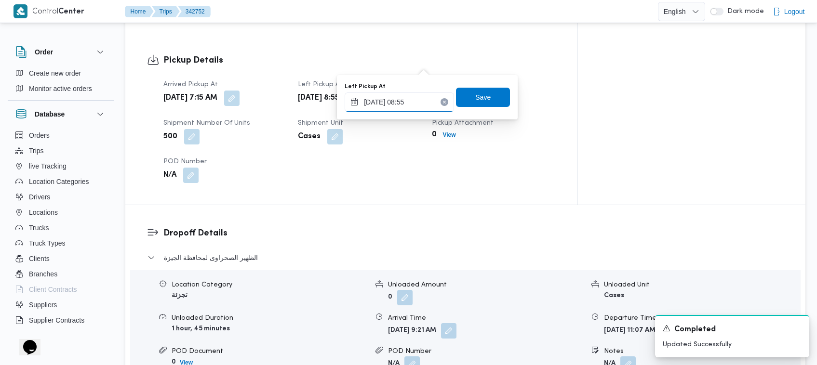
click at [417, 106] on input "[DATE] 08:55" at bounding box center [398, 102] width 109 height 19
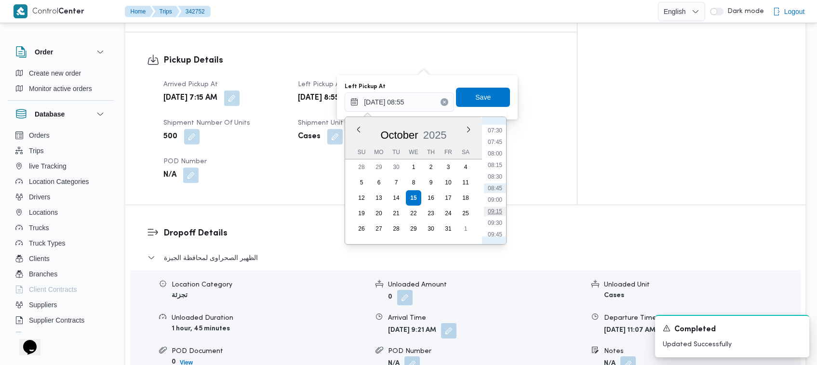
click at [417, 207] on li "09:15" at bounding box center [495, 212] width 22 height 10
type input "[DATE] 09:15"
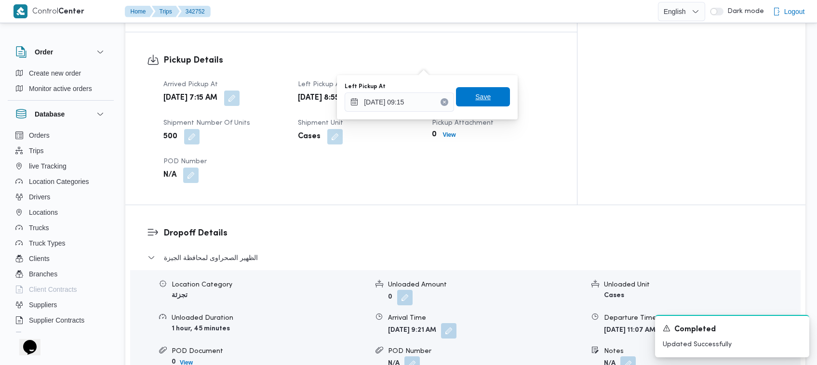
click at [417, 102] on span "Save" at bounding box center [483, 96] width 54 height 19
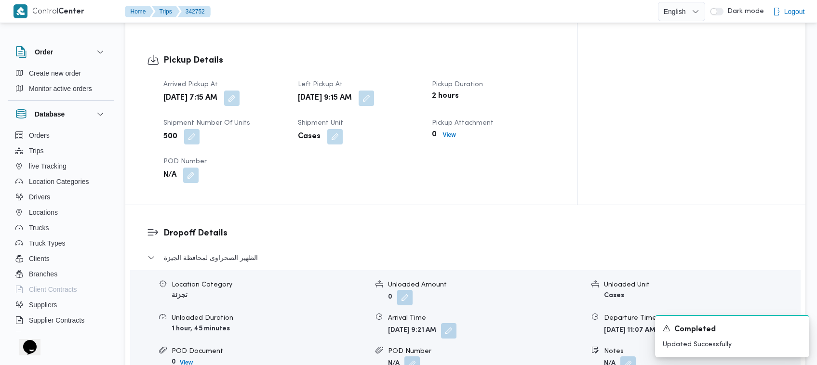
scroll to position [324, 0]
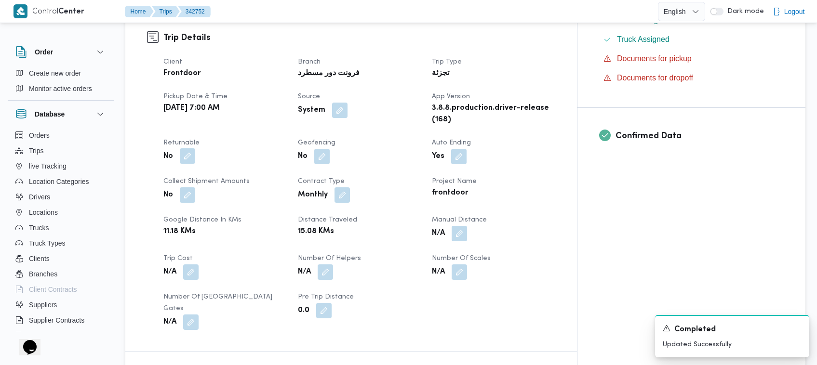
click at [184, 148] on button "button" at bounding box center [187, 155] width 15 height 15
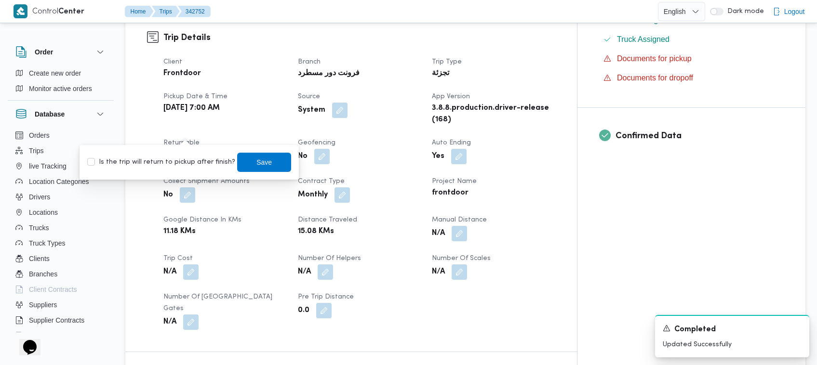
drag, startPoint x: 197, startPoint y: 165, endPoint x: 222, endPoint y: 162, distance: 25.2
click at [199, 165] on label "Is the trip will return to pickup after finish?" at bounding box center [161, 163] width 148 height 12
click at [218, 158] on label "Is the trip will return to pickup after finish?" at bounding box center [161, 163] width 148 height 12
checkbox input "true"
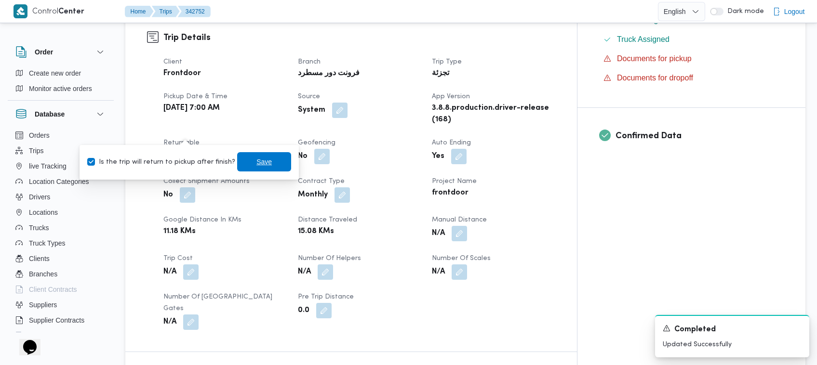
click at [256, 162] on span "Save" at bounding box center [263, 162] width 15 height 12
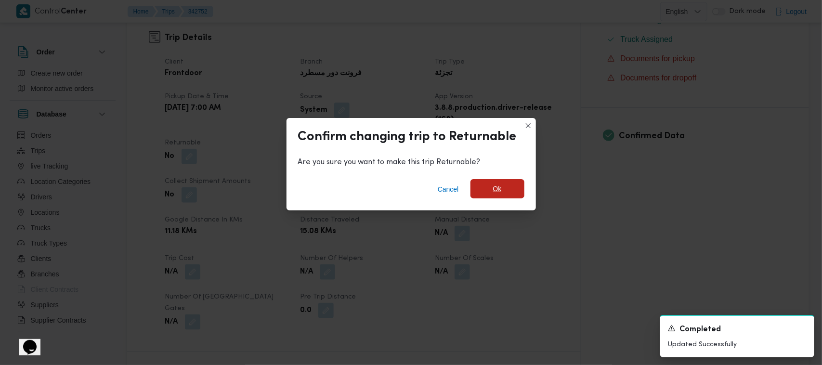
click at [417, 191] on span "Ok" at bounding box center [498, 188] width 54 height 19
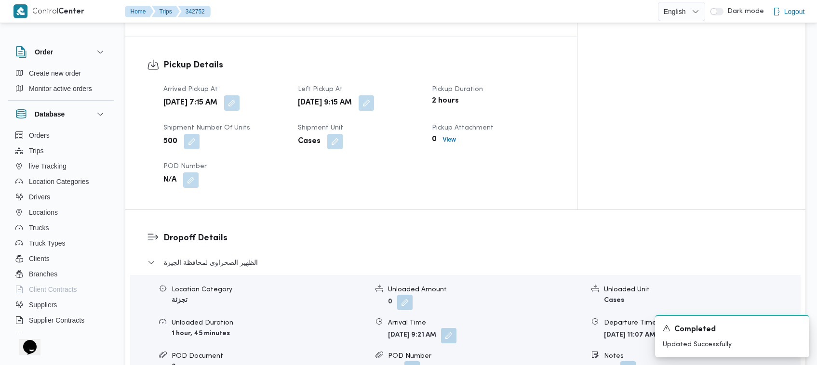
scroll to position [959, 0]
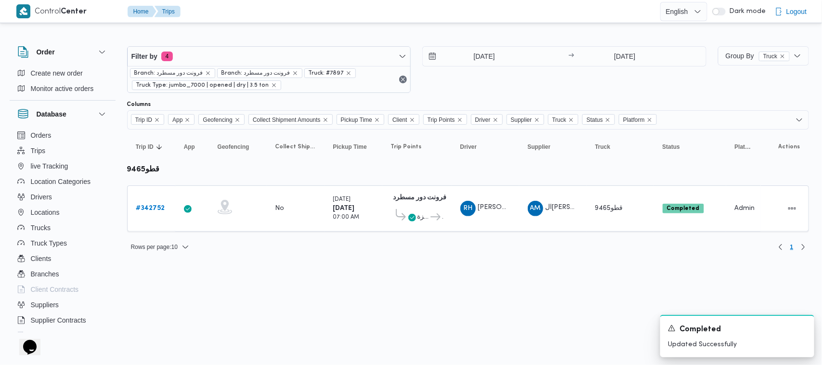
click at [205, 66] on div "Branch: فرونت دور مسطرد Branch: فرونت دور مسطرد Truck: #7897 Truck Type: jumbo_…" at bounding box center [269, 79] width 283 height 26
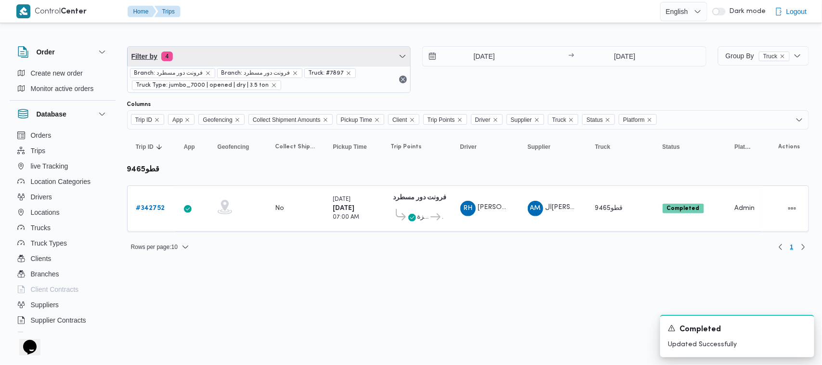
click at [232, 56] on span "Filter by 4" at bounding box center [269, 56] width 283 height 19
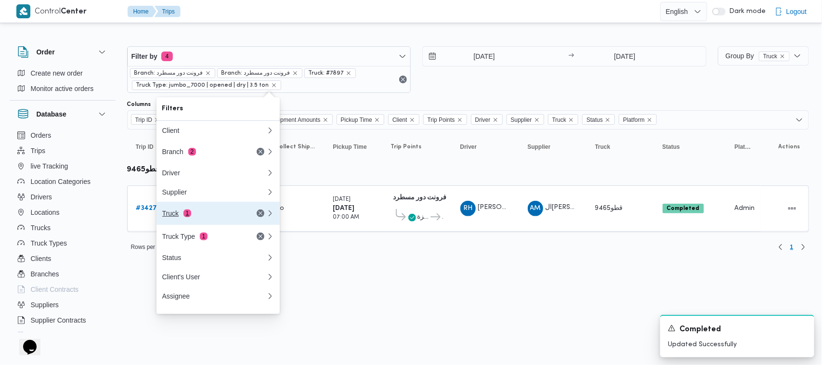
click at [237, 217] on div "Truck 1" at bounding box center [202, 214] width 81 height 8
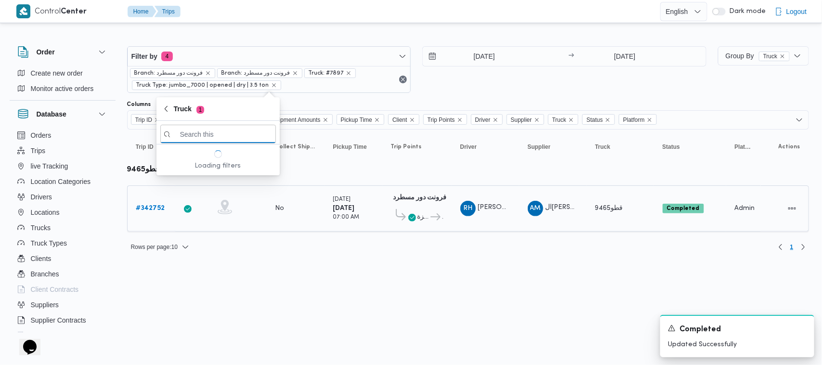
paste input "7952"
type input "7952"
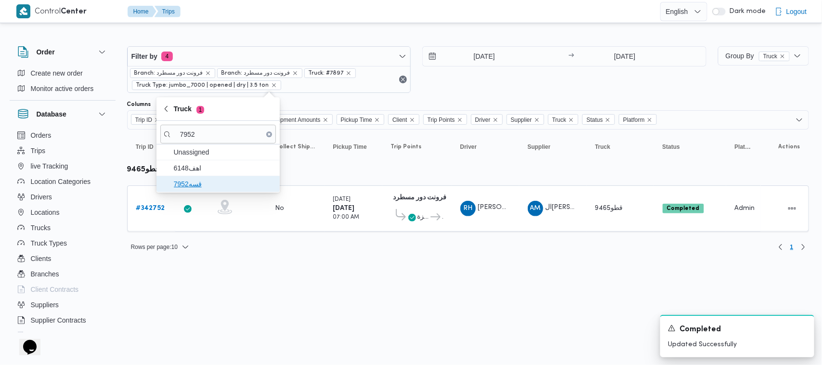
click at [193, 177] on span "قسه7952" at bounding box center [218, 183] width 116 height 15
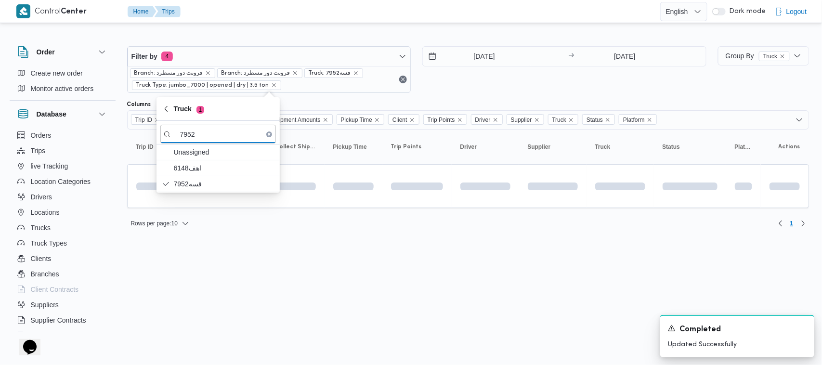
click at [269, 283] on html "Control Center Home Trips English عربي Dark mode Logout Order Create new order …" at bounding box center [411, 182] width 822 height 365
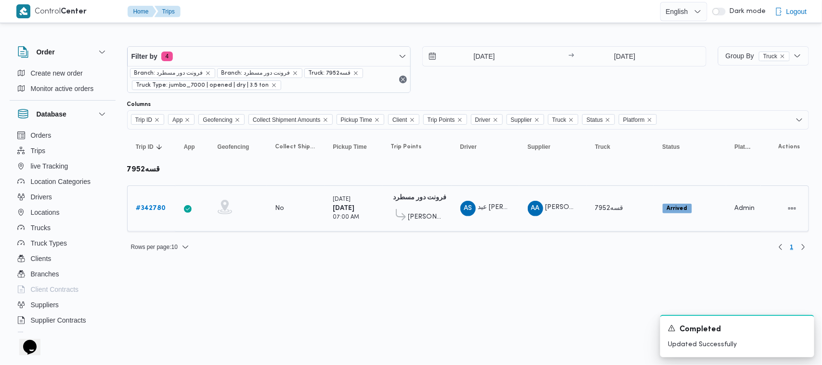
click at [417, 218] on span "[PERSON_NAME] الجديدة" at bounding box center [426, 218] width 35 height 12
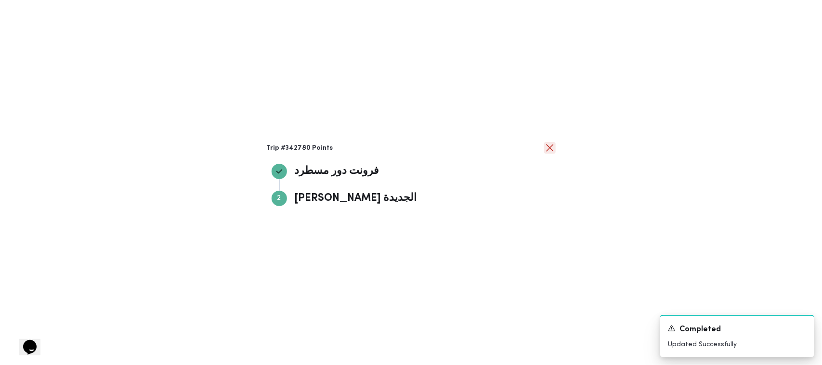
click at [417, 149] on button "close" at bounding box center [550, 148] width 12 height 12
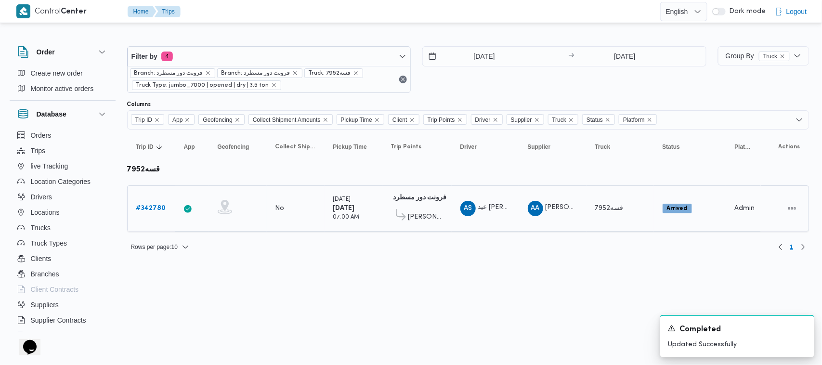
click at [145, 205] on b "# 342780" at bounding box center [151, 208] width 30 height 6
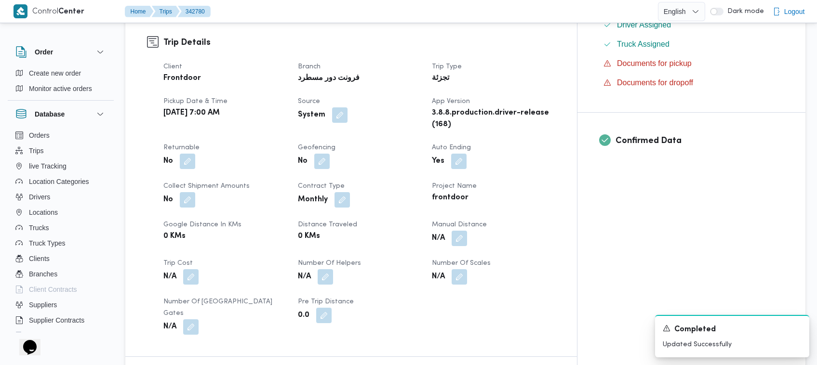
scroll to position [639, 0]
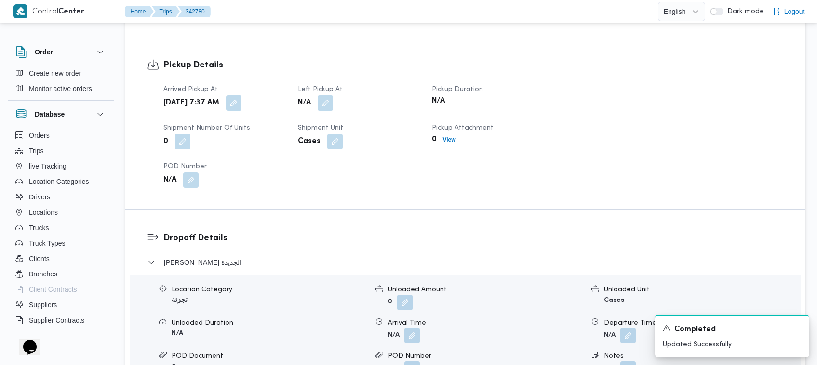
click at [417, 337] on div "A new notification appears Completed Updated Successfully" at bounding box center [720, 336] width 193 height 58
drag, startPoint x: 635, startPoint y: 331, endPoint x: 623, endPoint y: 331, distance: 11.6
click at [417, 331] on div "A new notification appears Completed Updated Successfully" at bounding box center [720, 336] width 193 height 58
click at [417, 358] on button "button" at bounding box center [627, 368] width 15 height 15
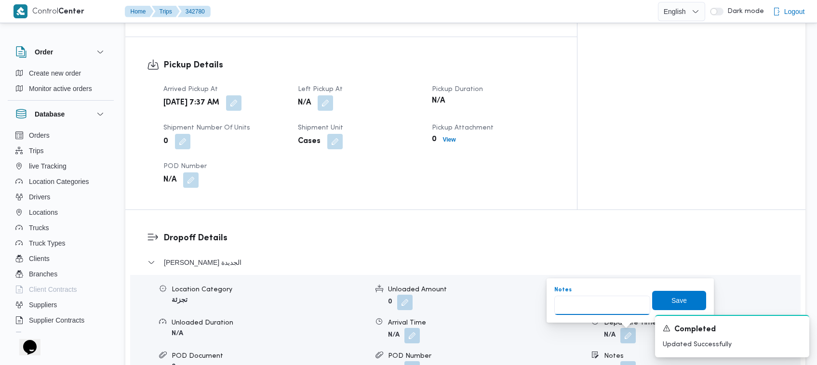
click at [417, 307] on input "Notes" at bounding box center [602, 305] width 96 height 19
type input "تجمع"
click at [417, 297] on span "Save" at bounding box center [679, 300] width 54 height 19
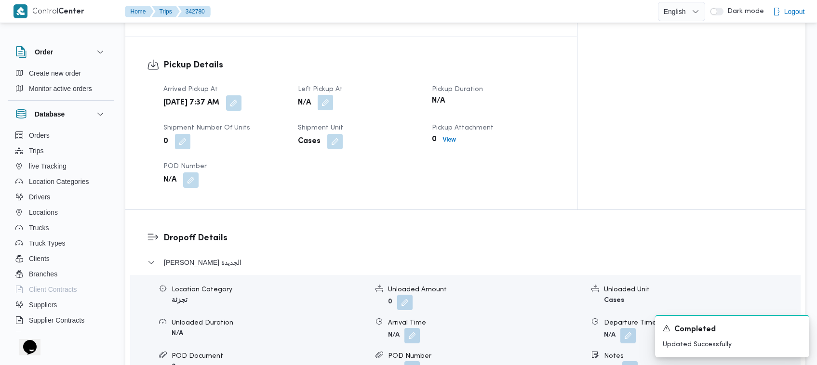
click at [333, 95] on button "button" at bounding box center [325, 102] width 15 height 15
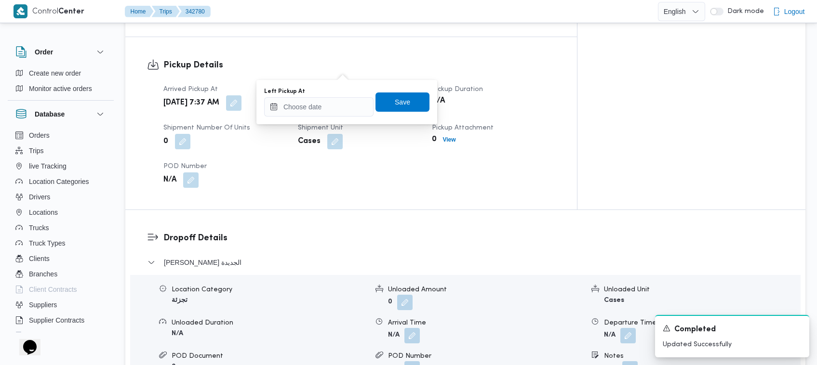
click at [333, 96] on div "Left Pickup At" at bounding box center [318, 102] width 109 height 29
click at [343, 106] on input "Left Pickup At" at bounding box center [318, 106] width 109 height 19
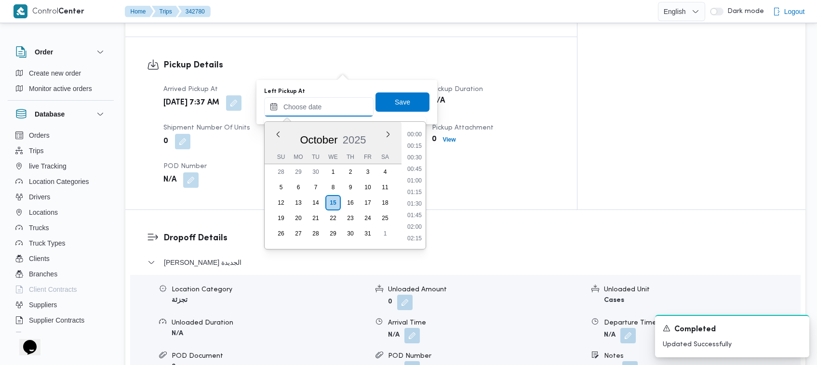
scroll to position [473, 0]
click at [417, 177] on li "11:15" at bounding box center [414, 182] width 22 height 10
type input "[DATE] 11:15"
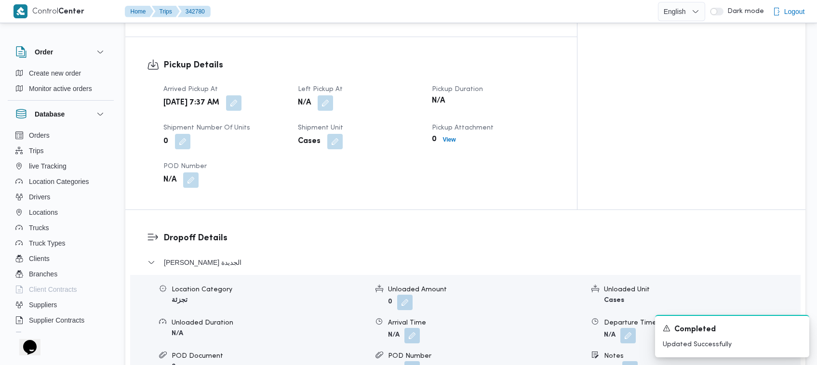
click at [417, 210] on div "Dropoff Details [PERSON_NAME] الجديدة Location Category تجزئة Unloaded Amount 0…" at bounding box center [465, 322] width 680 height 225
click at [333, 95] on button "button" at bounding box center [325, 102] width 15 height 15
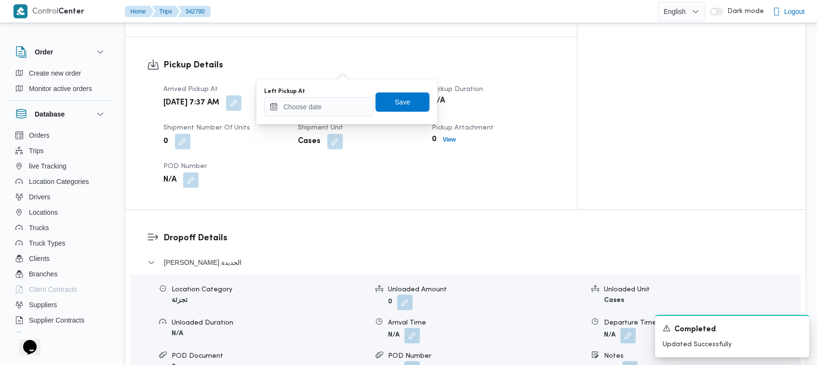
click at [345, 117] on div "You are in a dialog. To close this dialog, hit escape. Left Pickup At Save" at bounding box center [346, 102] width 181 height 44
click at [343, 102] on input "Left Pickup At" at bounding box center [318, 106] width 109 height 19
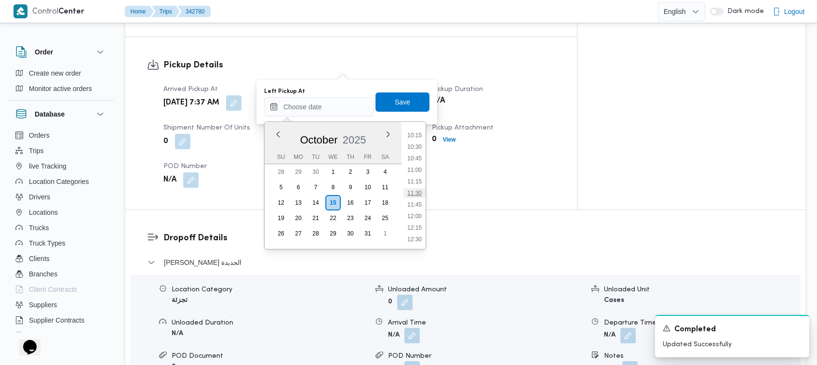
click at [417, 189] on li "11:30" at bounding box center [414, 193] width 22 height 10
type input "[DATE] 11:30"
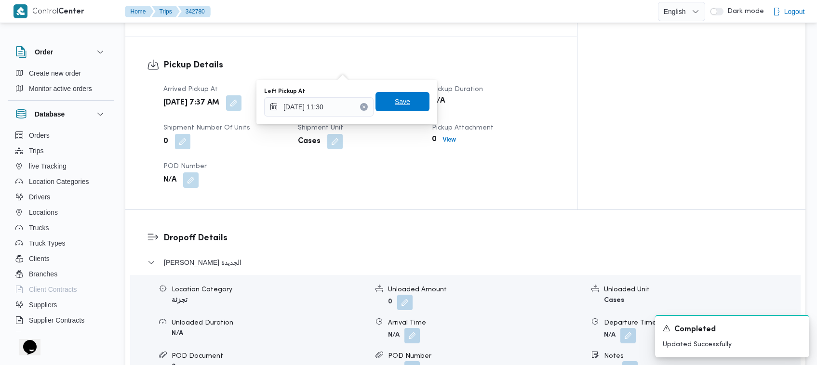
click at [398, 109] on span "Save" at bounding box center [402, 101] width 54 height 19
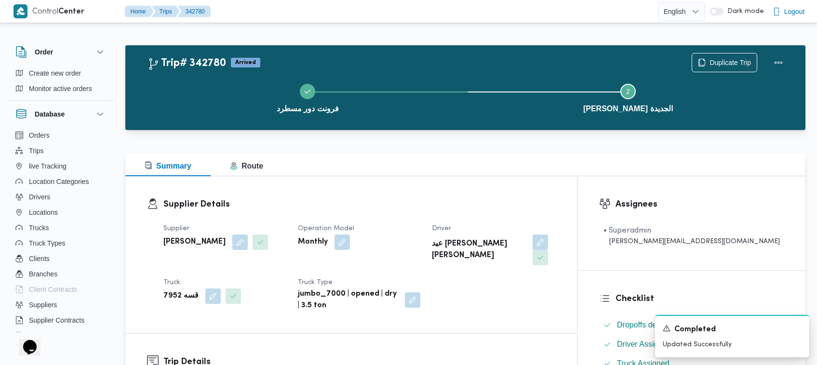
scroll to position [319, 0]
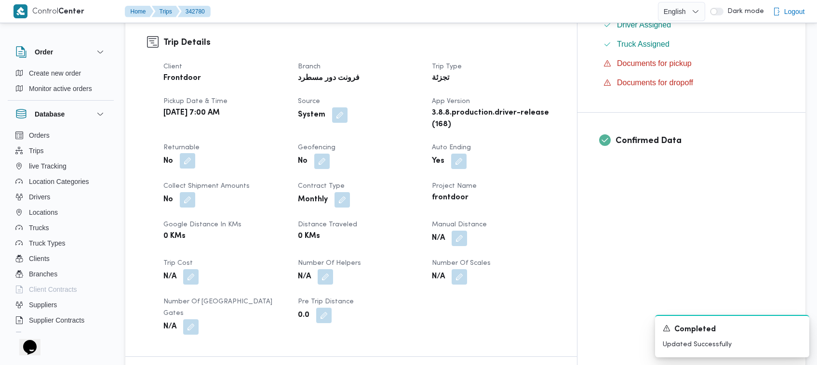
click at [183, 153] on button "button" at bounding box center [187, 160] width 15 height 15
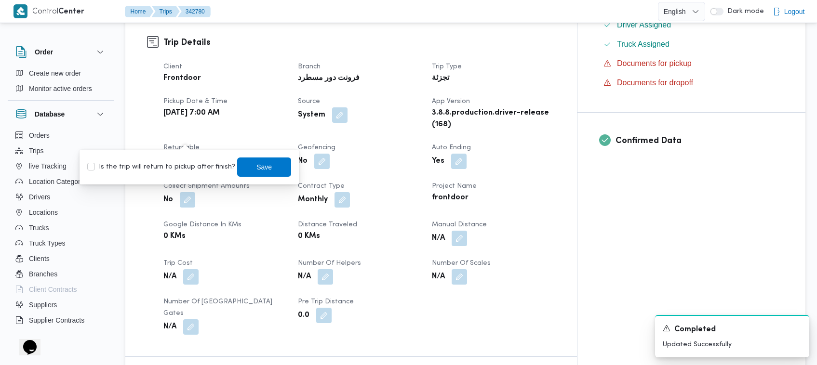
click at [150, 169] on label "Is the trip will return to pickup after finish?" at bounding box center [161, 167] width 148 height 12
checkbox input "true"
click at [246, 160] on span "Save" at bounding box center [264, 166] width 54 height 19
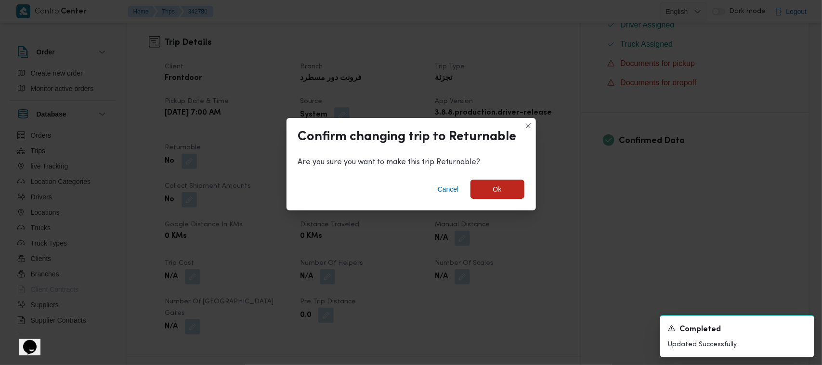
click at [417, 178] on div "Cancel Ok" at bounding box center [412, 191] width 250 height 39
click at [417, 197] on span "Ok" at bounding box center [498, 188] width 54 height 19
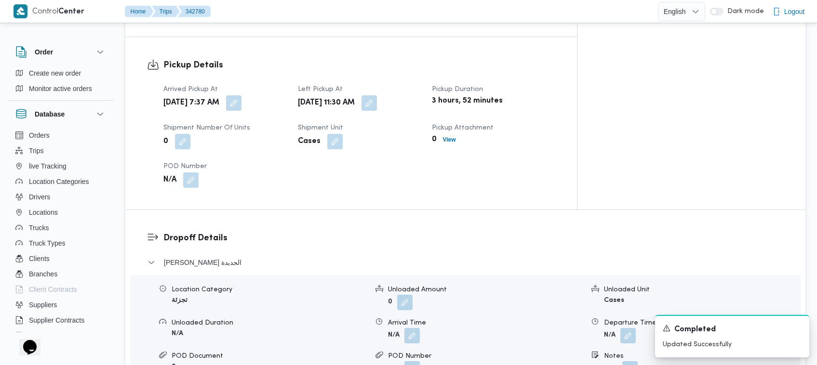
scroll to position [959, 0]
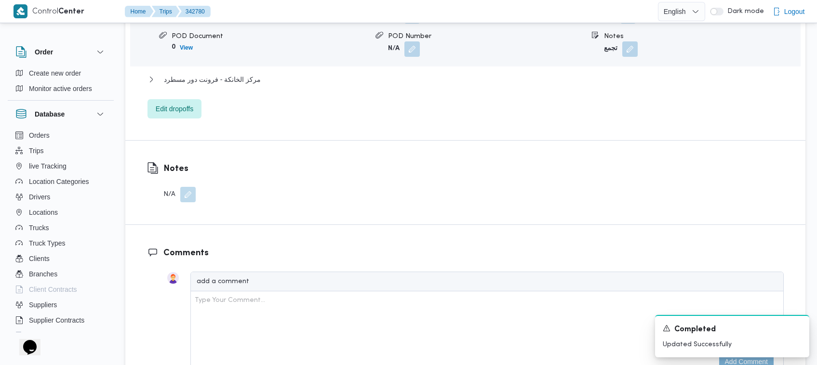
click at [188, 187] on button "button" at bounding box center [187, 194] width 15 height 15
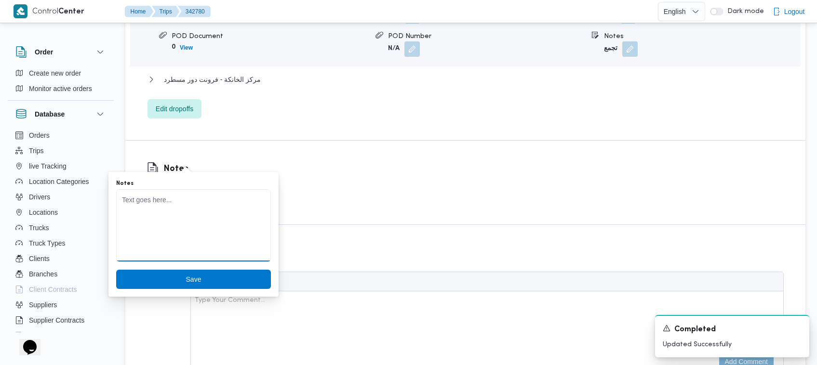
click at [160, 238] on textarea "Notes" at bounding box center [193, 225] width 155 height 72
paste textarea "تعديل فواتير التجمع"
type textarea "تعديل فواتير التجمع"
click at [201, 285] on span "Save" at bounding box center [193, 278] width 155 height 19
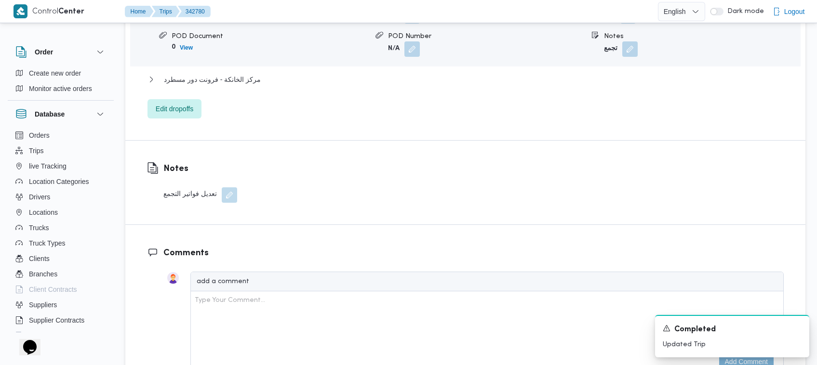
click at [336, 83] on div "Dropoff Details [PERSON_NAME] الجديدة Location Category تجزئة Unloaded Amount 0…" at bounding box center [465, 15] width 680 height 250
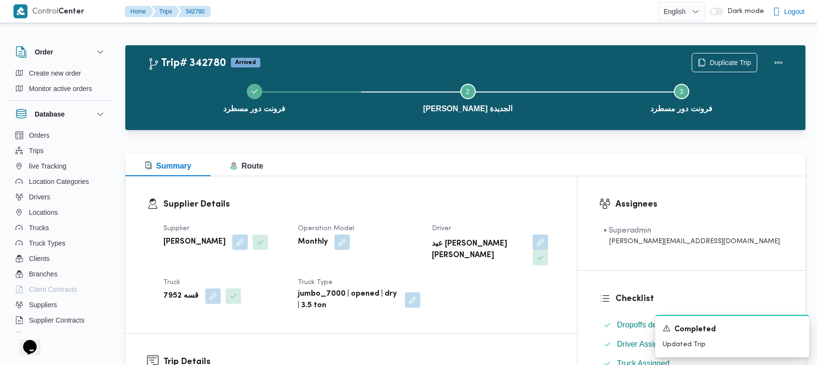
scroll to position [319, 0]
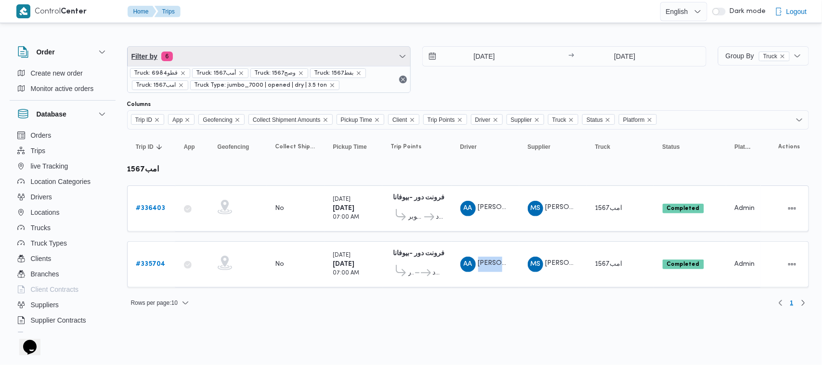
click at [249, 58] on span "Filter by 6" at bounding box center [269, 56] width 283 height 19
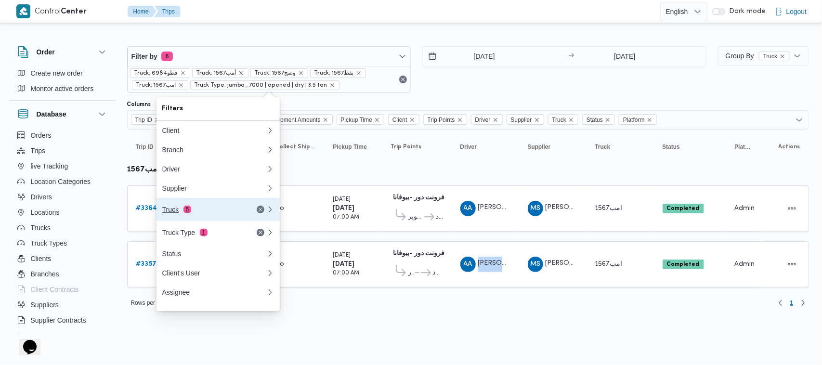
click at [189, 213] on div "Truck 5" at bounding box center [202, 210] width 81 height 8
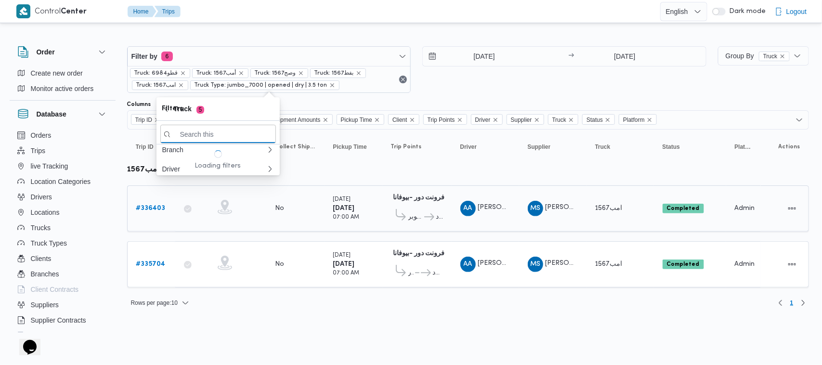
paste input "9252"
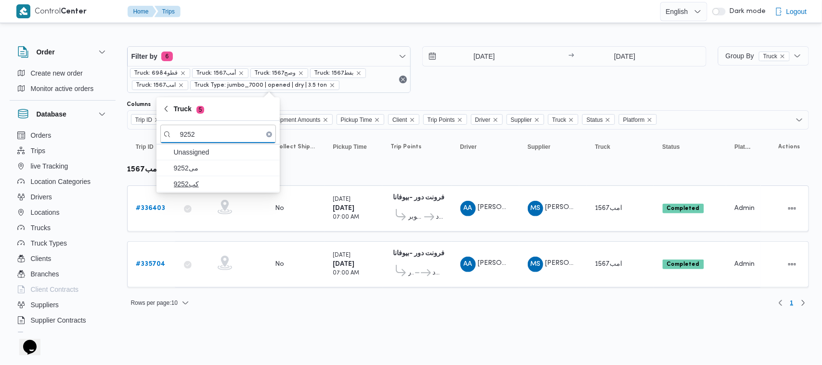
type input "9252"
click at [198, 179] on span "كب9252" at bounding box center [224, 184] width 100 height 12
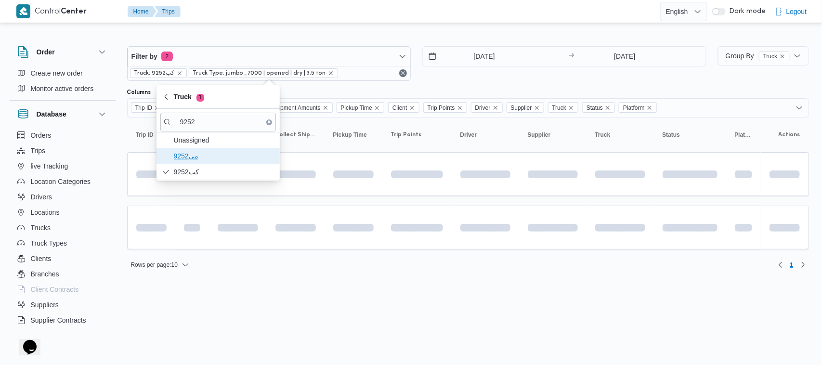
click at [187, 153] on span "9252مى" at bounding box center [224, 156] width 100 height 12
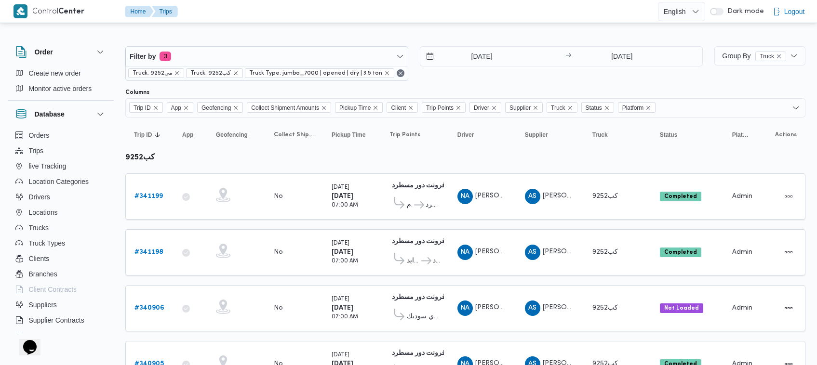
click at [278, 345] on td "Collect Shipment Amounts No" at bounding box center [294, 364] width 58 height 46
click at [483, 305] on span "[PERSON_NAME] [PERSON_NAME]" at bounding box center [502, 308] width 55 height 6
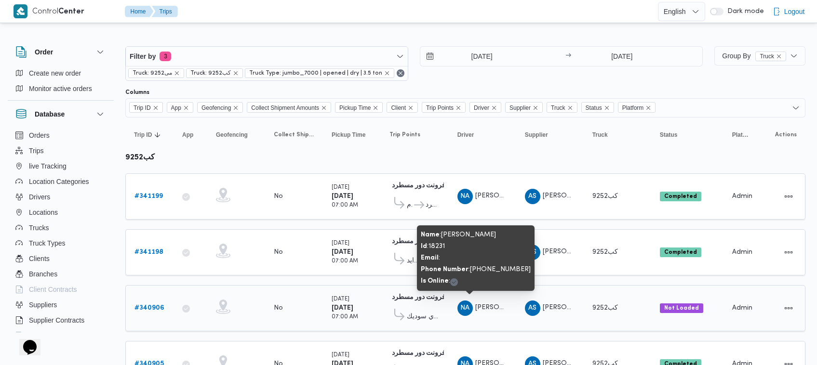
click at [483, 305] on span "[PERSON_NAME] [PERSON_NAME]" at bounding box center [502, 308] width 55 height 6
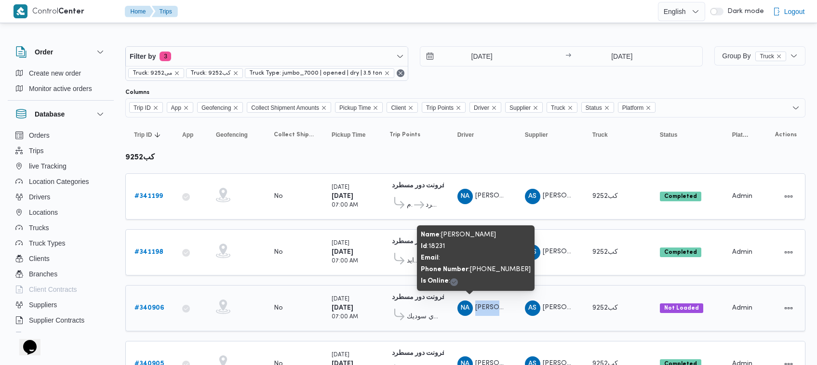
copy tr "نور الدين محمد عبدالغني Supplier"
